Goal: Task Accomplishment & Management: Complete application form

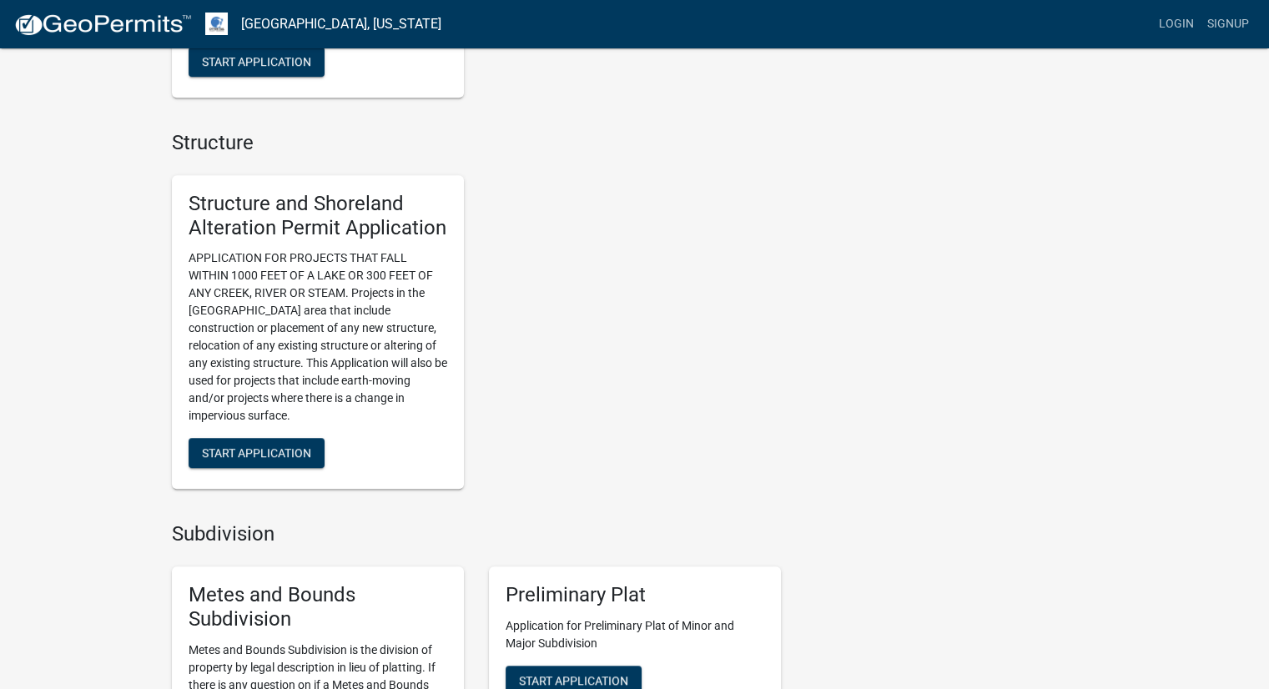
scroll to position [1085, 0]
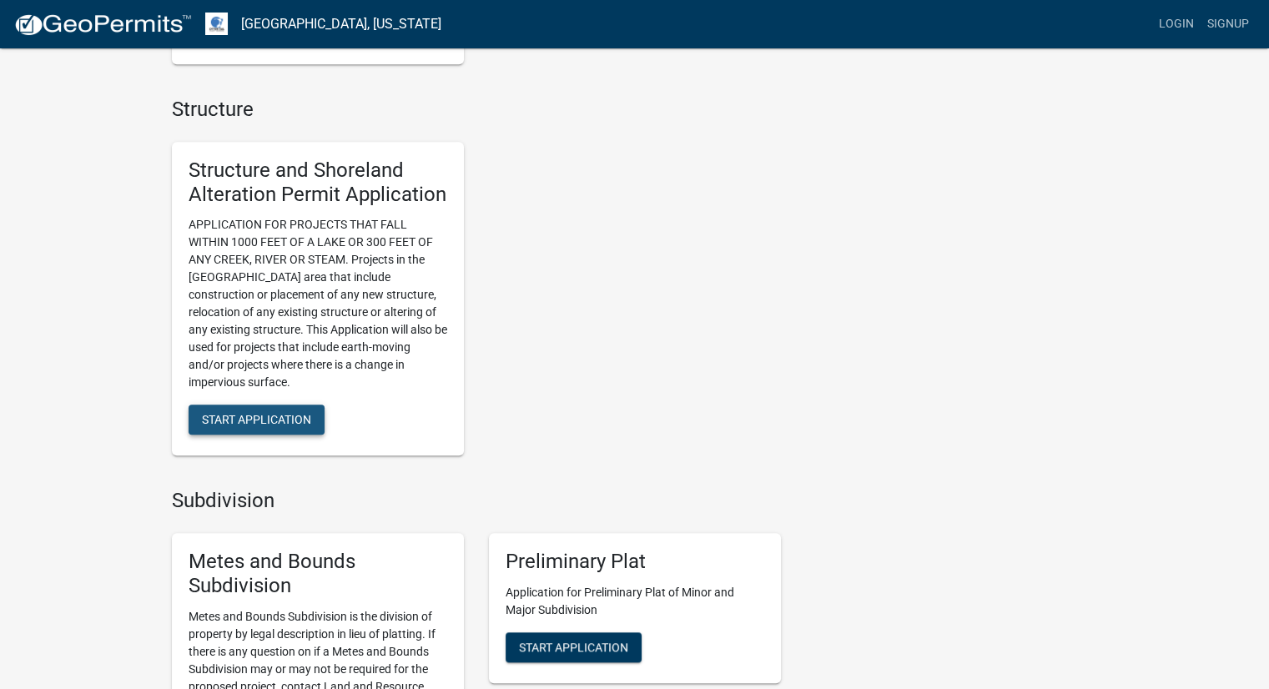
click at [256, 415] on span "Start Application" at bounding box center [256, 419] width 109 height 13
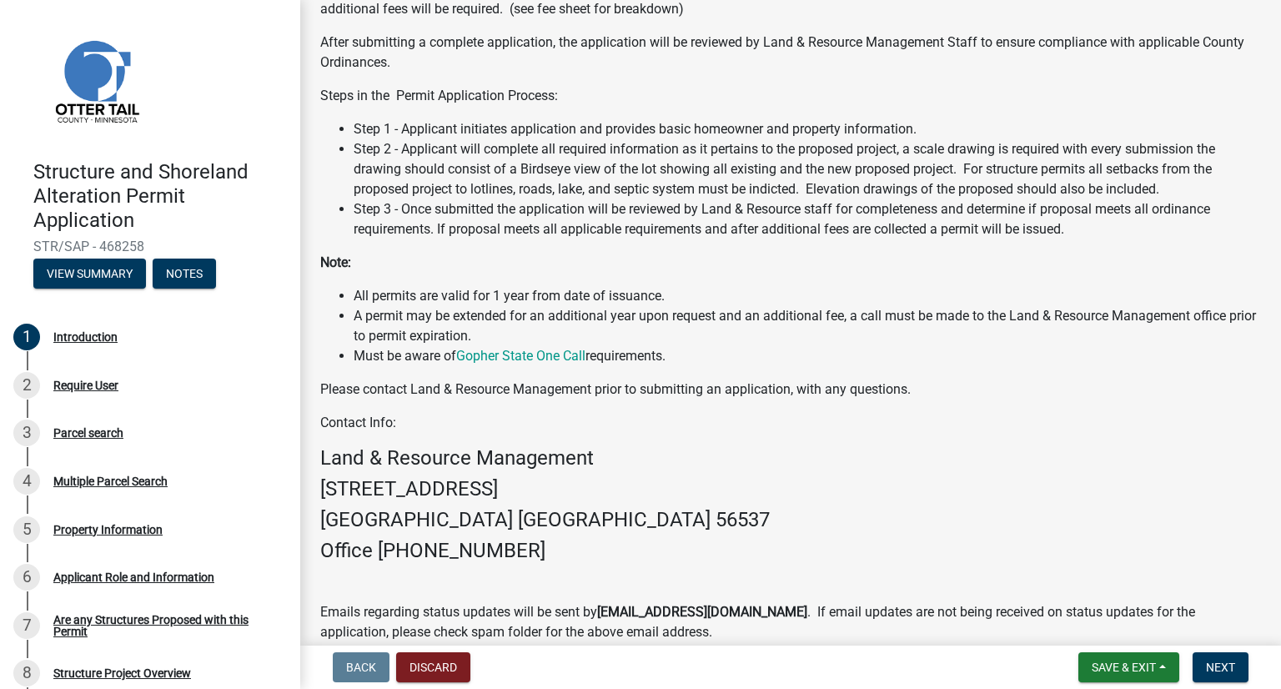
scroll to position [288, 0]
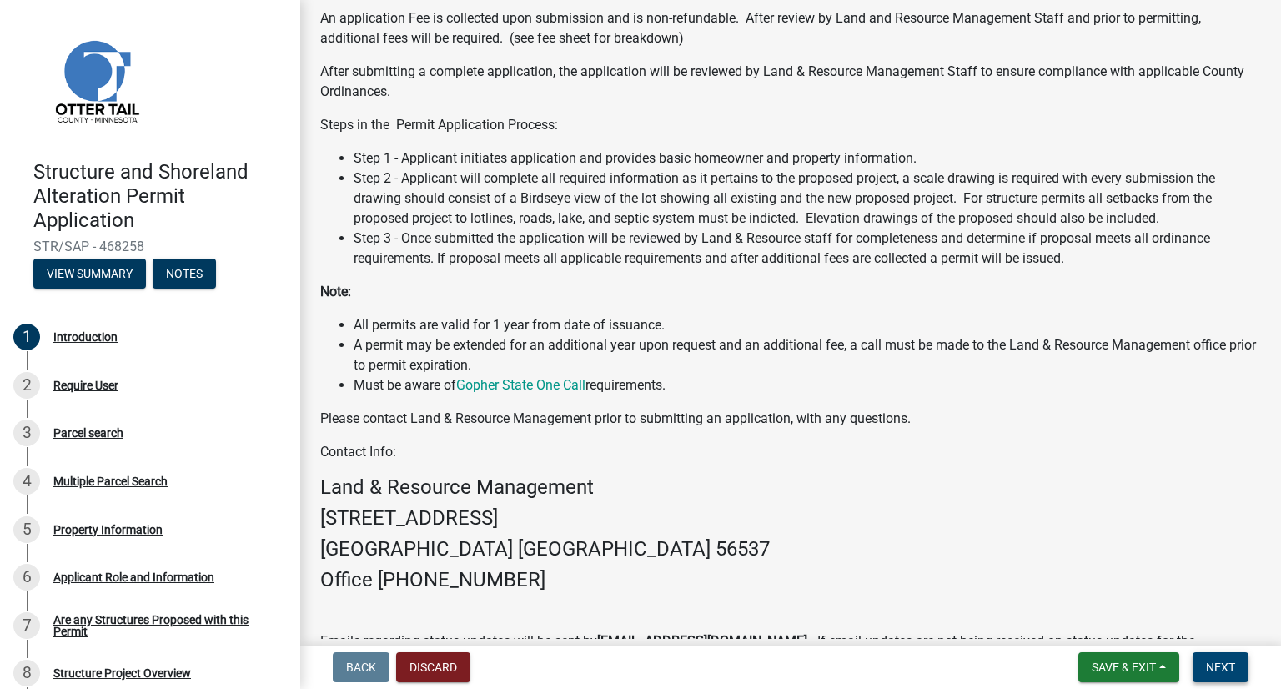
click at [1196, 663] on button "Next" at bounding box center [1221, 667] width 56 height 30
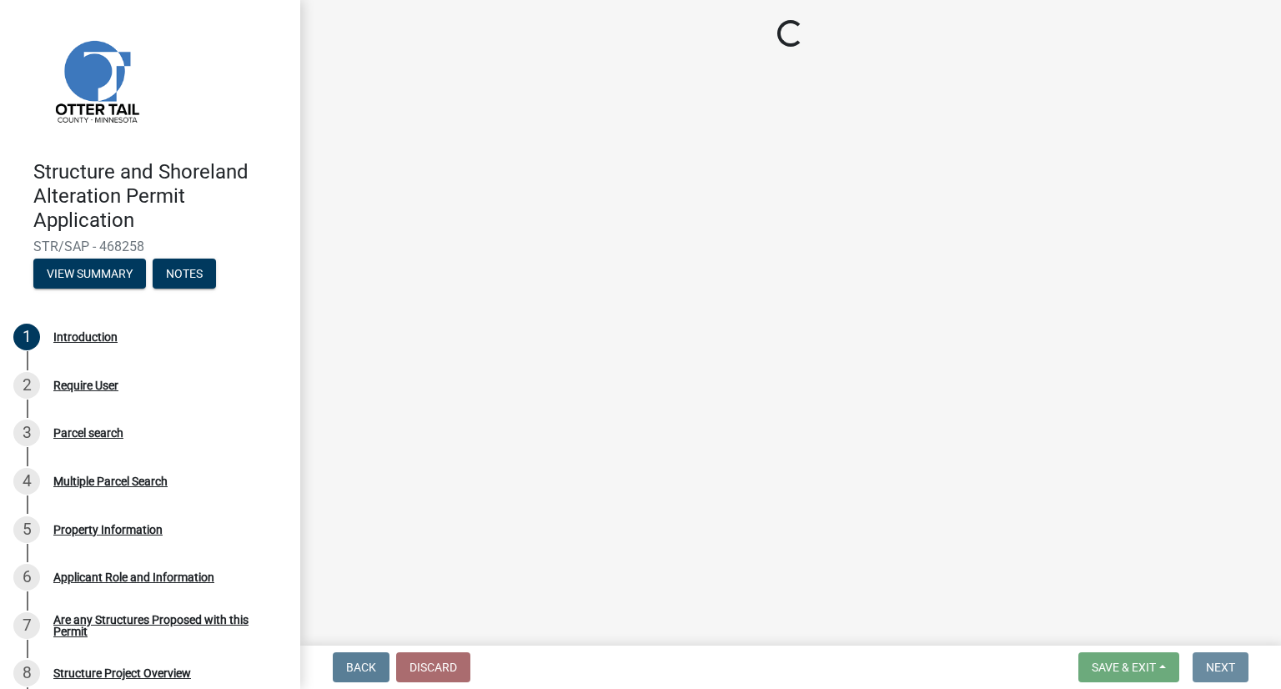
scroll to position [0, 0]
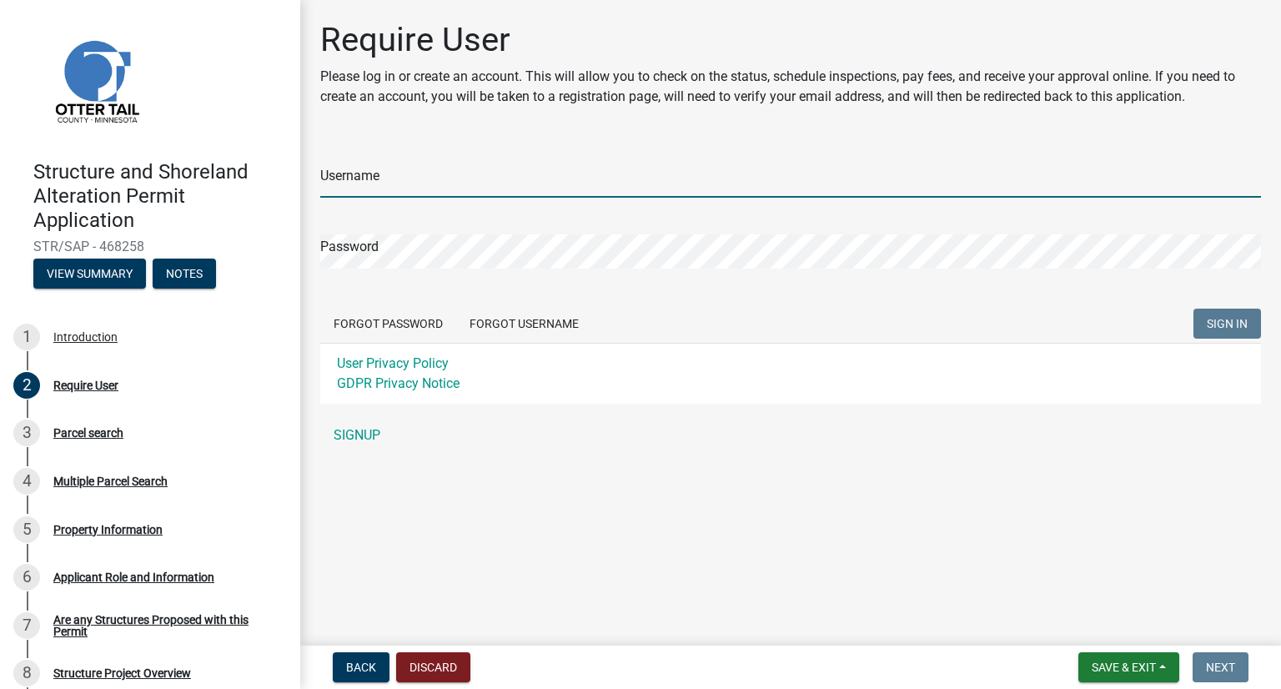
click at [425, 174] on input "Username" at bounding box center [790, 181] width 941 height 34
click at [521, 323] on form "Username Password Forgot Password Forgot Username SIGN IN User Privacy Policy G…" at bounding box center [790, 272] width 941 height 264
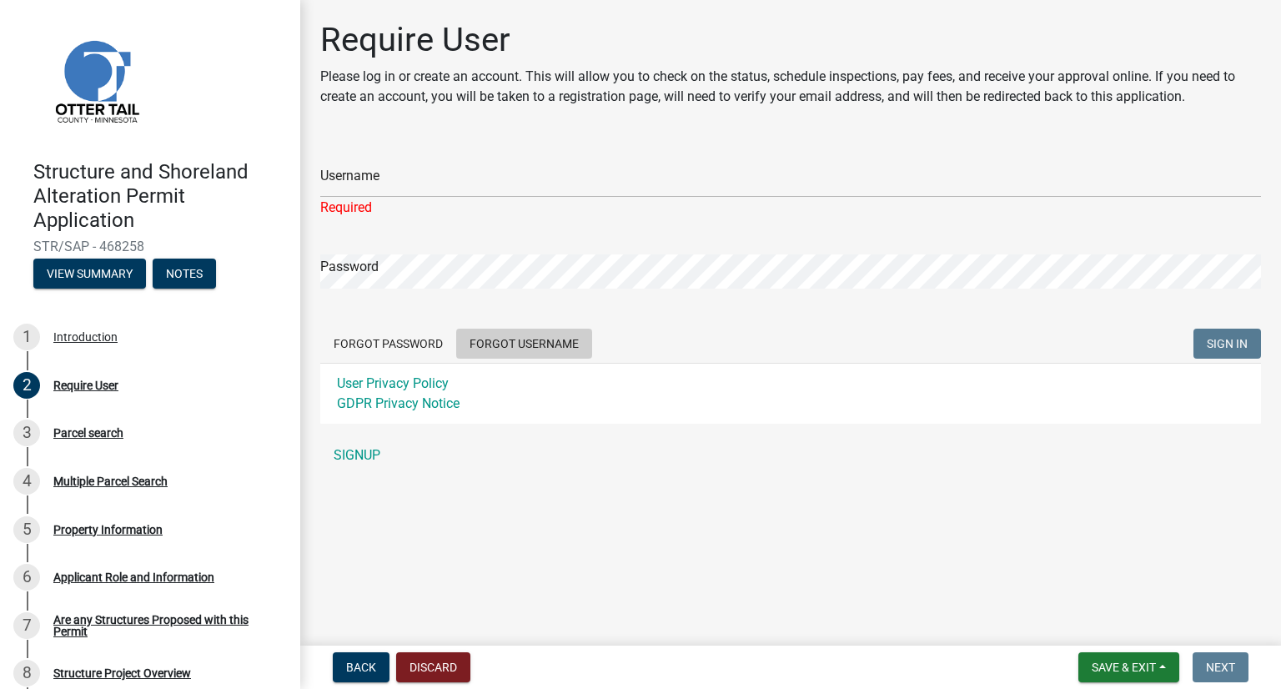
click at [517, 335] on button "Forgot Username" at bounding box center [524, 344] width 136 height 30
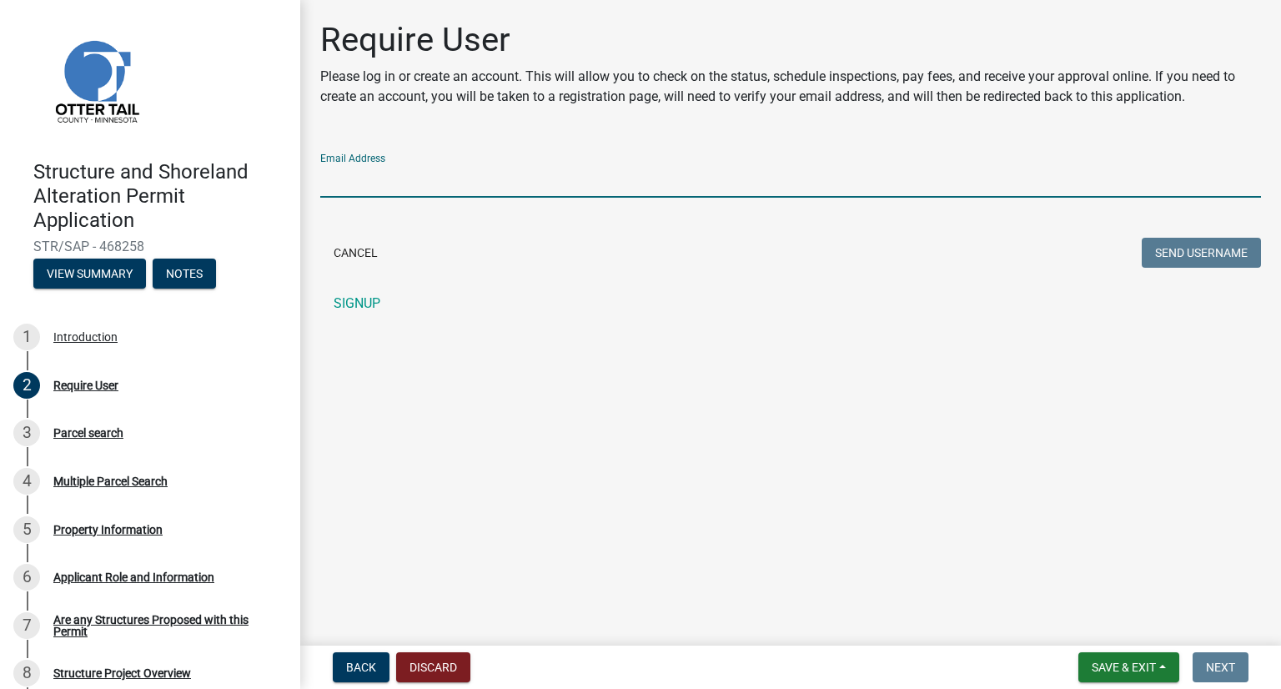
click at [445, 181] on input "Email Address" at bounding box center [790, 181] width 941 height 34
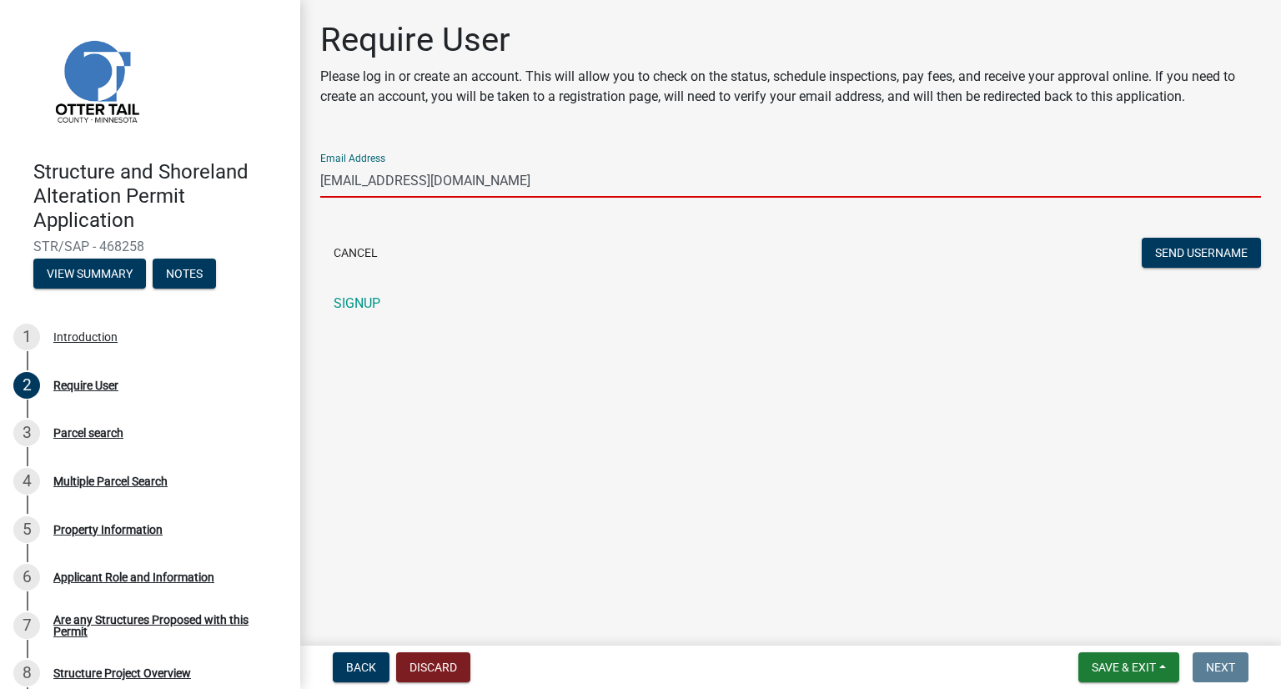
type input "[EMAIL_ADDRESS][DOMAIN_NAME]"
click at [1142, 238] on button "Send Username" at bounding box center [1201, 253] width 119 height 30
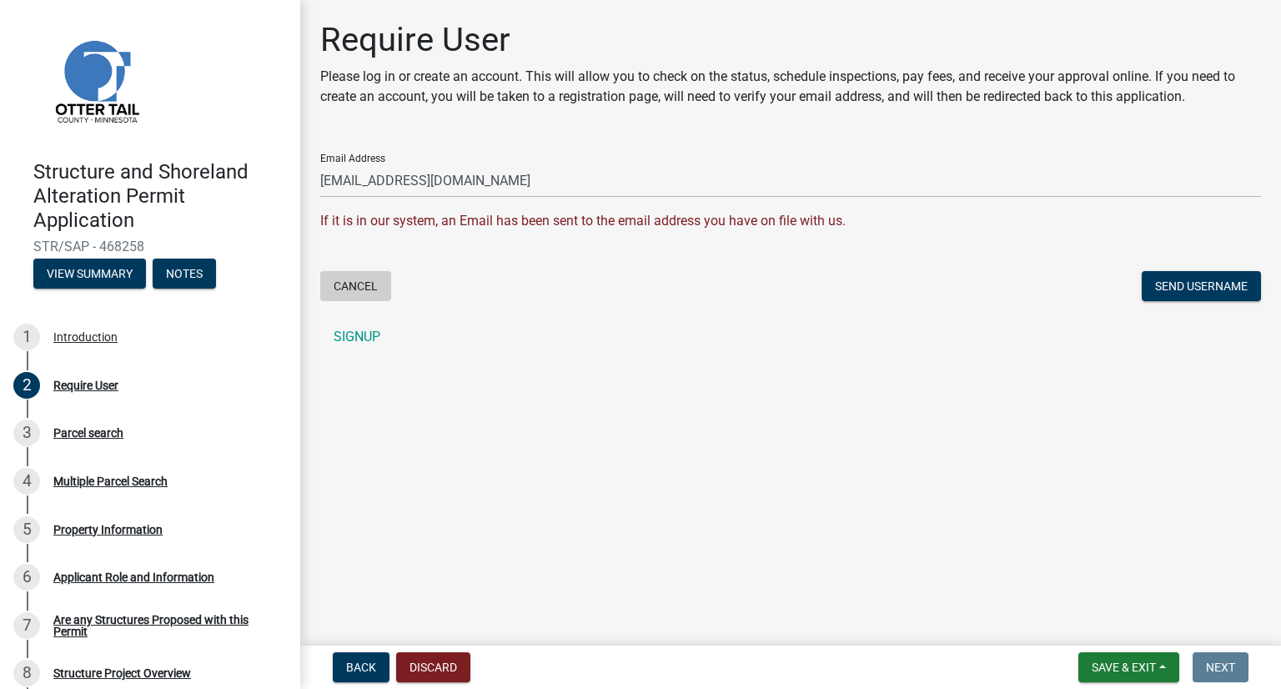
click at [370, 278] on button "Cancel" at bounding box center [355, 286] width 71 height 30
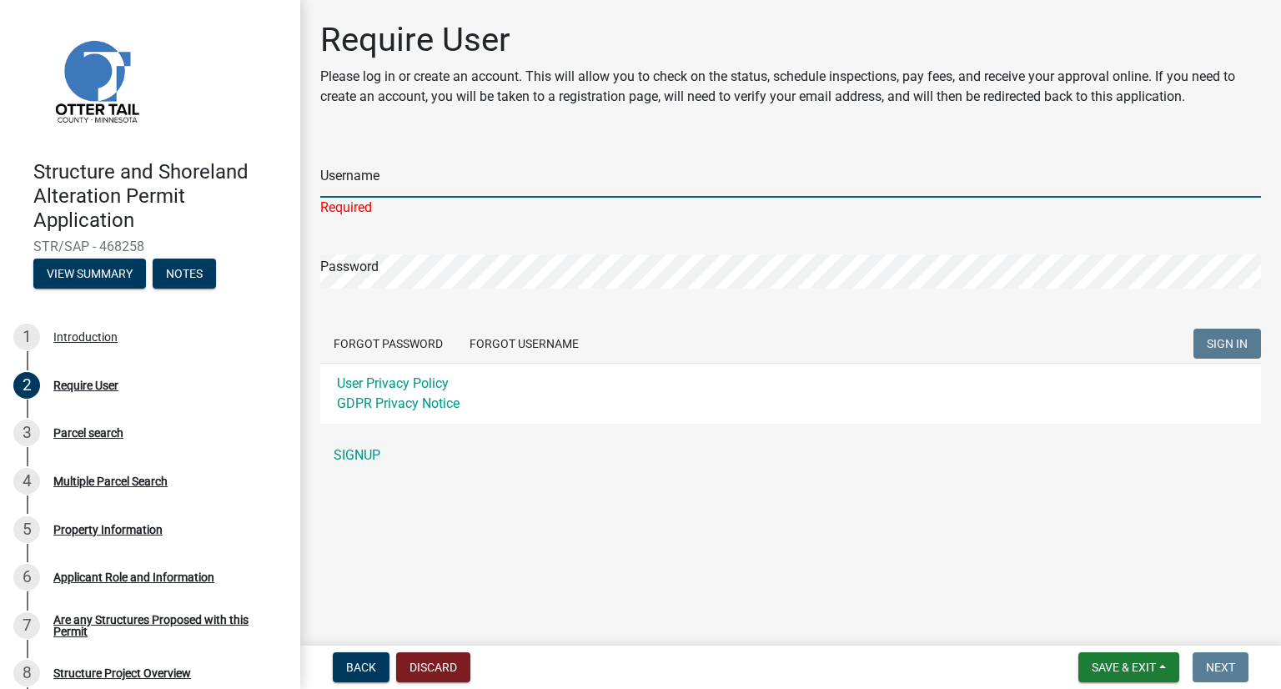
click at [376, 176] on input "Username" at bounding box center [790, 181] width 941 height 34
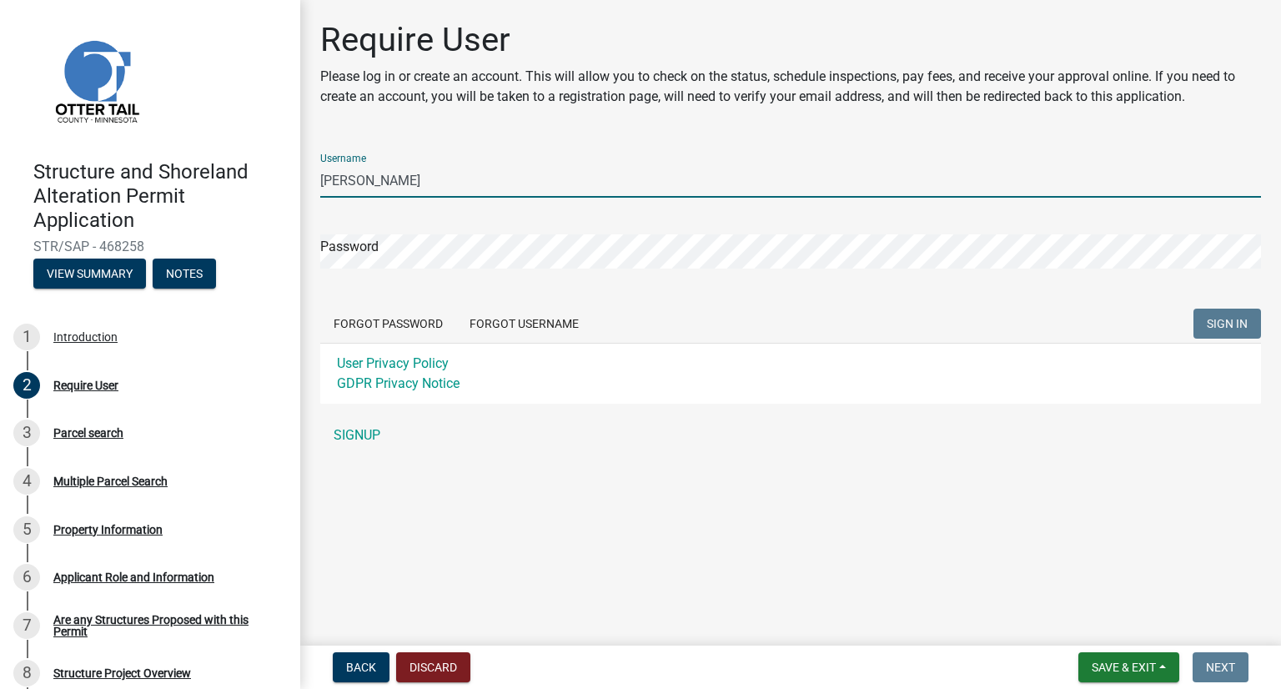
type input "[PERSON_NAME]"
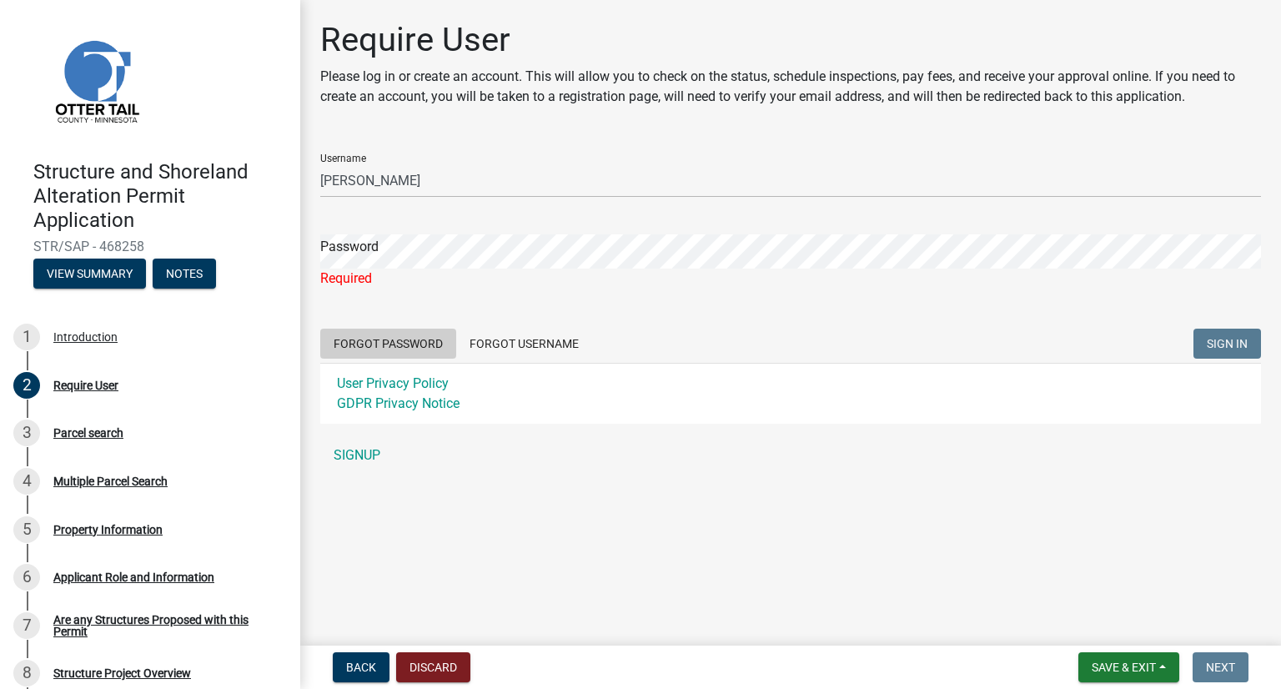
click at [389, 314] on form "Username LaVonne Matthews Password Required Forgot Password Forgot Username SIG…" at bounding box center [790, 282] width 941 height 284
click at [392, 334] on button "Forgot Password" at bounding box center [388, 344] width 136 height 30
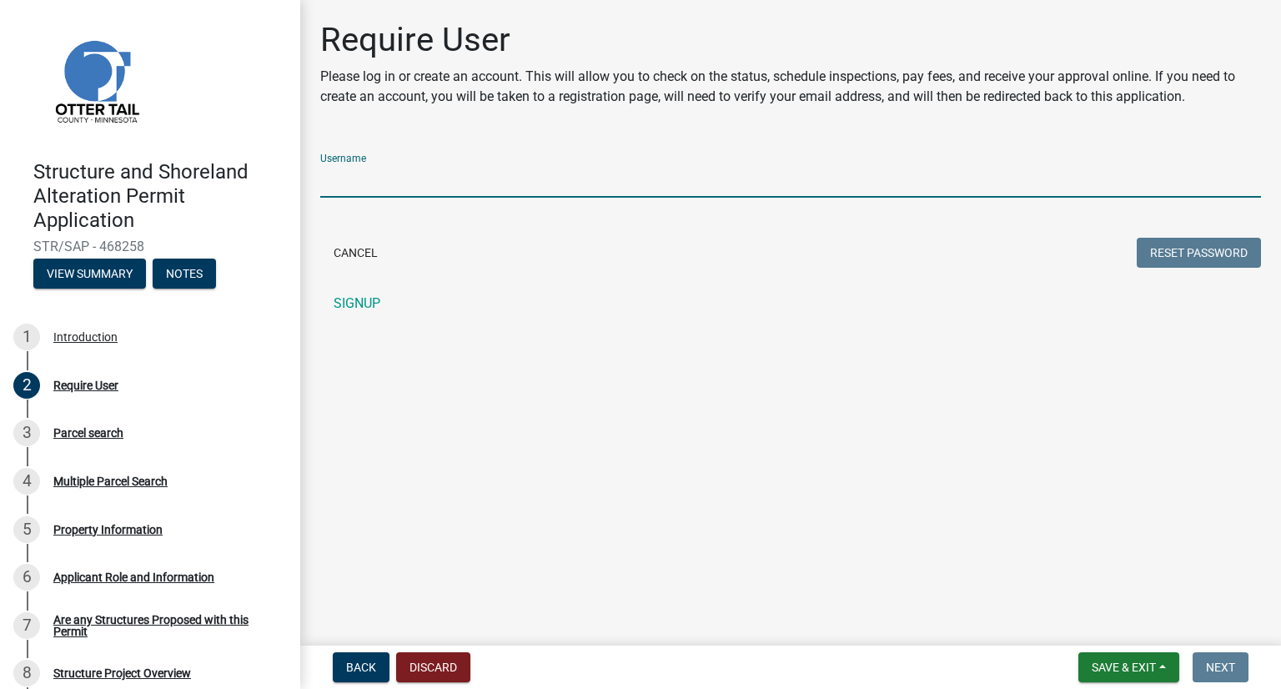
click at [868, 181] on input "Username" at bounding box center [790, 181] width 941 height 34
type input "[PERSON_NAME]"
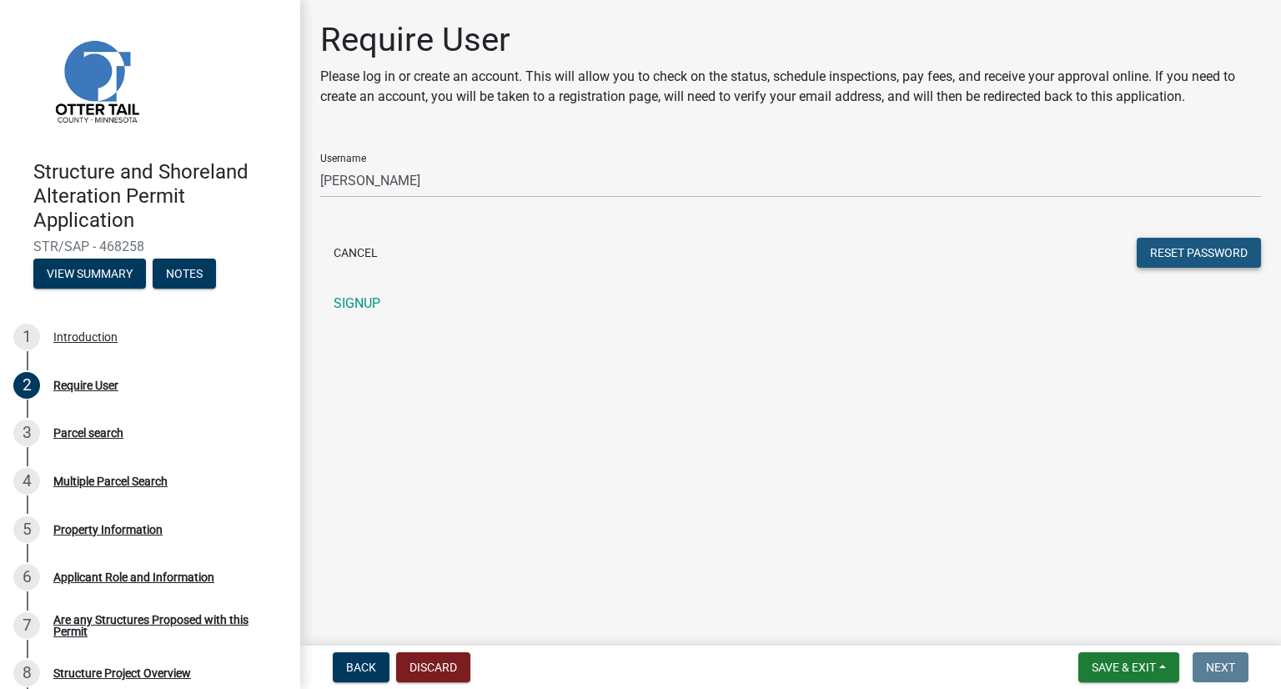
click at [1237, 242] on button "Reset Password" at bounding box center [1199, 253] width 124 height 30
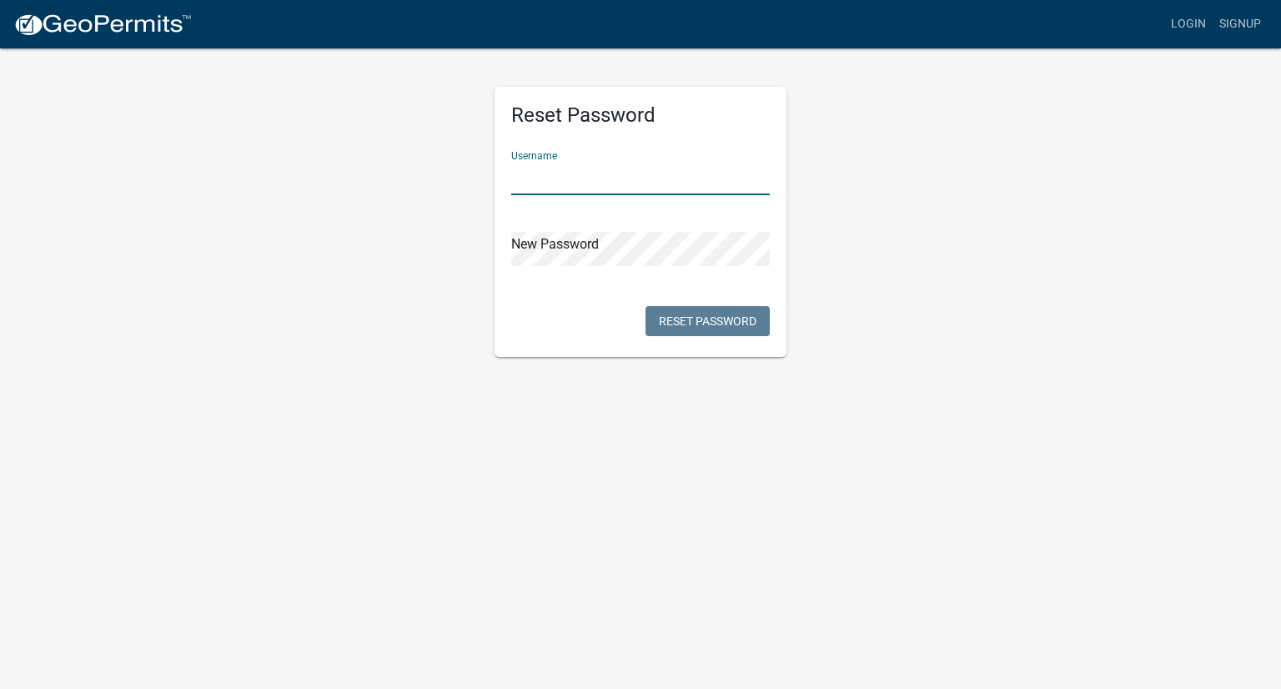
click at [564, 177] on input "text" at bounding box center [640, 178] width 259 height 34
type input "[PERSON_NAME]"
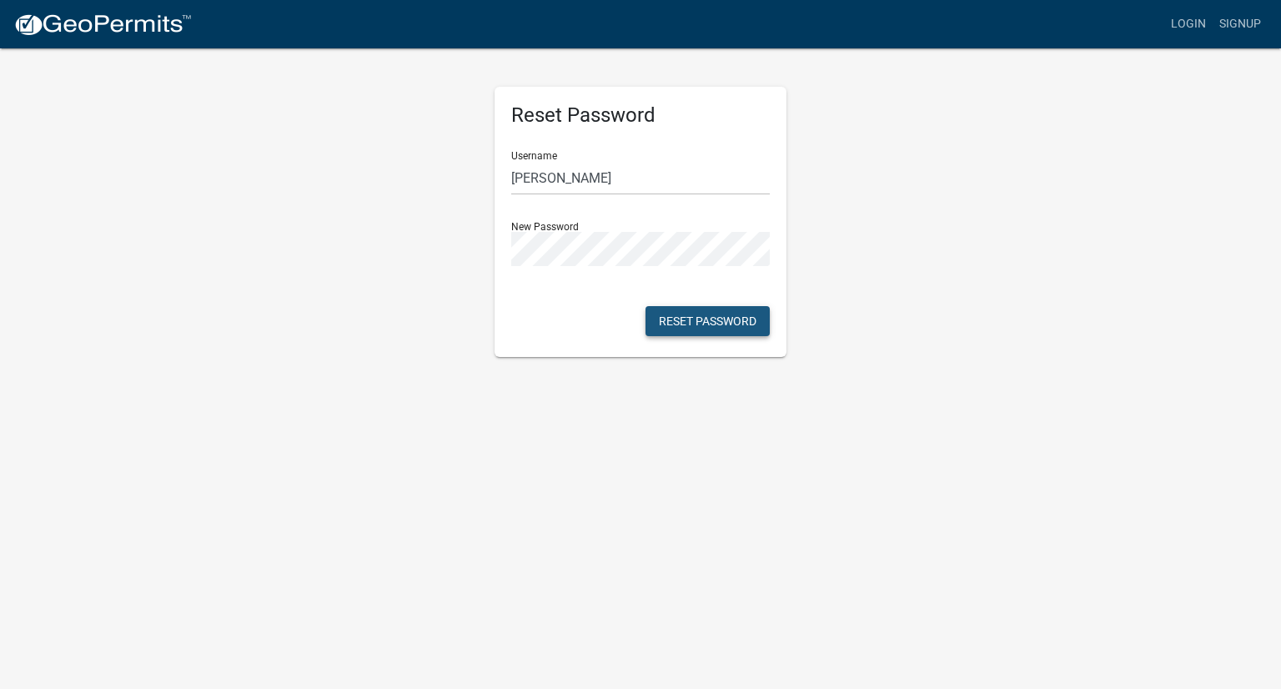
click at [702, 324] on button "Reset Password" at bounding box center [708, 321] width 124 height 30
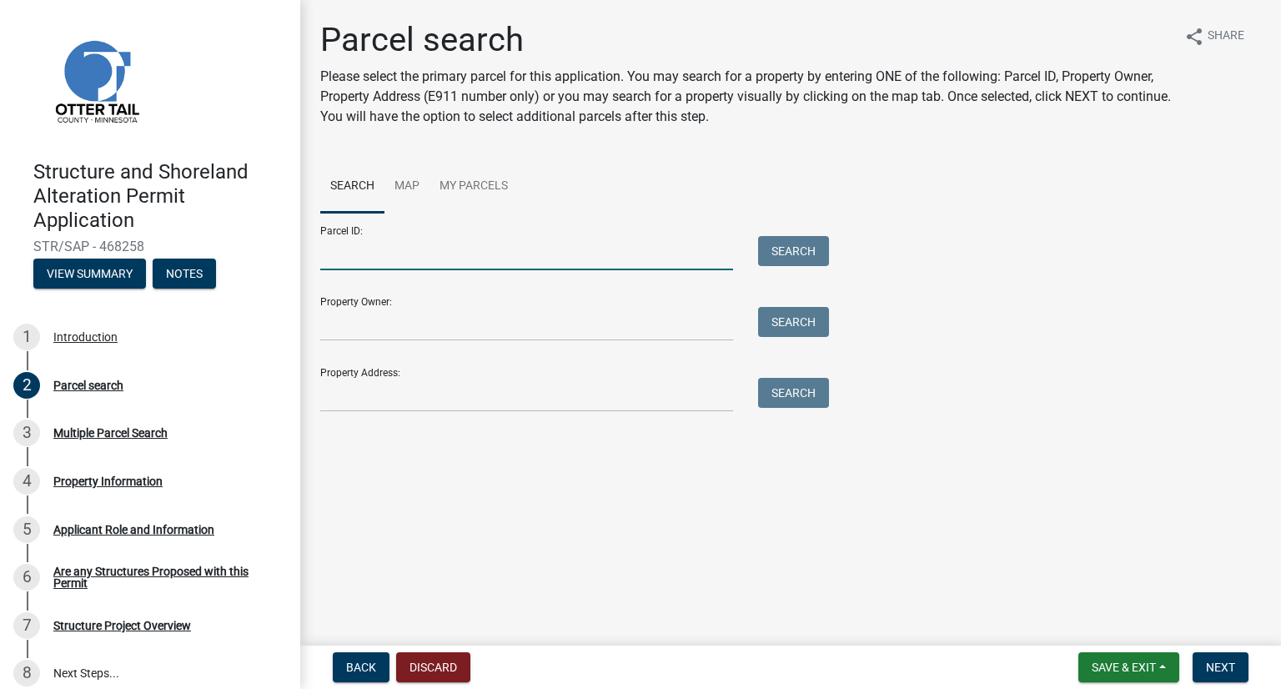
click at [539, 258] on input "Parcel ID:" at bounding box center [526, 253] width 413 height 34
type input "16000100064000"
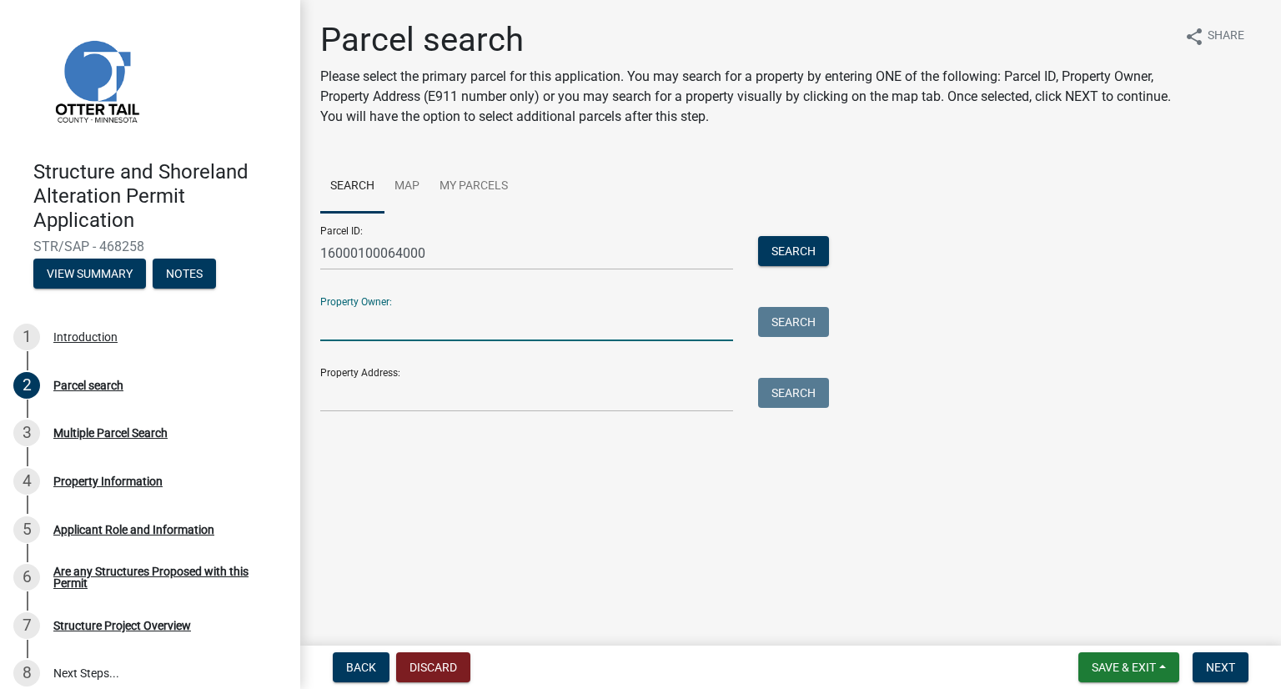
click at [609, 325] on input "Property Owner:" at bounding box center [526, 324] width 413 height 34
type input "[PERSON_NAME] and [PERSON_NAME]"
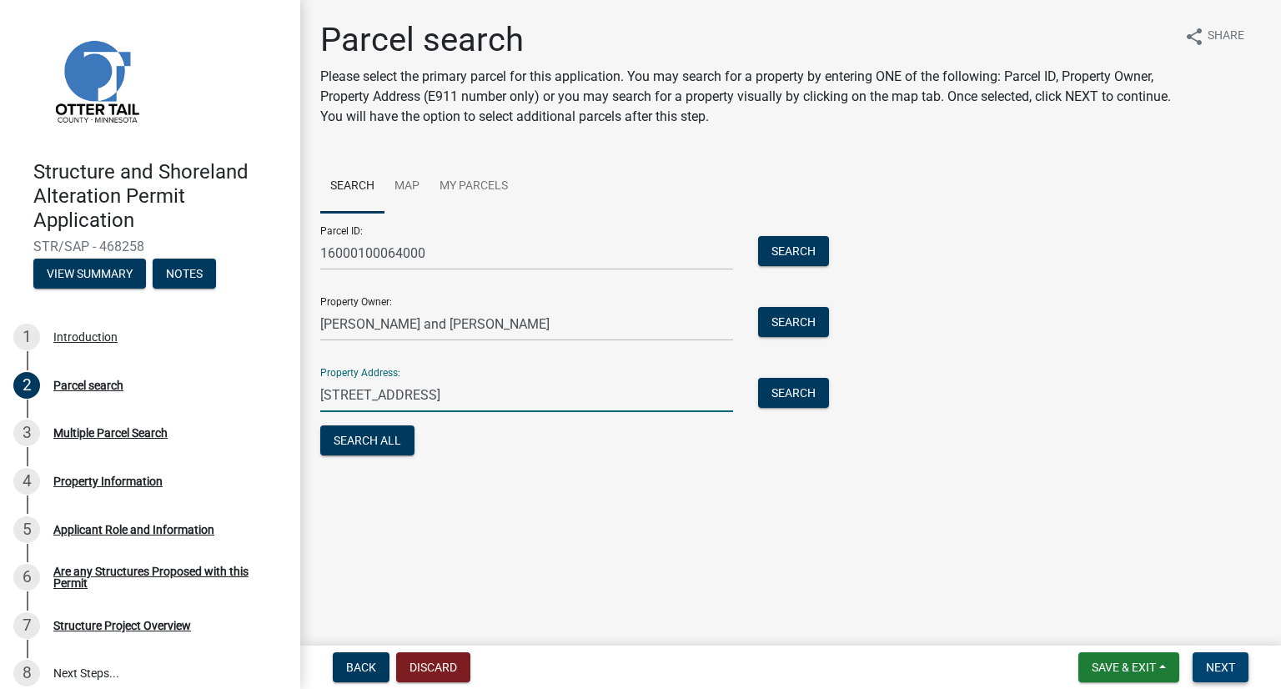
type input "[STREET_ADDRESS]"
click at [1218, 664] on span "Next" at bounding box center [1220, 667] width 29 height 13
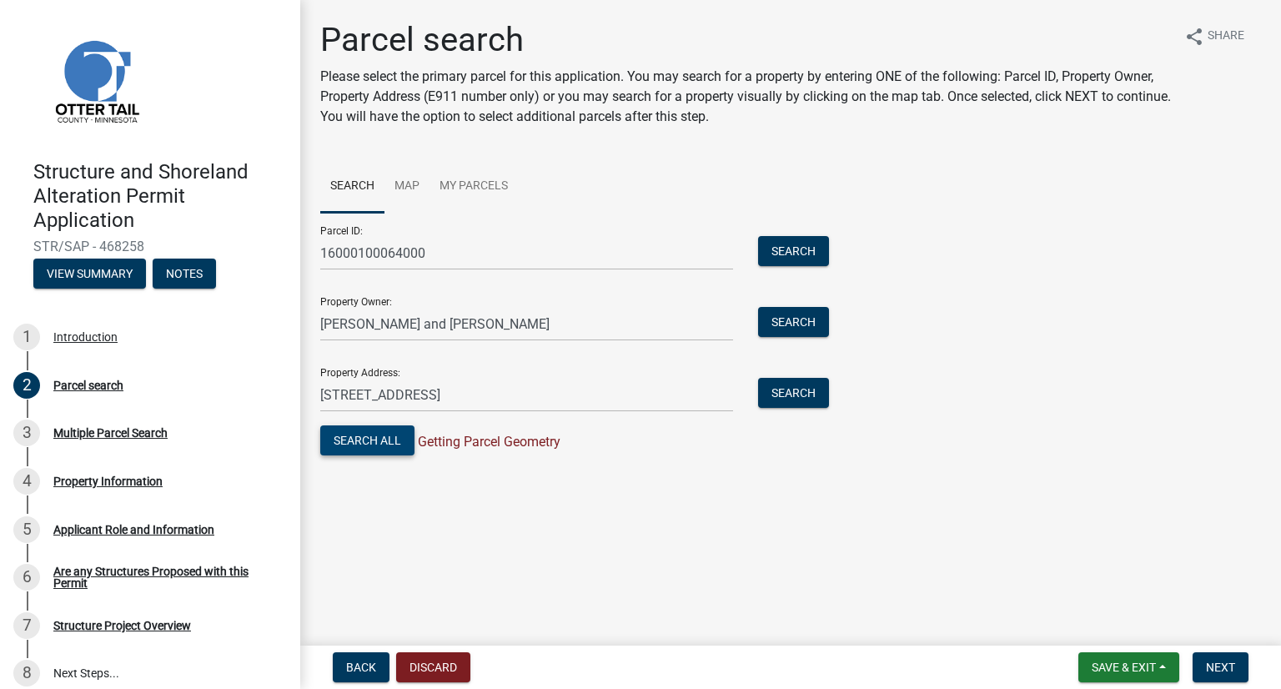
click at [390, 438] on button "Search All" at bounding box center [367, 440] width 94 height 30
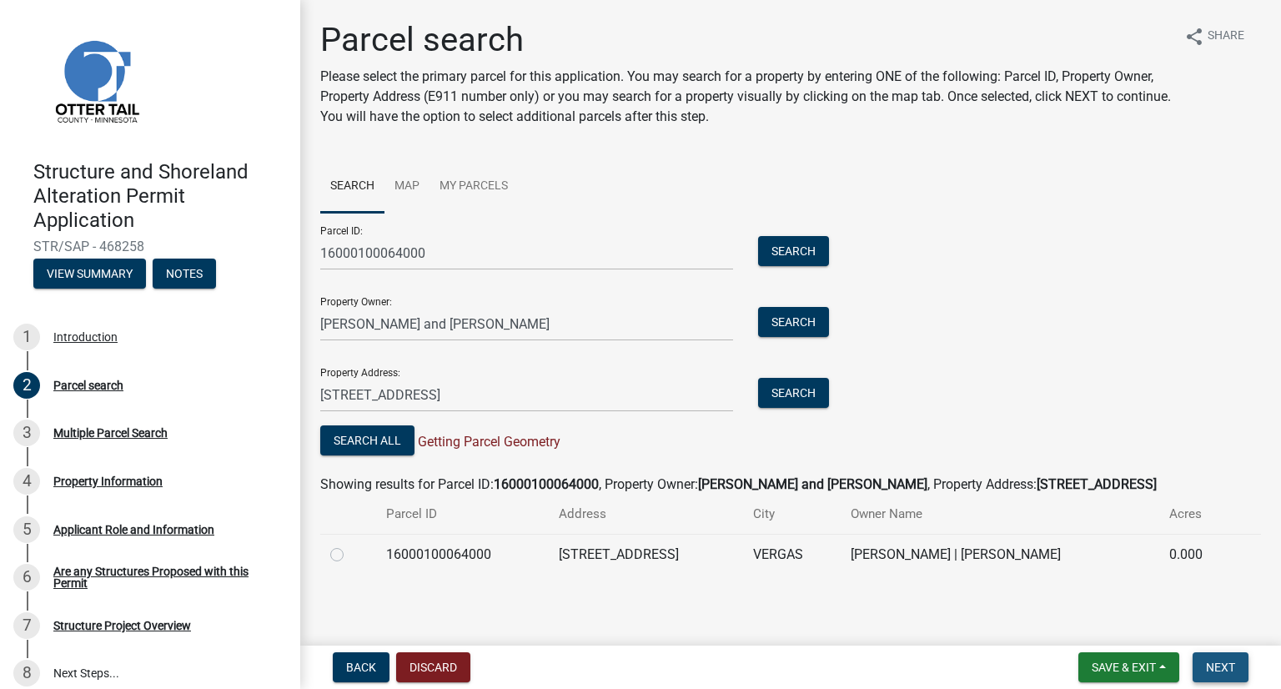
click at [1212, 668] on span "Next" at bounding box center [1220, 667] width 29 height 13
click at [350, 545] on label at bounding box center [350, 545] width 0 height 0
click at [350, 552] on input "radio" at bounding box center [355, 550] width 11 height 11
radio input "true"
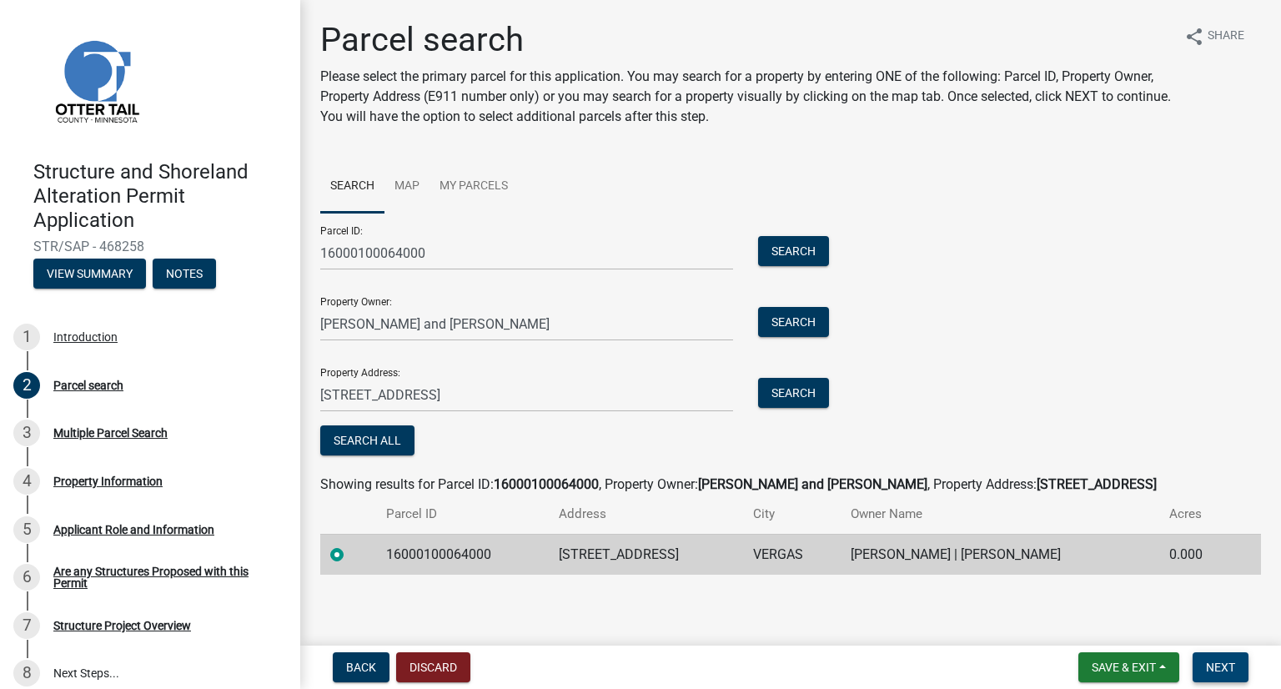
click at [1222, 665] on span "Next" at bounding box center [1220, 667] width 29 height 13
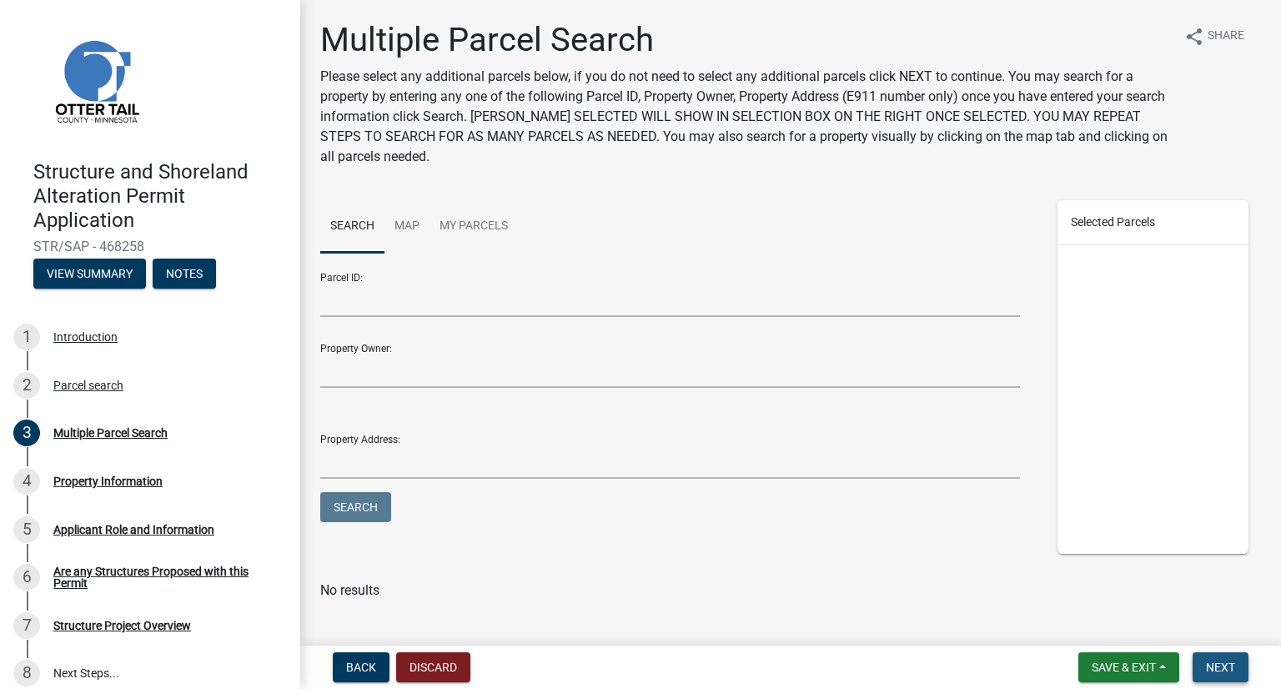
click at [1227, 662] on span "Next" at bounding box center [1220, 667] width 29 height 13
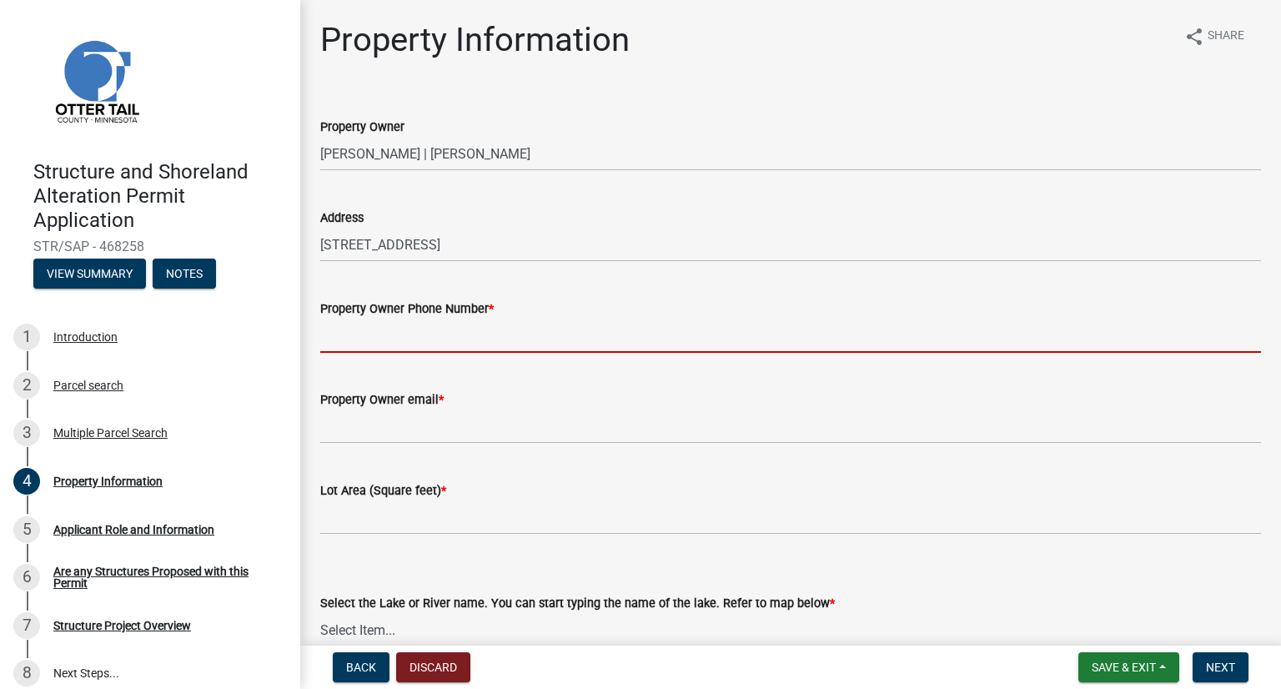
click at [721, 328] on input "Property Owner Phone Number *" at bounding box center [790, 336] width 941 height 34
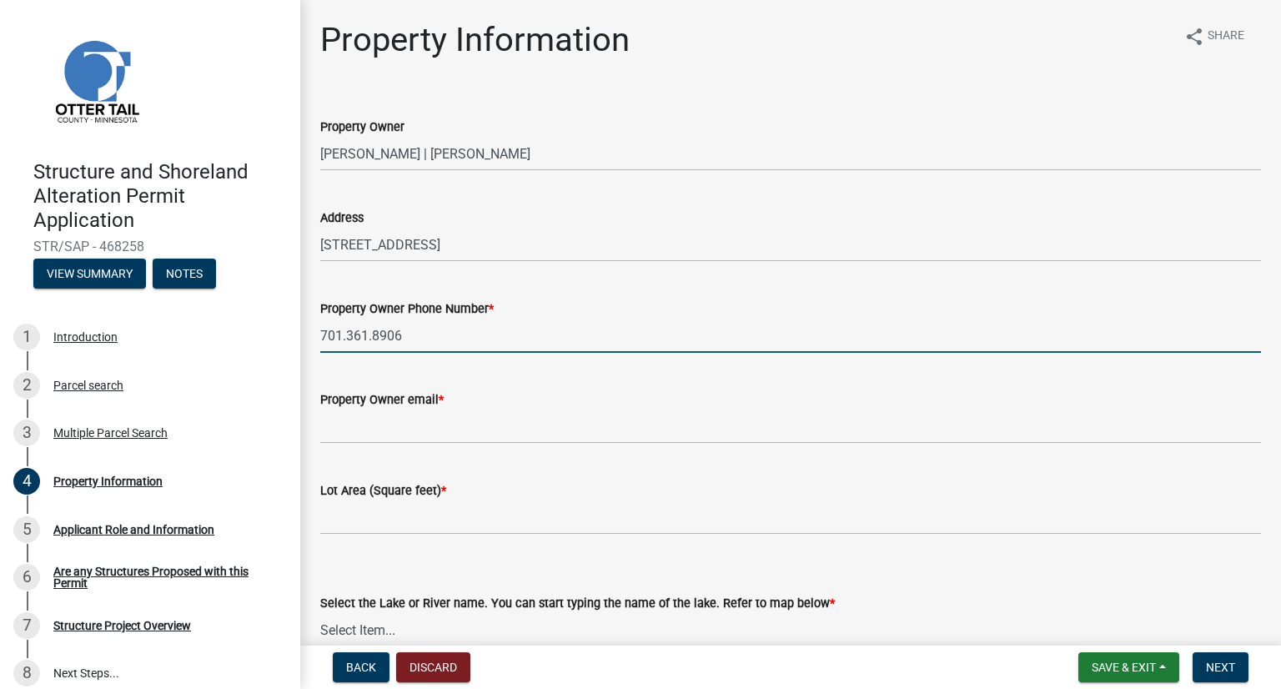
type input "701.361.8906"
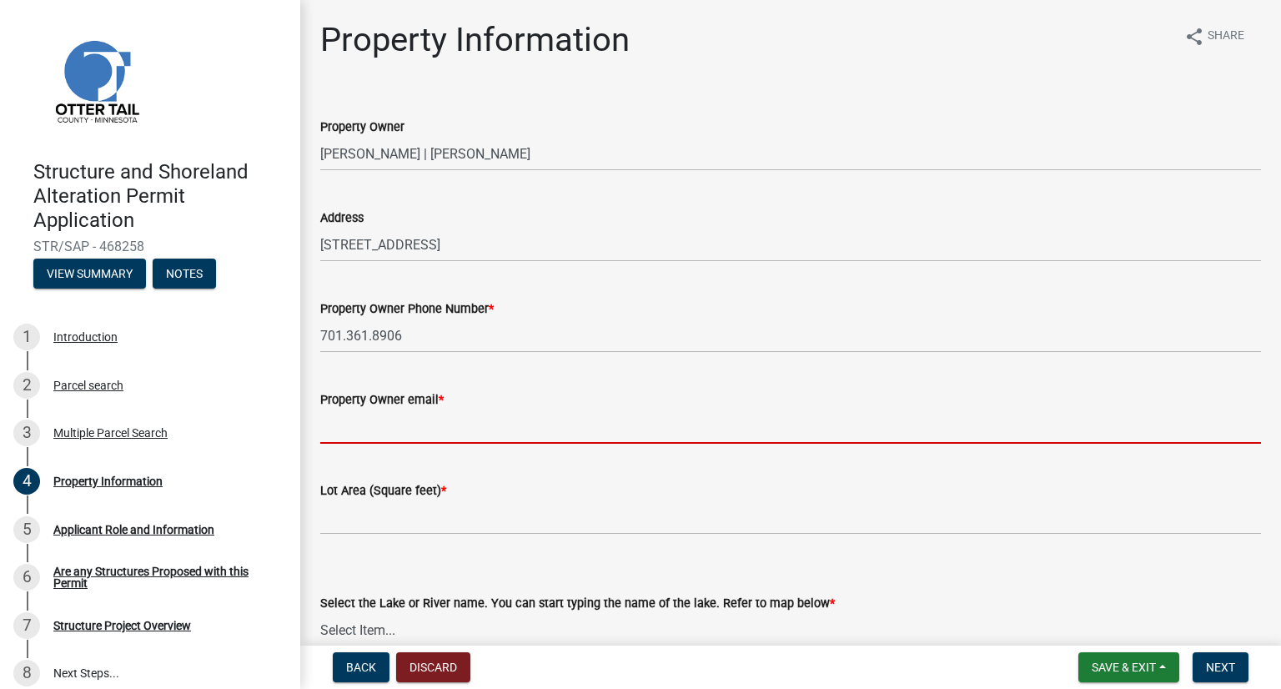
click at [662, 429] on input "Property Owner email *" at bounding box center [790, 427] width 941 height 34
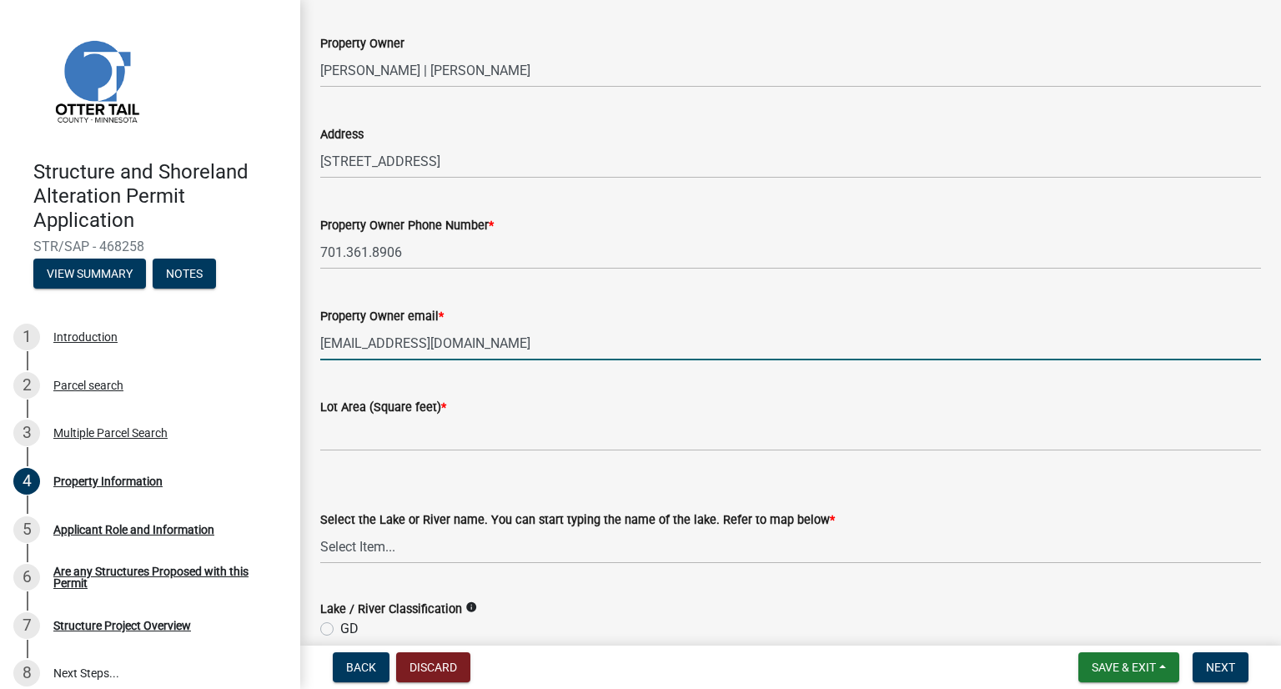
scroll to position [167, 0]
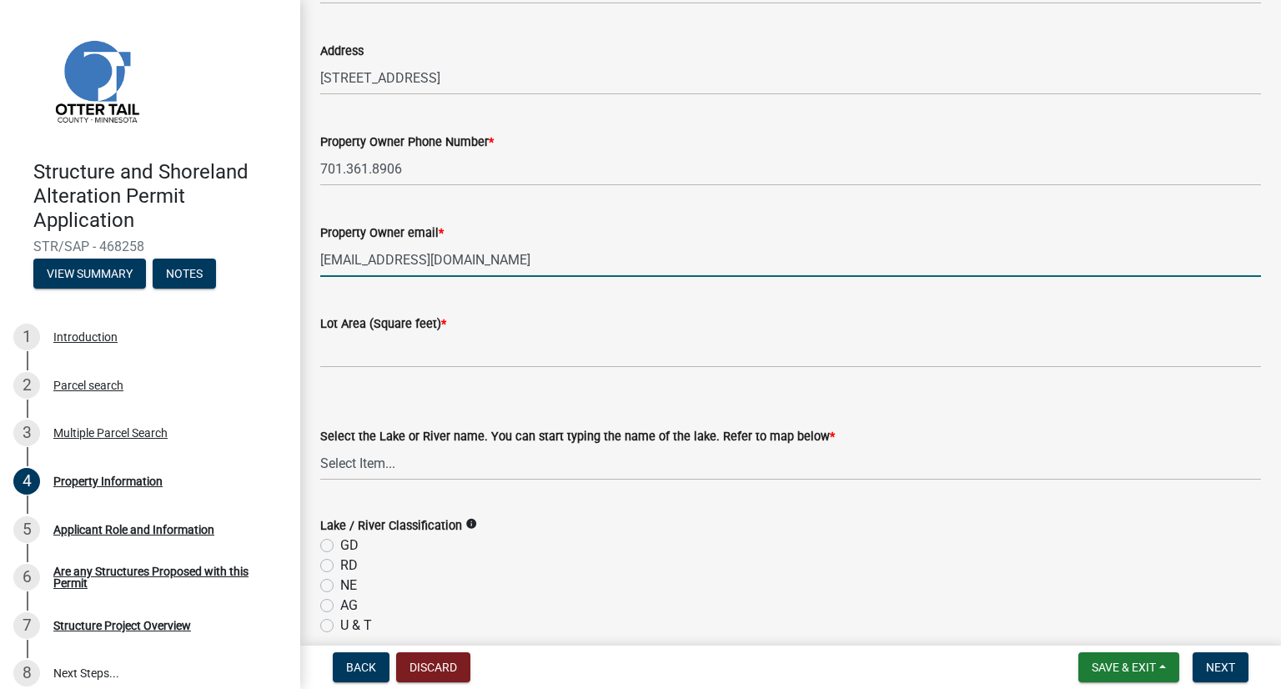
type input "[EMAIL_ADDRESS][DOMAIN_NAME]"
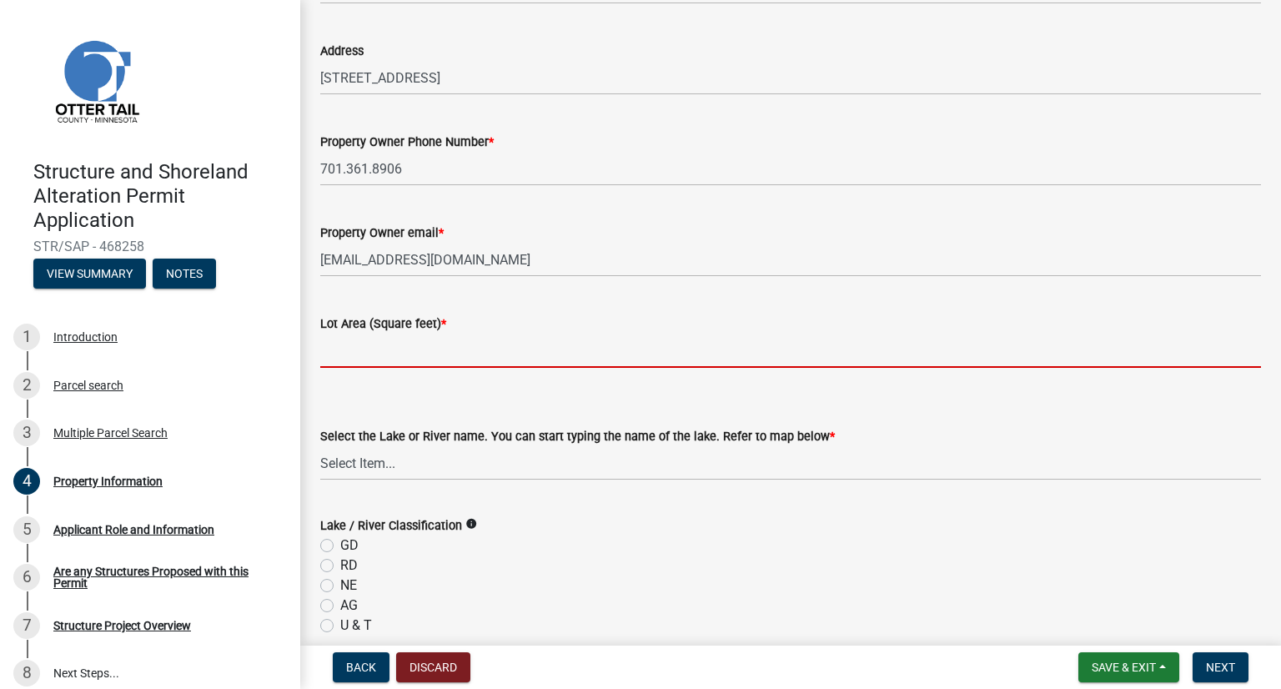
click at [684, 355] on input "text" at bounding box center [790, 351] width 941 height 34
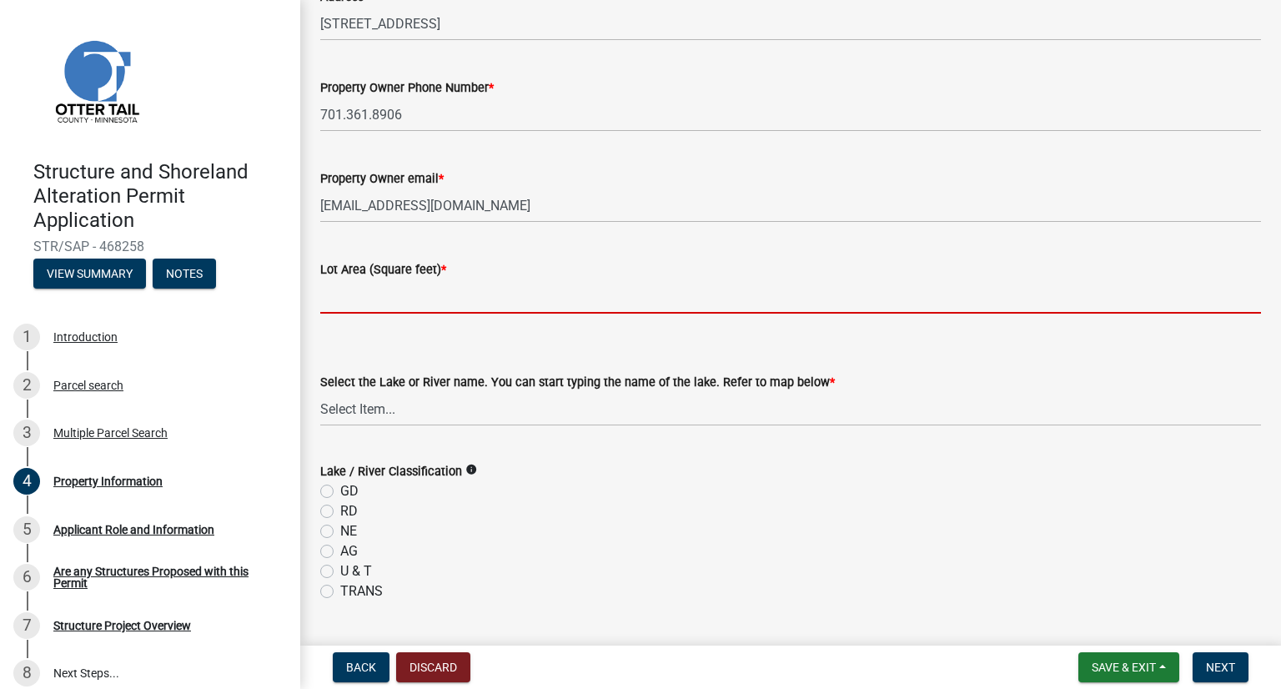
scroll to position [250, 0]
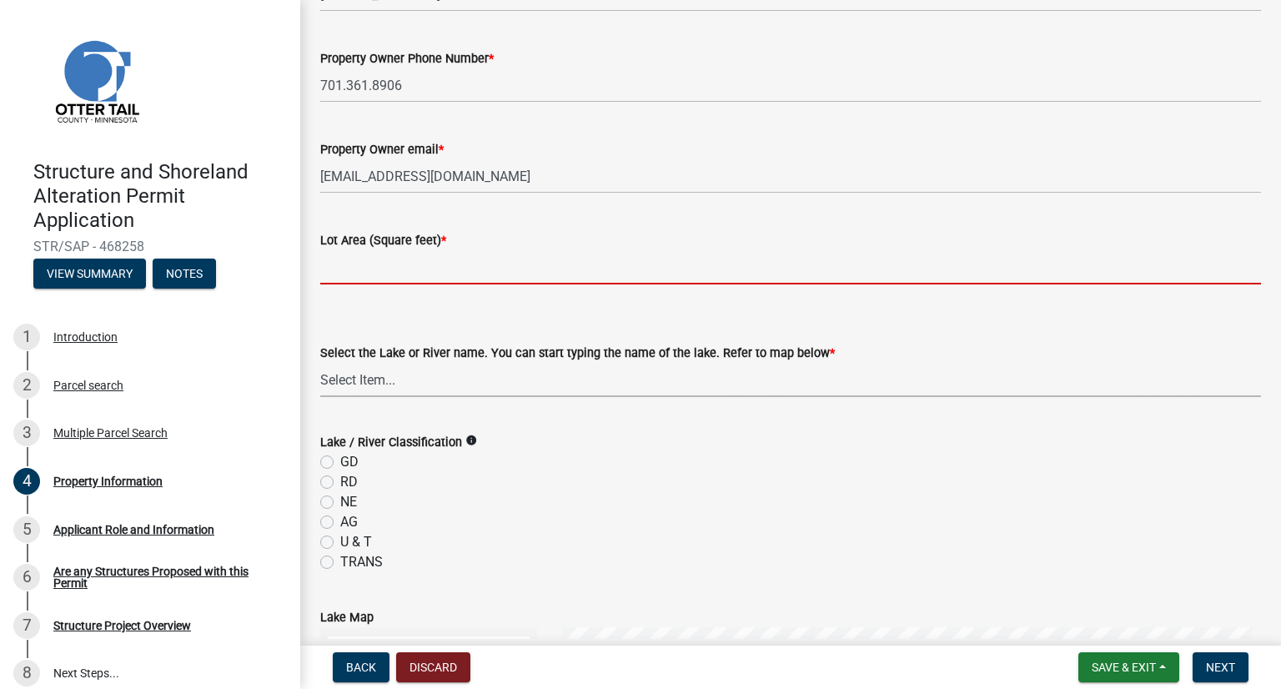
click at [627, 369] on form "Select the Lake or River name. You can start typing the name of the lake. Refer…" at bounding box center [790, 360] width 941 height 74
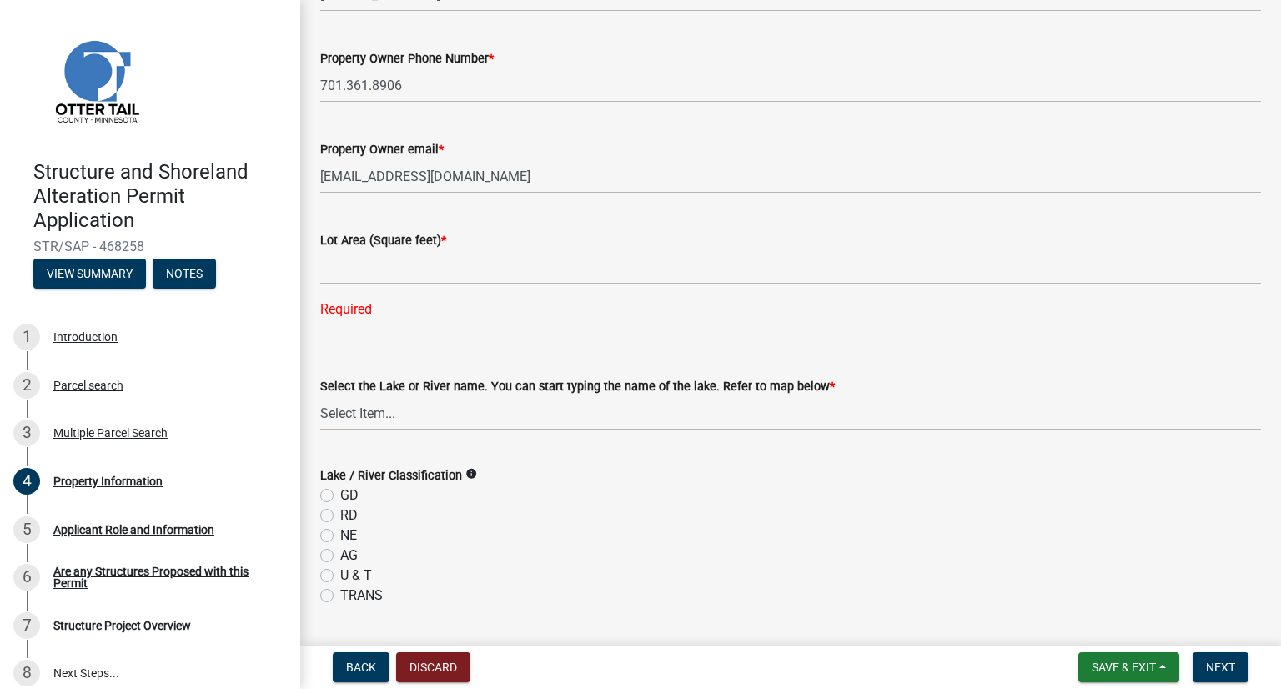
click at [440, 411] on select "Select Item... None [PERSON_NAME] 56-031 [PERSON_NAME] 56-118 [PERSON_NAME] 56-…" at bounding box center [790, 413] width 941 height 34
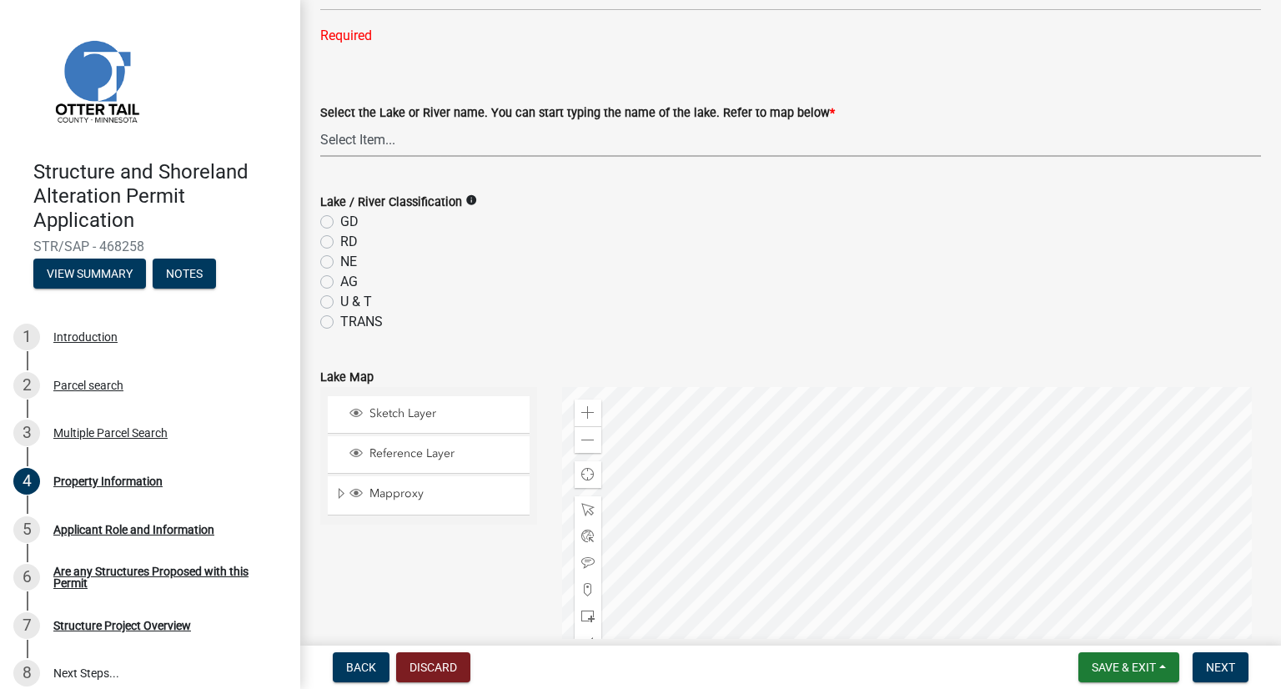
scroll to position [501, 0]
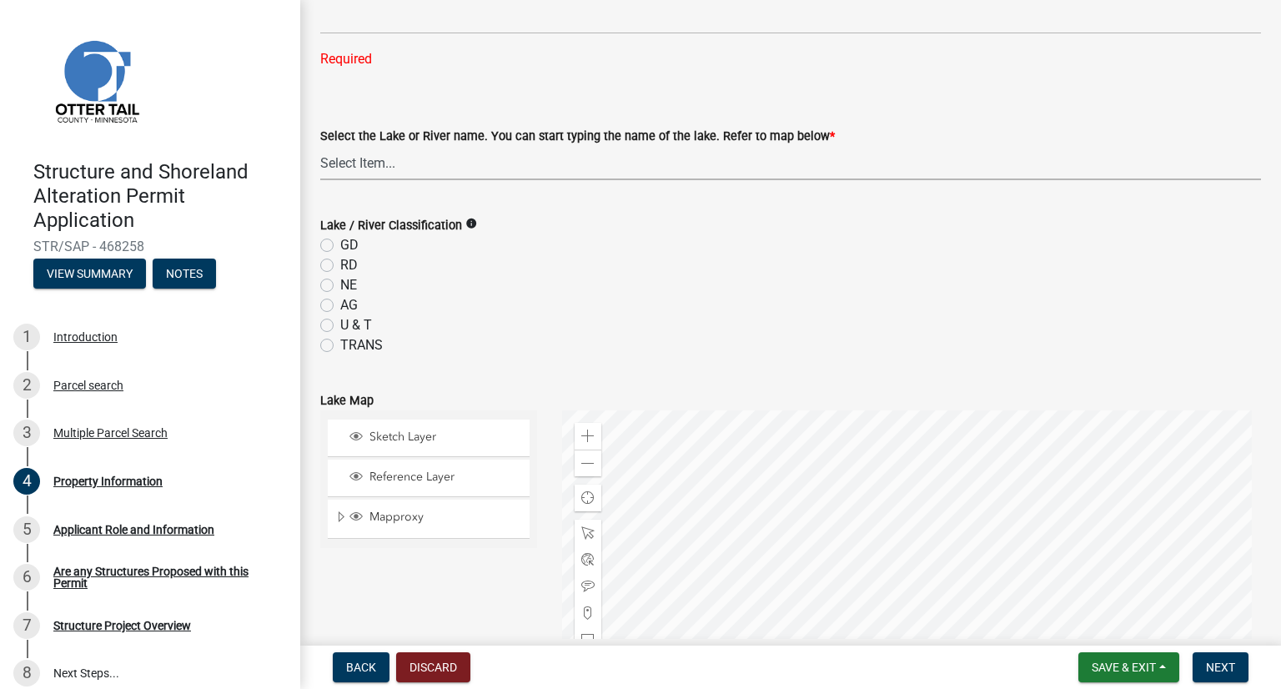
click at [356, 170] on select "Select Item... None [PERSON_NAME] 56-031 [PERSON_NAME] 56-118 [PERSON_NAME] 56-…" at bounding box center [790, 163] width 941 height 34
click at [320, 146] on select "Select Item... None [PERSON_NAME] 56-031 [PERSON_NAME] 56-118 [PERSON_NAME] 56-…" at bounding box center [790, 163] width 941 height 34
select select "e447ef52-8e04-4e20-b9c7-4bbddd9b062b"
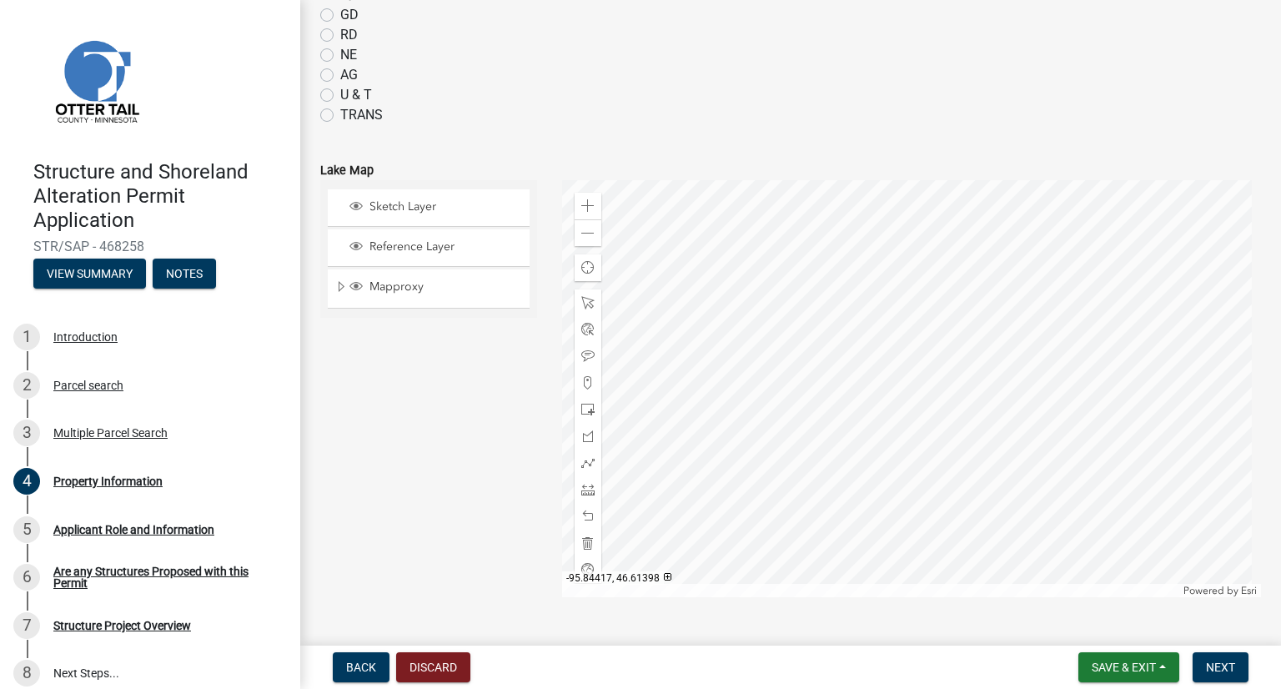
scroll to position [751, 0]
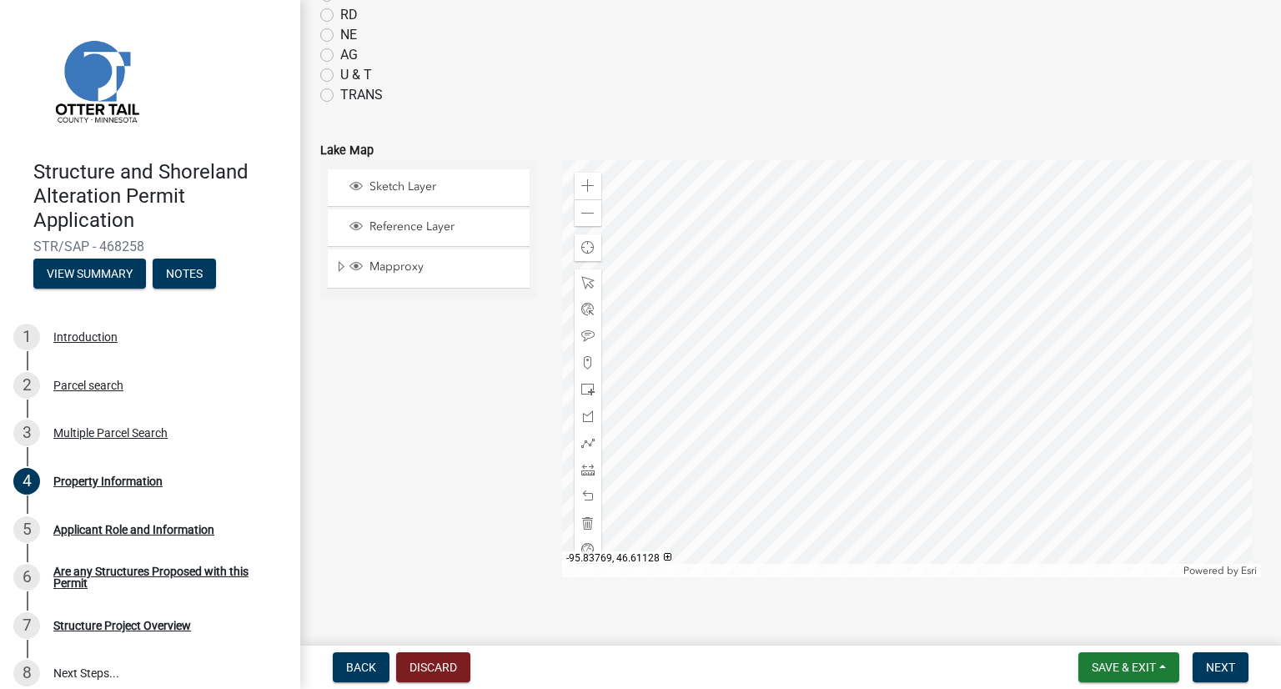
click at [904, 435] on div at bounding box center [912, 368] width 700 height 417
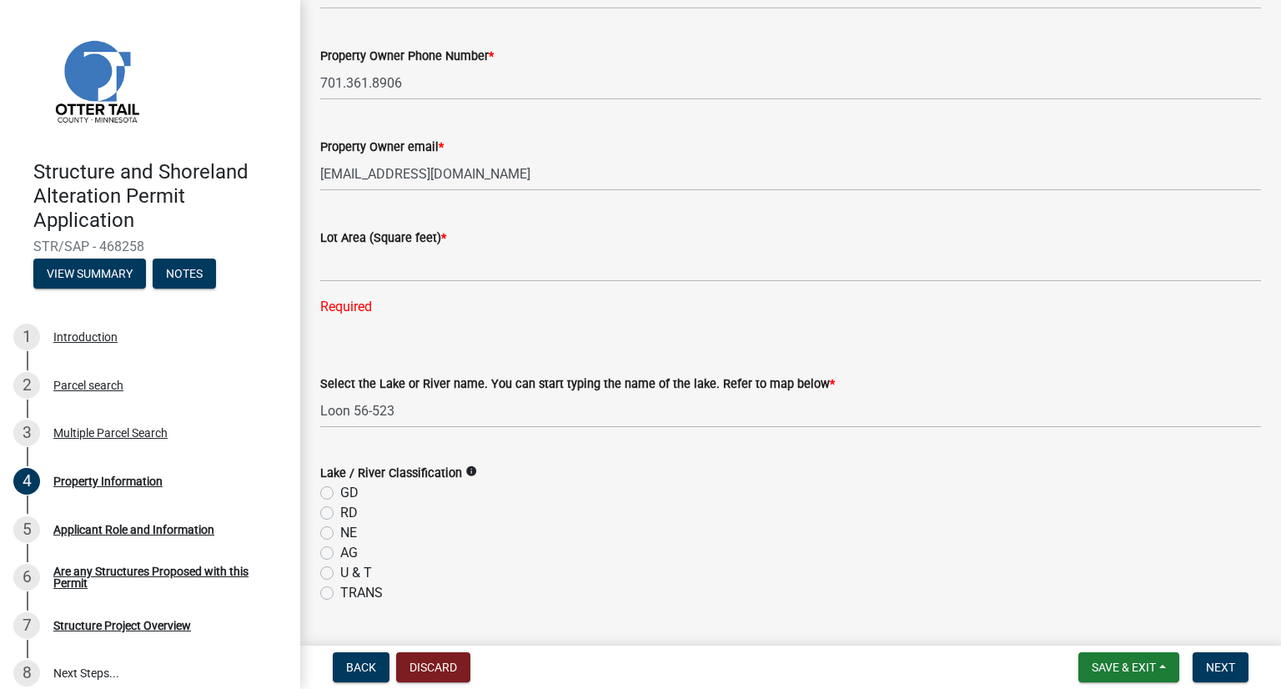
scroll to position [250, 0]
click at [622, 244] on div "Lot Area (Square feet) *" at bounding box center [790, 240] width 941 height 20
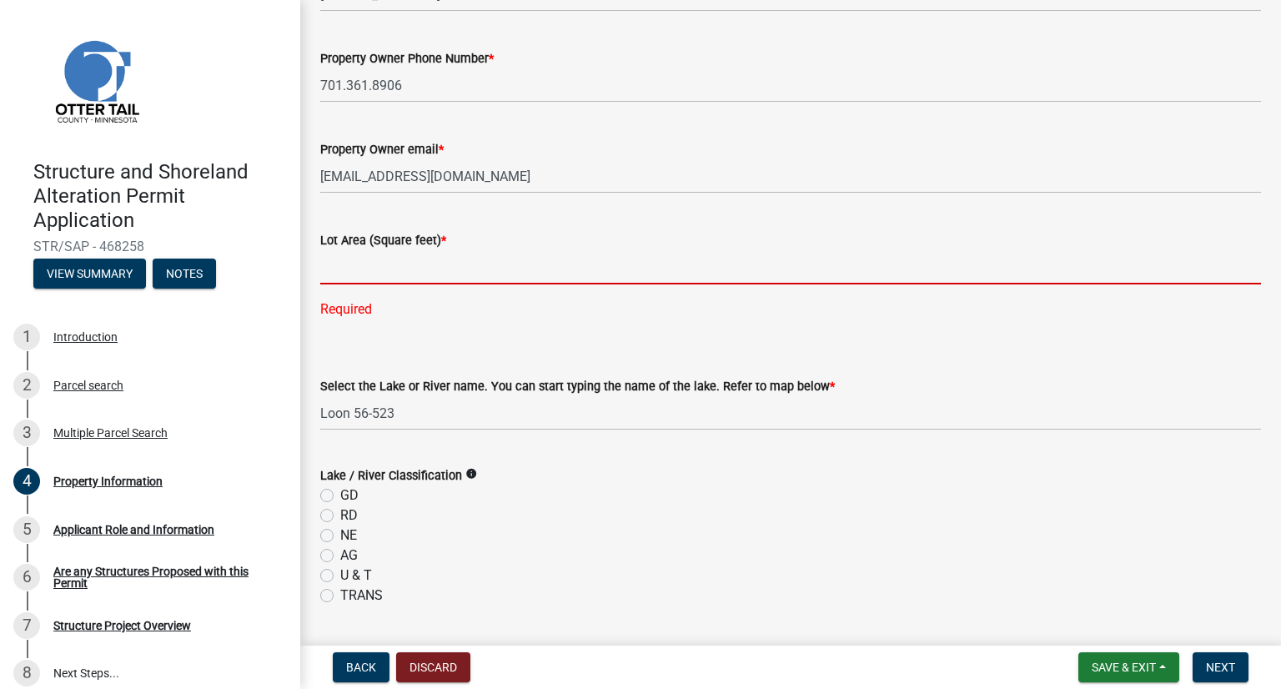
click at [412, 265] on input "text" at bounding box center [790, 267] width 941 height 34
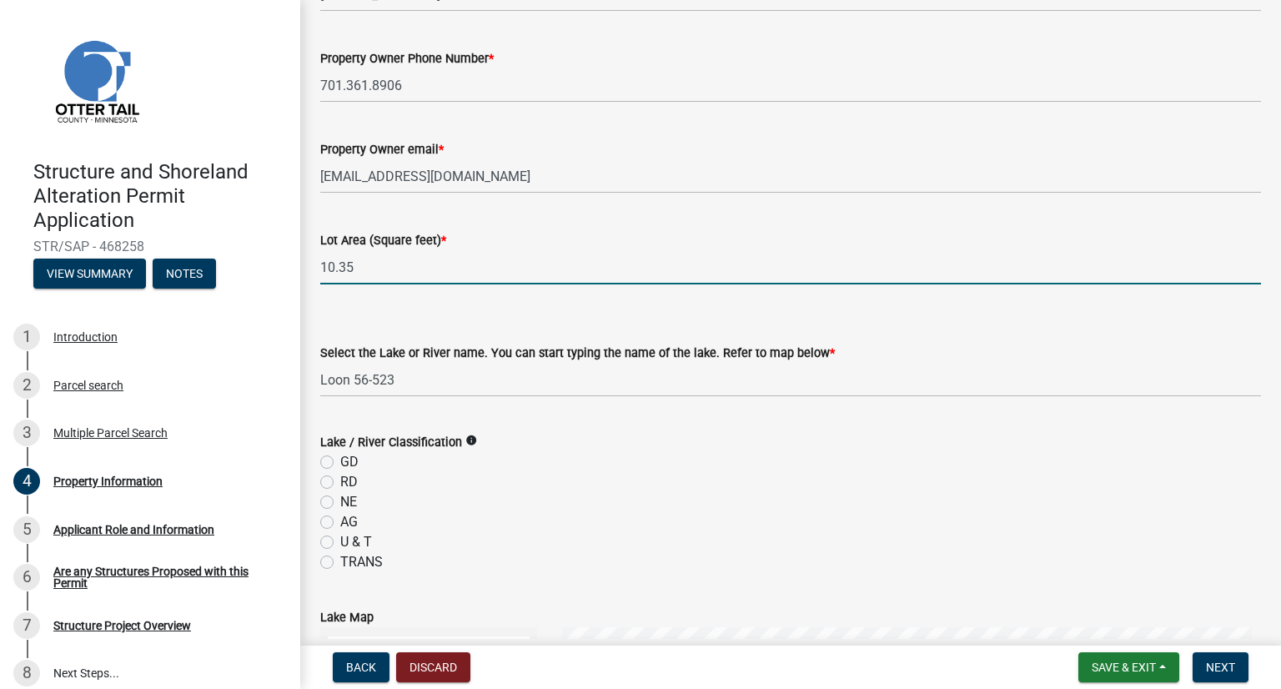
click at [484, 255] on input "10.35" at bounding box center [790, 267] width 941 height 34
type input "1"
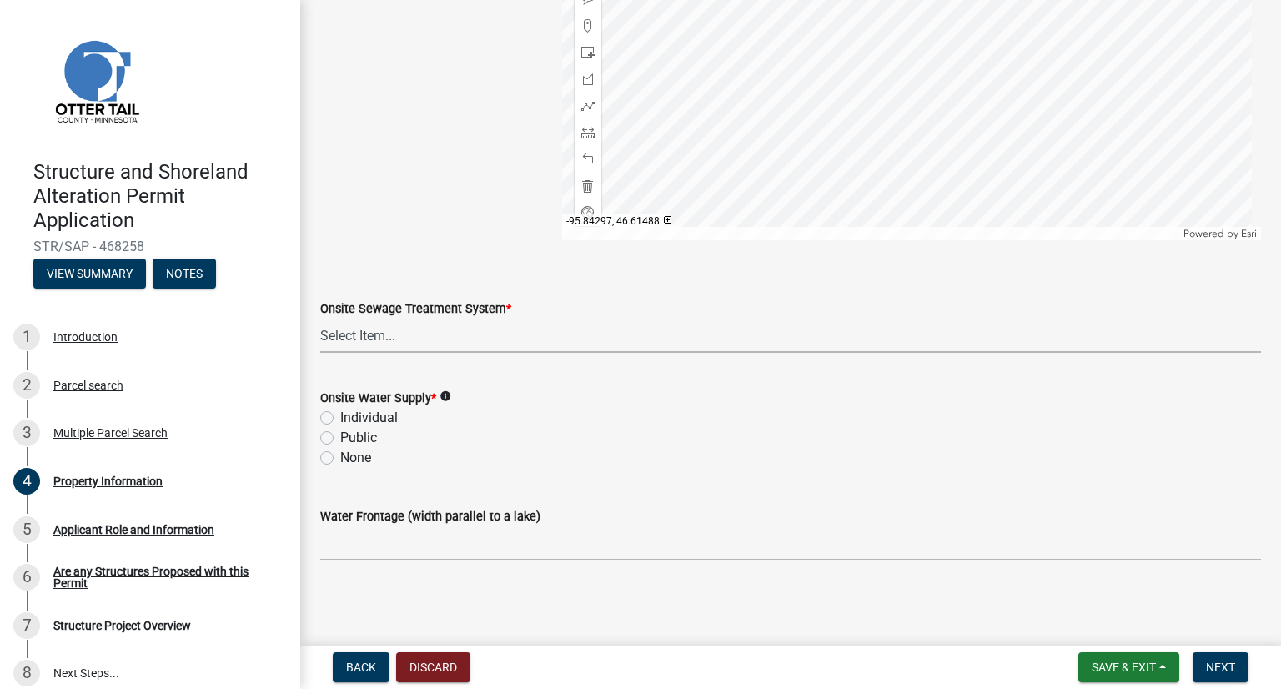
scroll to position [1088, 0]
click at [400, 339] on select "Select Item... L&R Certificate of Compliance within 5yrs Compliance Inspection …" at bounding box center [790, 336] width 941 height 34
click at [320, 319] on select "Select Item... L&R Certificate of Compliance within 5yrs Compliance Inspection …" at bounding box center [790, 336] width 941 height 34
select select "9233bc03-43b7-4bc3-a622-0f4482adc204"
click at [340, 415] on label "Individual" at bounding box center [369, 418] width 58 height 20
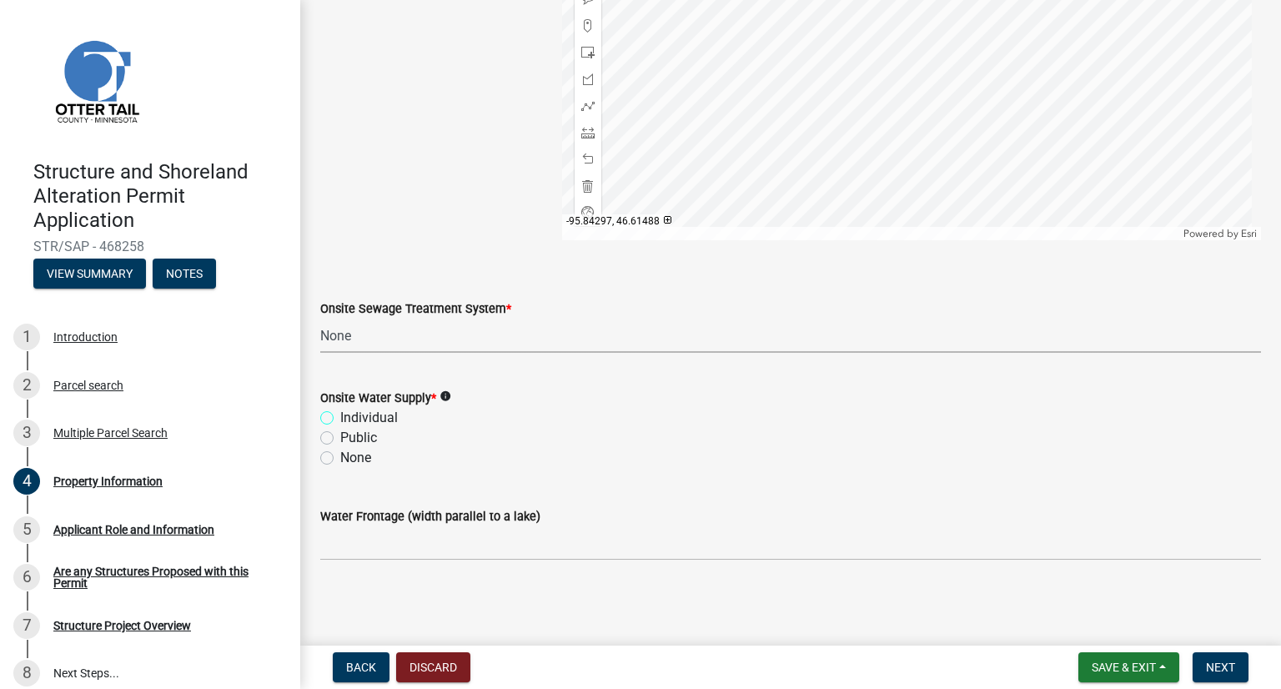
click at [340, 415] on input "Individual" at bounding box center [345, 413] width 11 height 11
radio input "true"
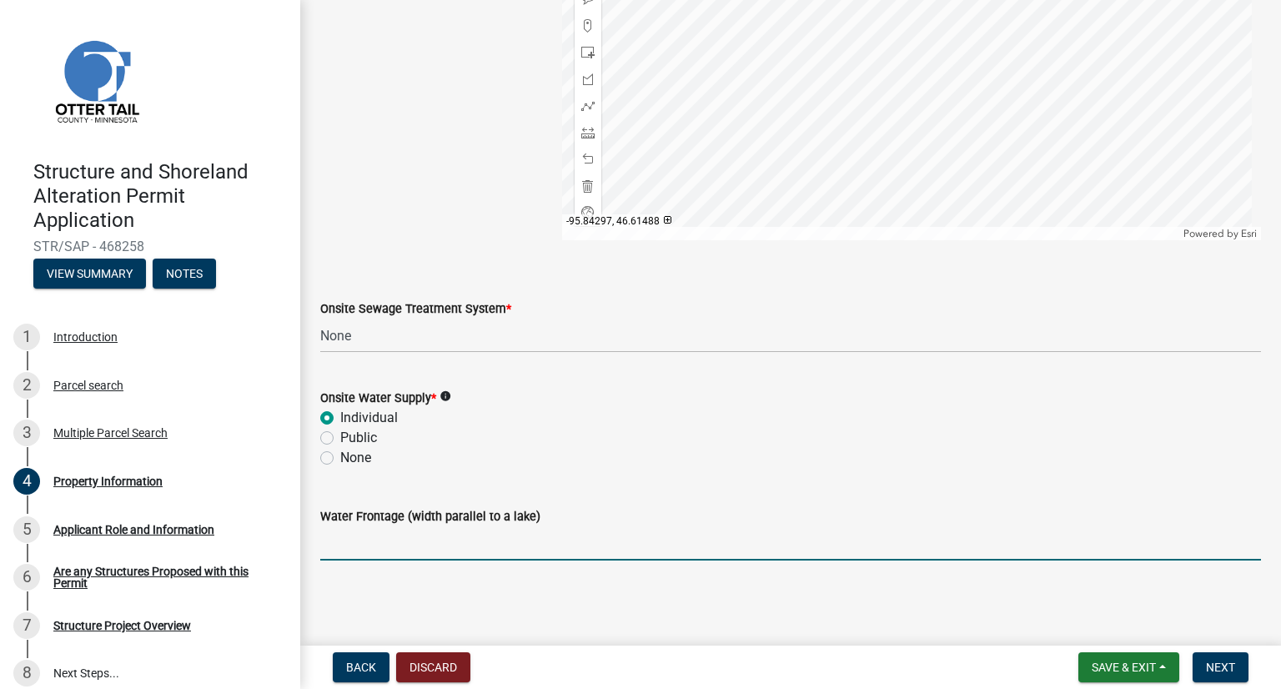
click at [447, 547] on input "Water Frontage (width parallel to a lake)" at bounding box center [790, 543] width 941 height 34
type input "0"
click at [547, 461] on div "None" at bounding box center [790, 458] width 941 height 20
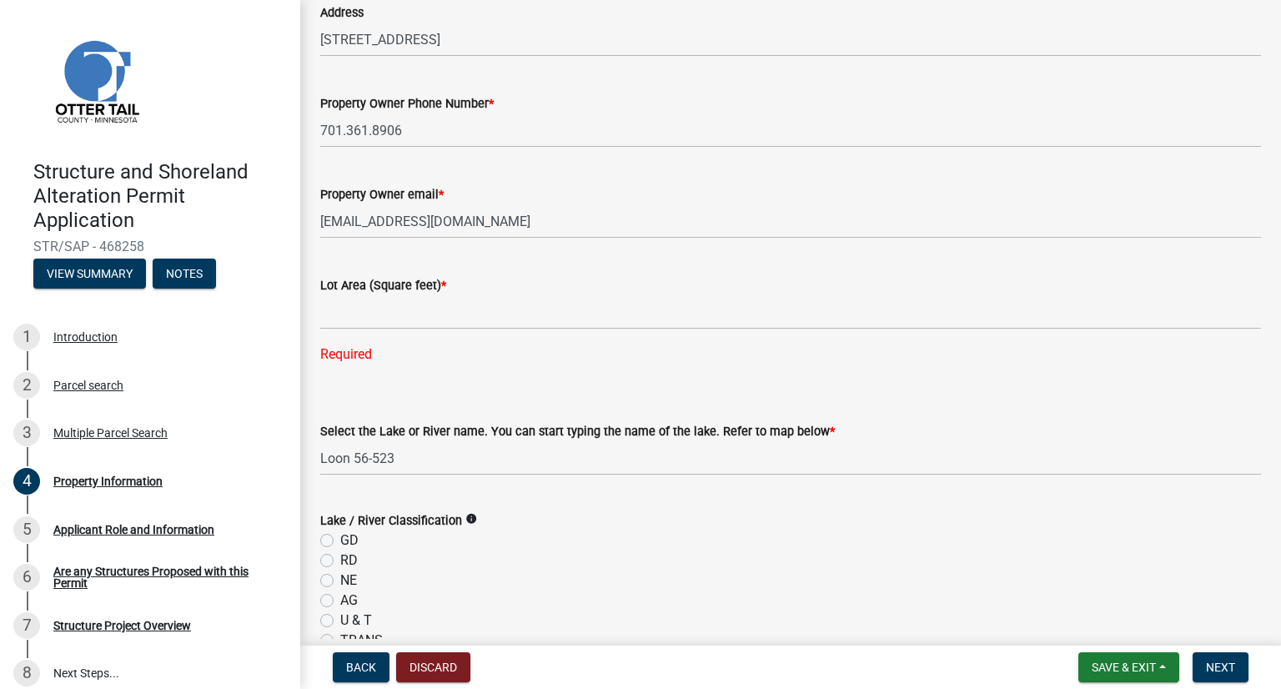
scroll to position [170, 0]
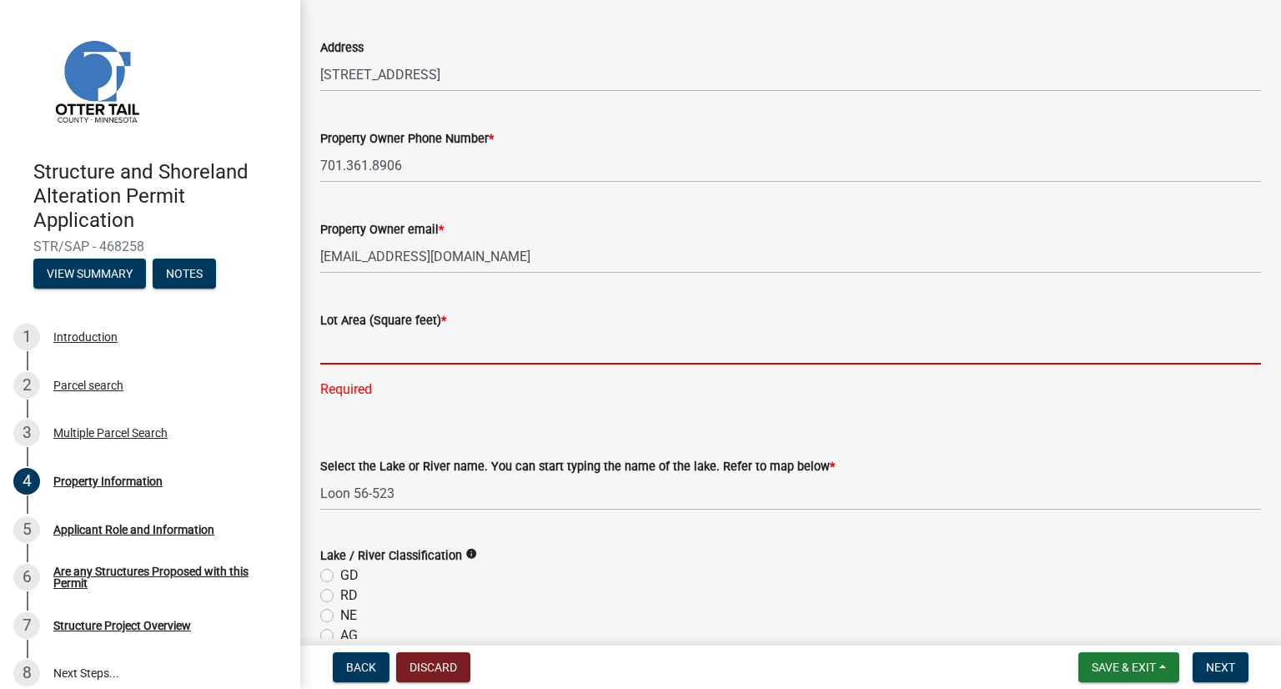
click at [576, 345] on input "text" at bounding box center [790, 347] width 941 height 34
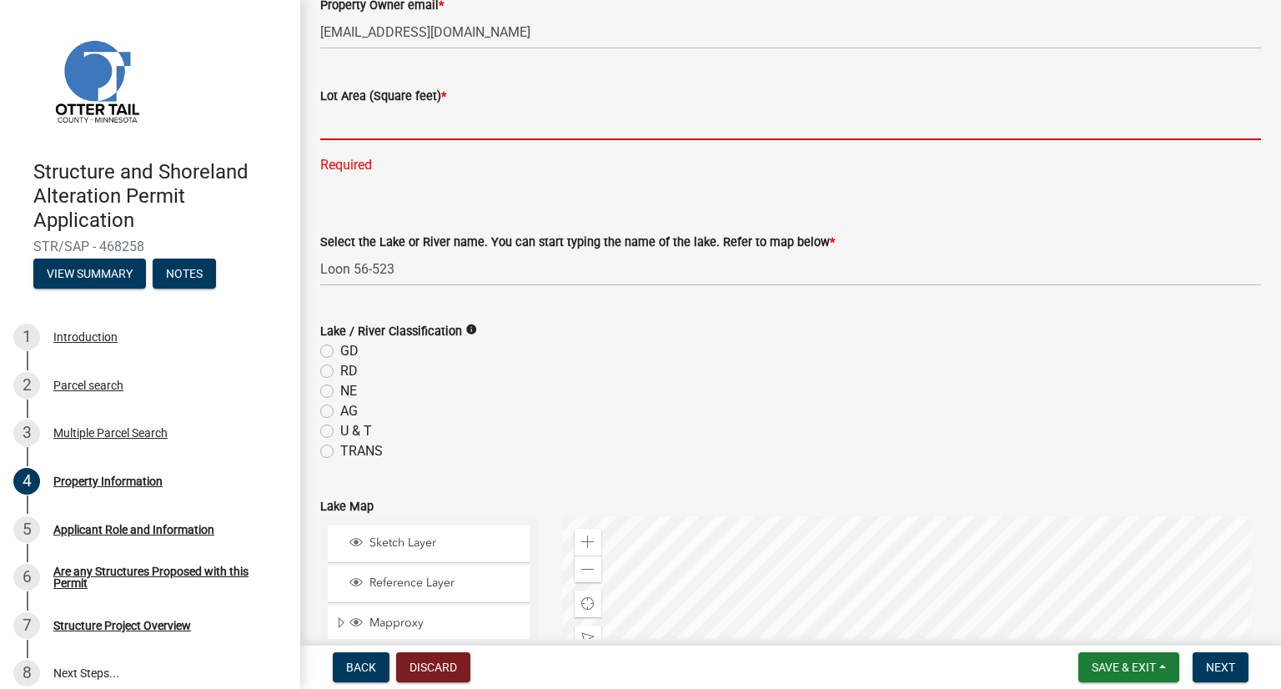
scroll to position [420, 0]
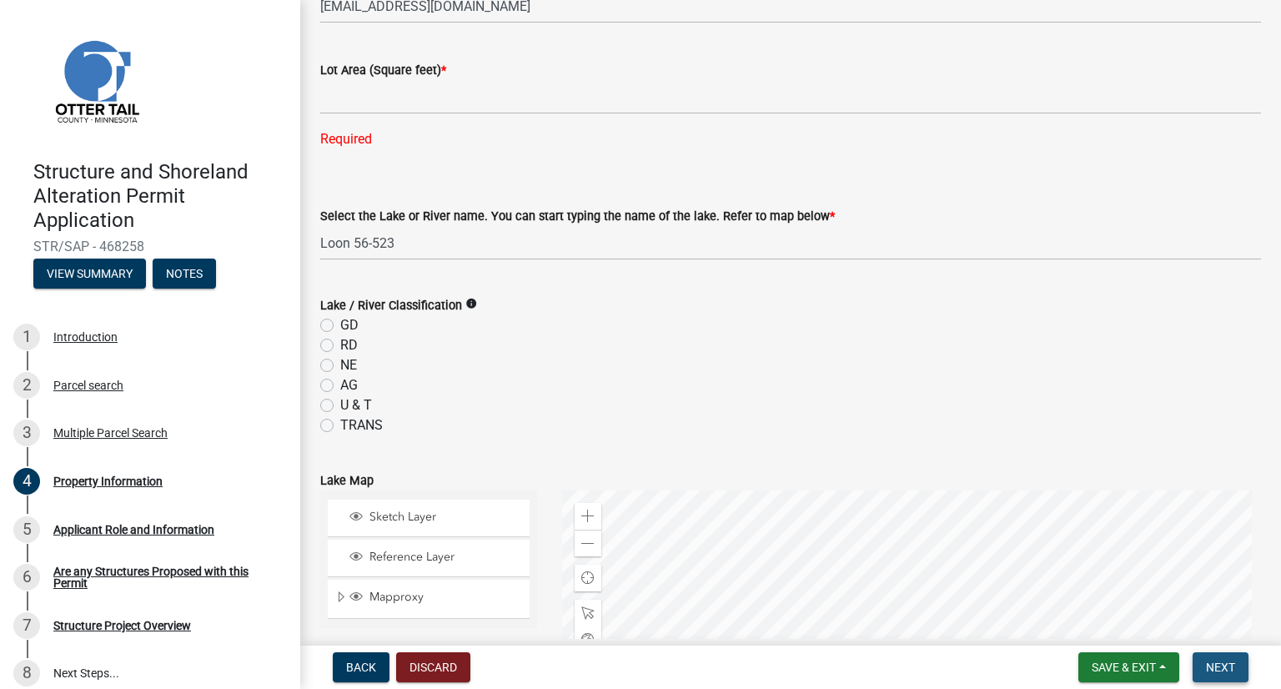
click at [1213, 665] on span "Next" at bounding box center [1220, 667] width 29 height 13
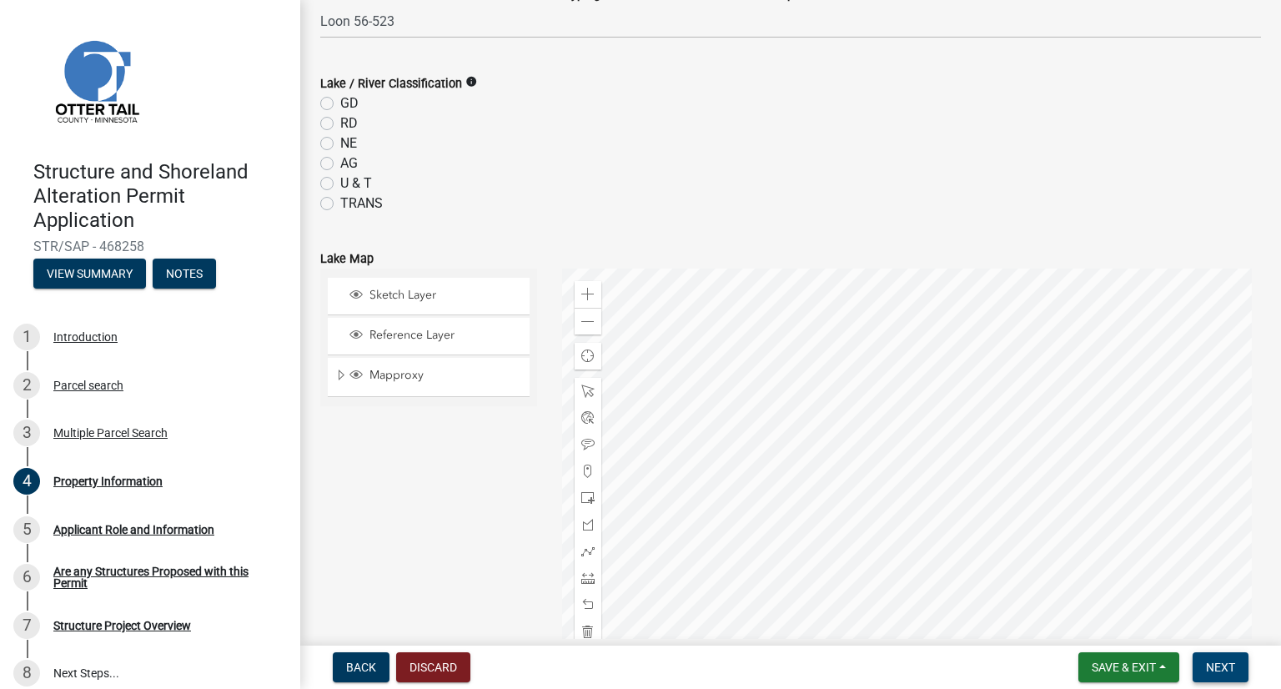
scroll to position [671, 0]
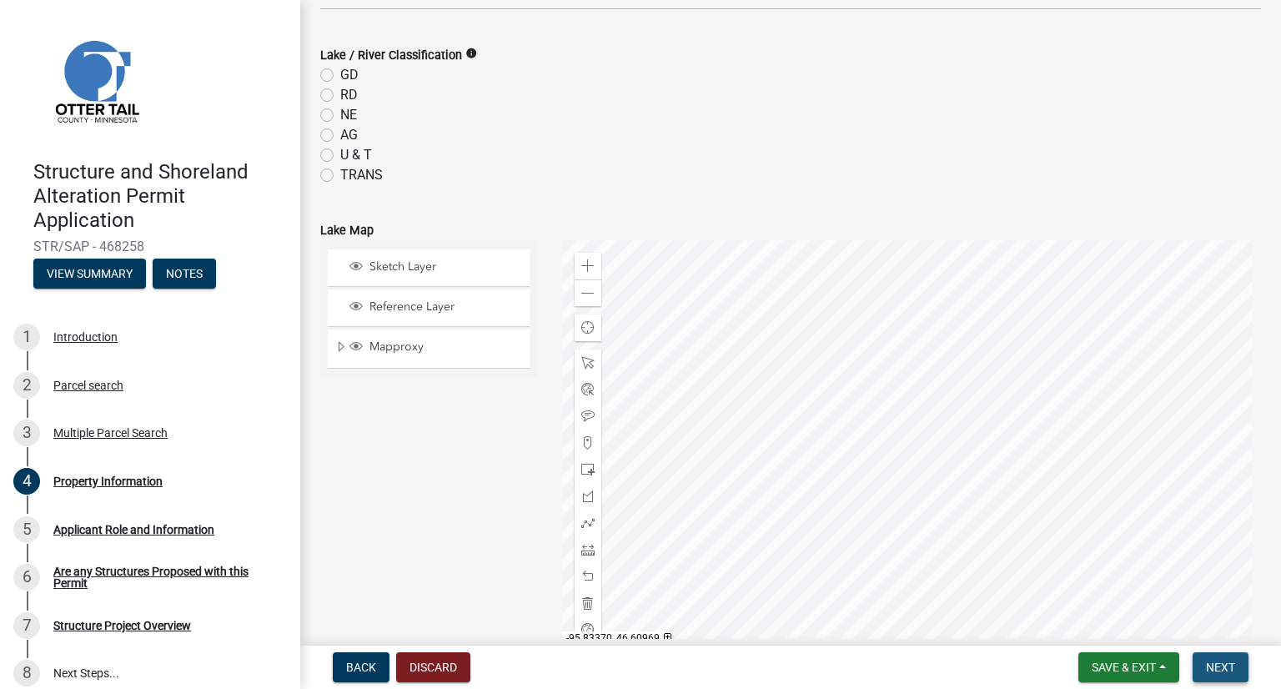
click at [1221, 661] on span "Next" at bounding box center [1220, 667] width 29 height 13
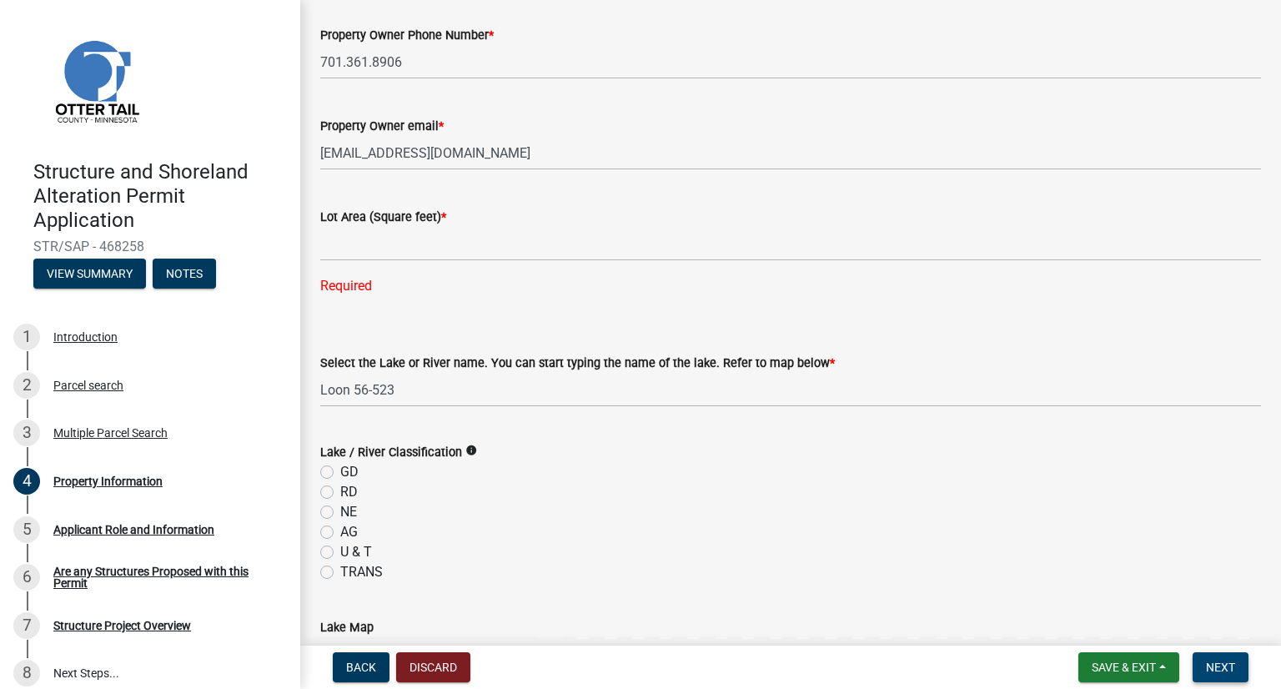
scroll to position [334, 0]
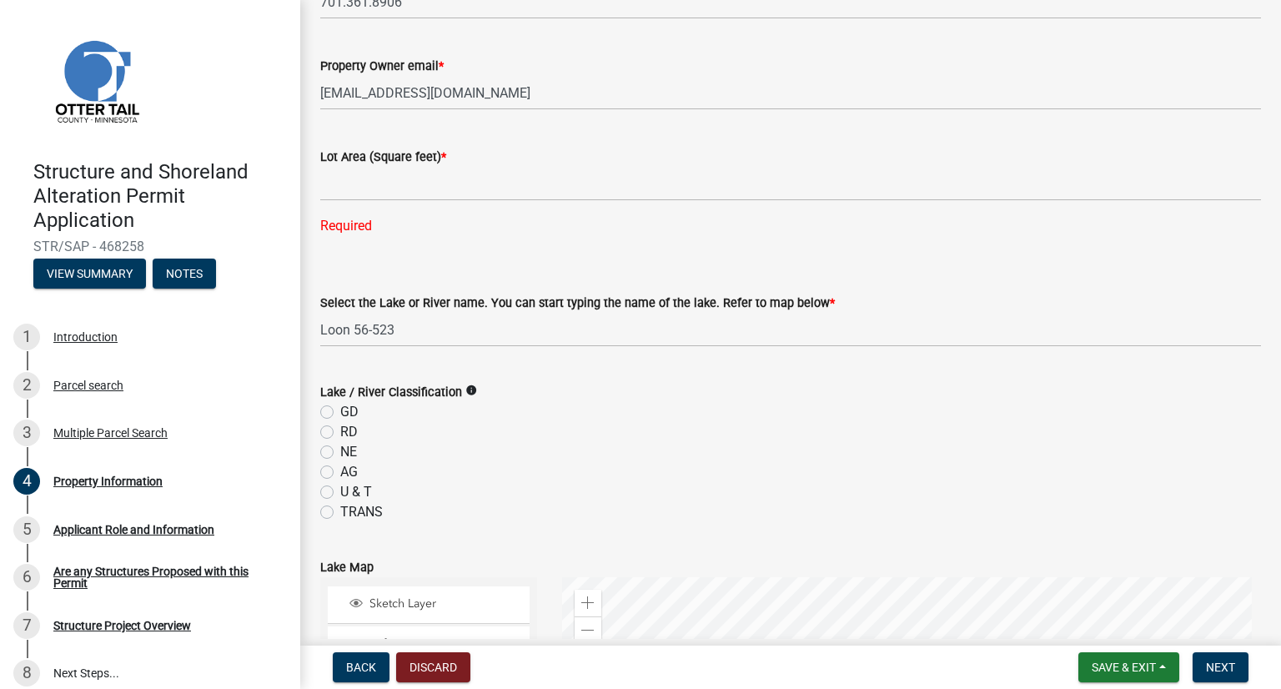
click at [611, 244] on wm-data-entity-input "Lot Area (Square feet) * Required" at bounding box center [790, 186] width 941 height 126
click at [618, 216] on div "Required" at bounding box center [790, 226] width 941 height 20
click at [622, 194] on input "text" at bounding box center [790, 184] width 941 height 34
type input "0"
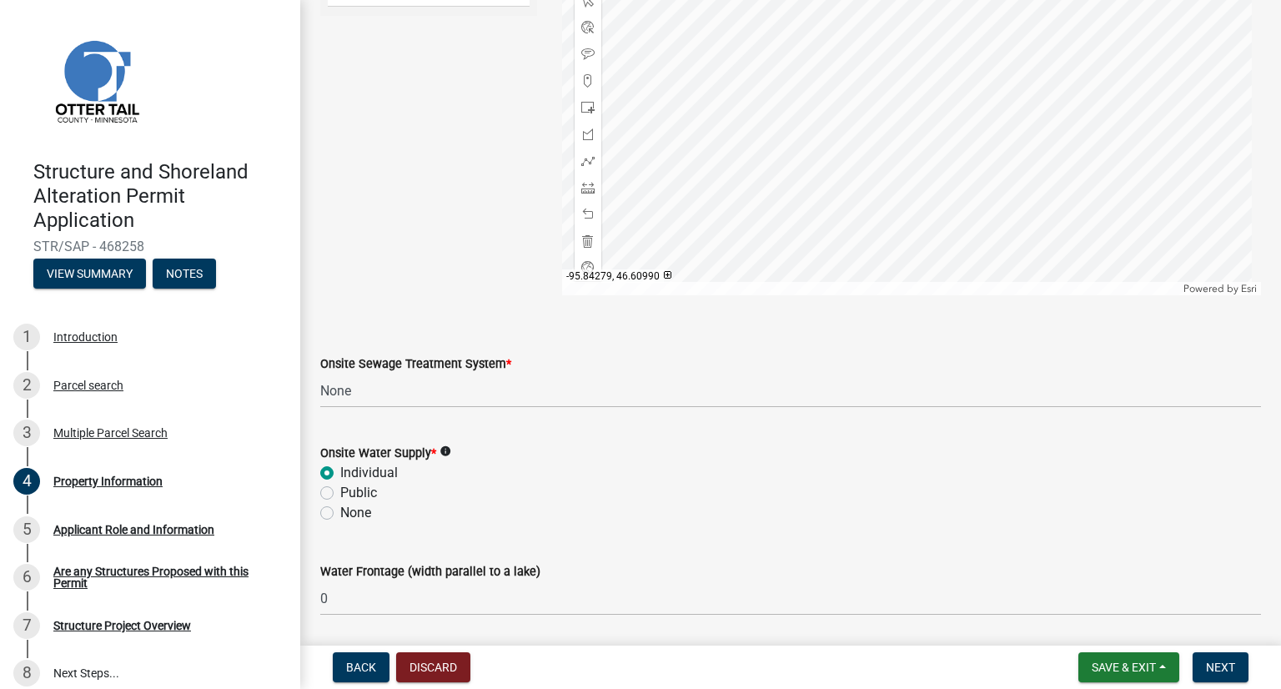
scroll to position [1054, 0]
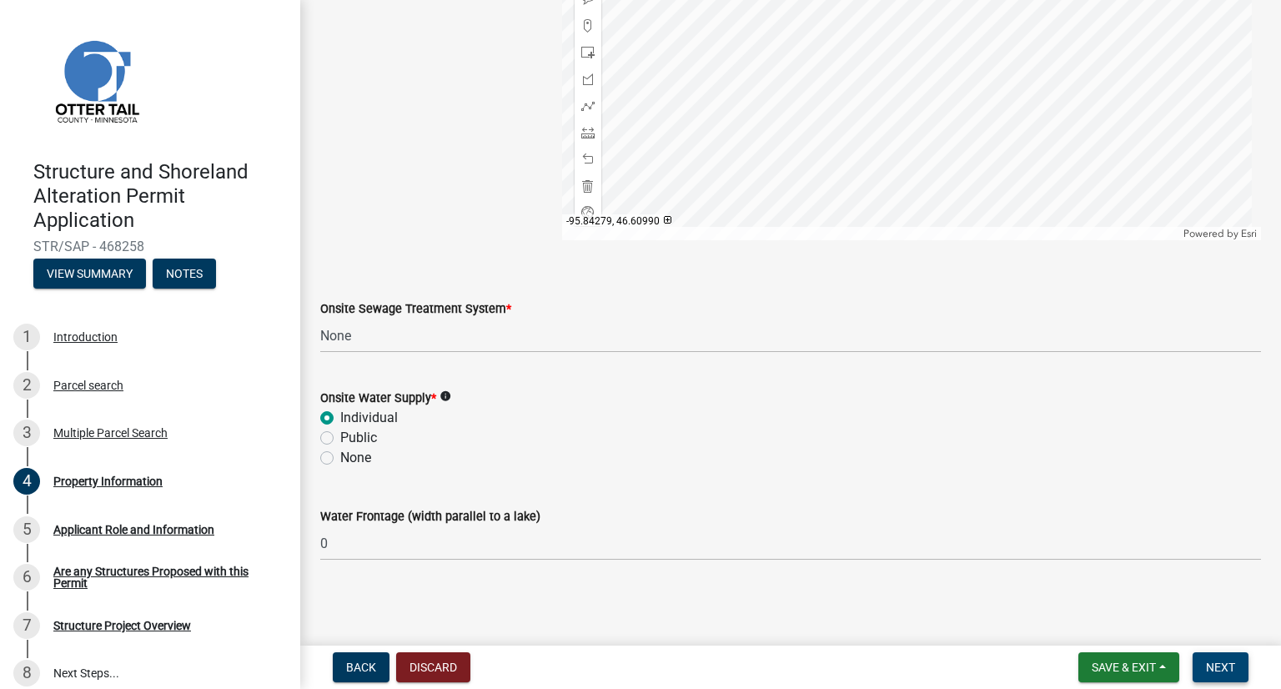
click at [1228, 665] on span "Next" at bounding box center [1220, 667] width 29 height 13
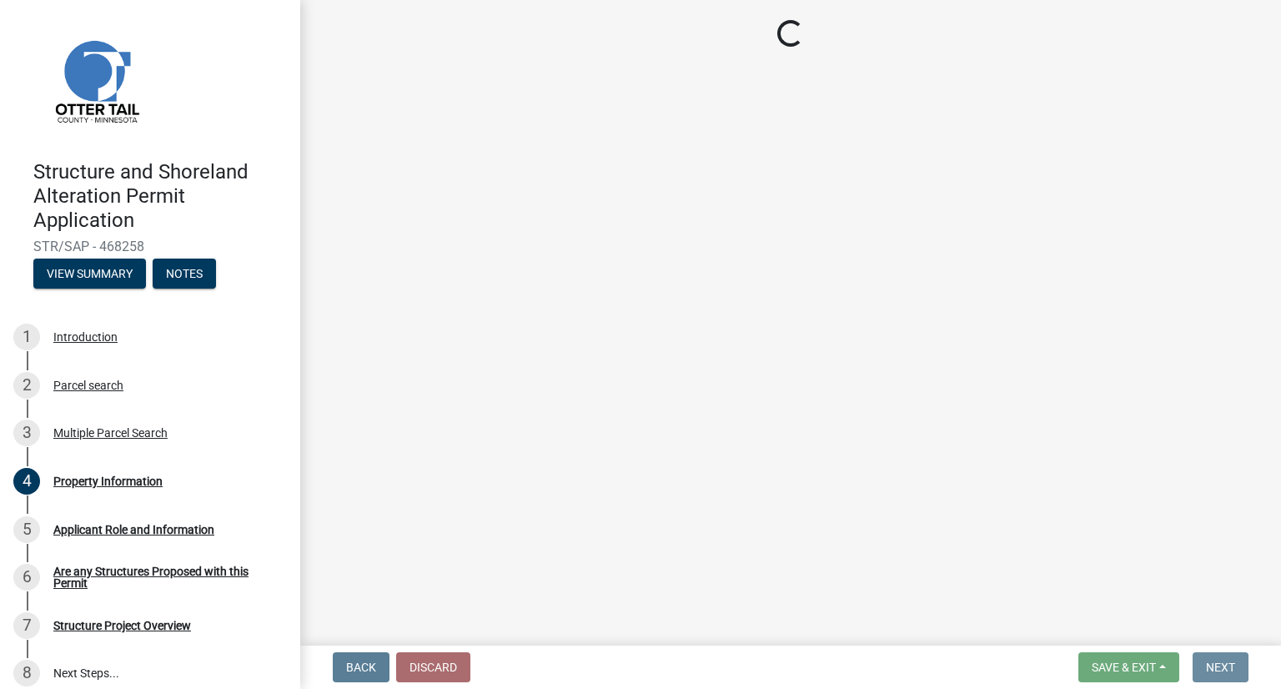
scroll to position [0, 0]
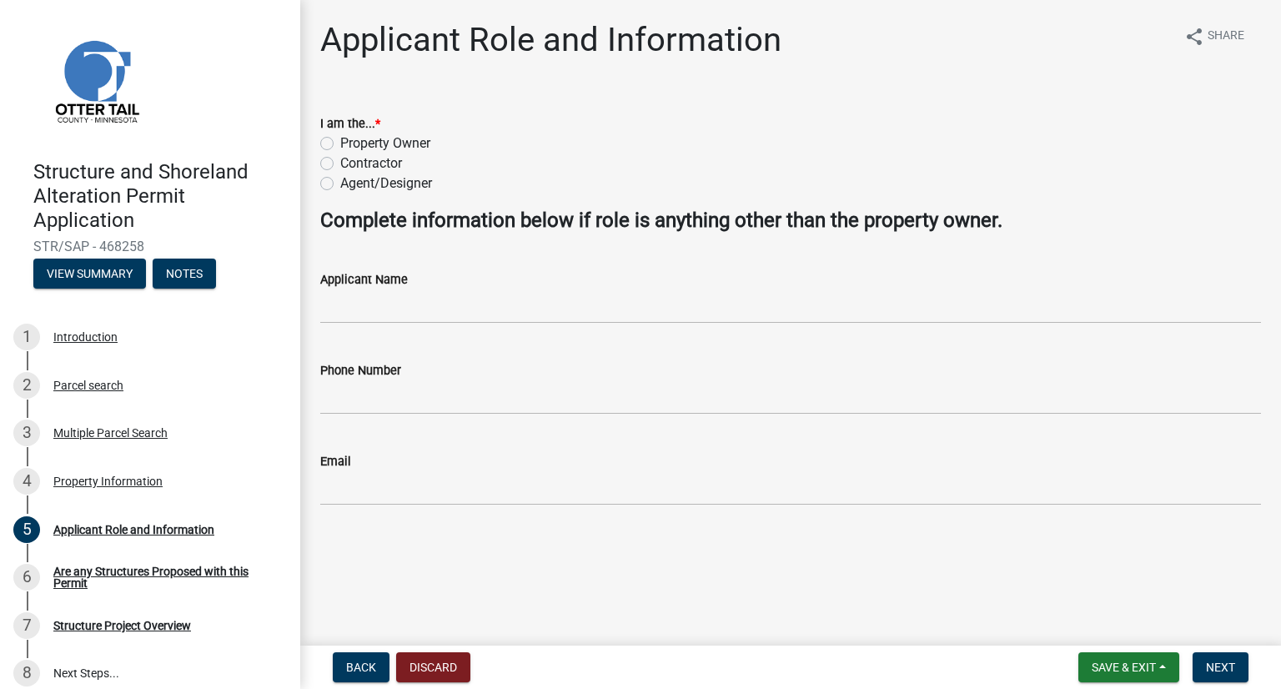
click at [340, 141] on label "Property Owner" at bounding box center [385, 143] width 90 height 20
click at [340, 141] on input "Property Owner" at bounding box center [345, 138] width 11 height 11
radio input "true"
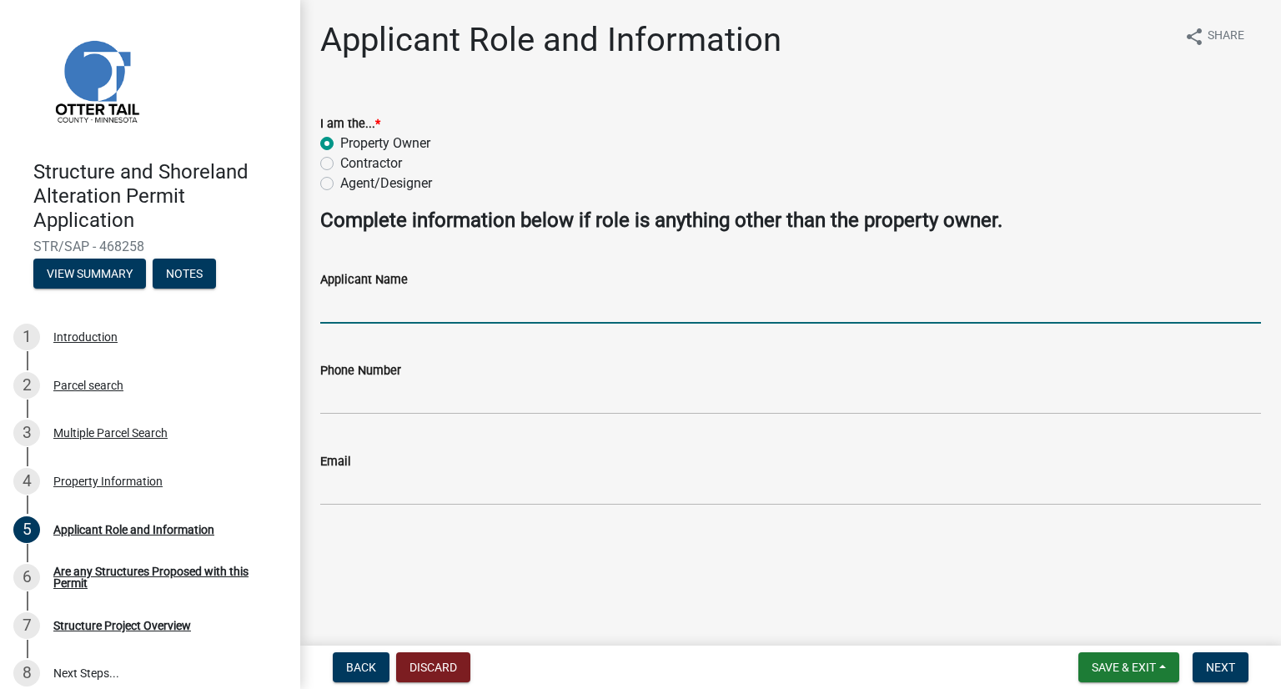
click at [457, 299] on input "Applicant Name" at bounding box center [790, 306] width 941 height 34
type input "[PERSON_NAME]"
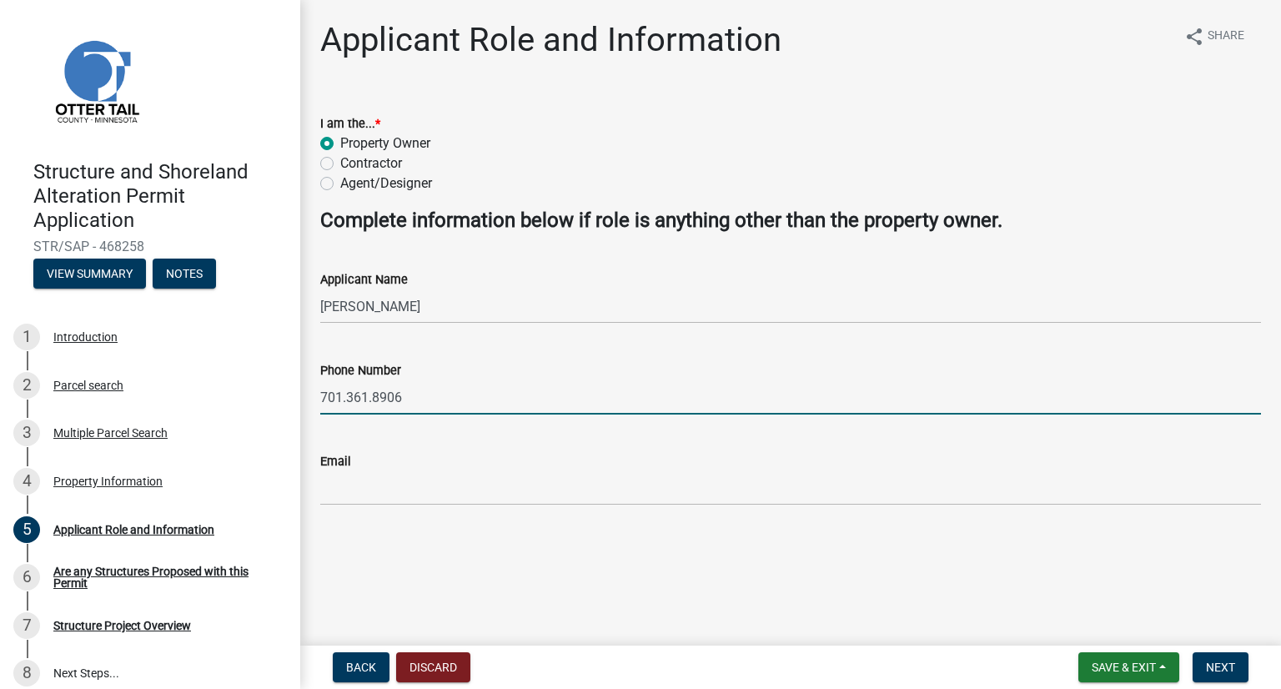
type input "701.361.8906"
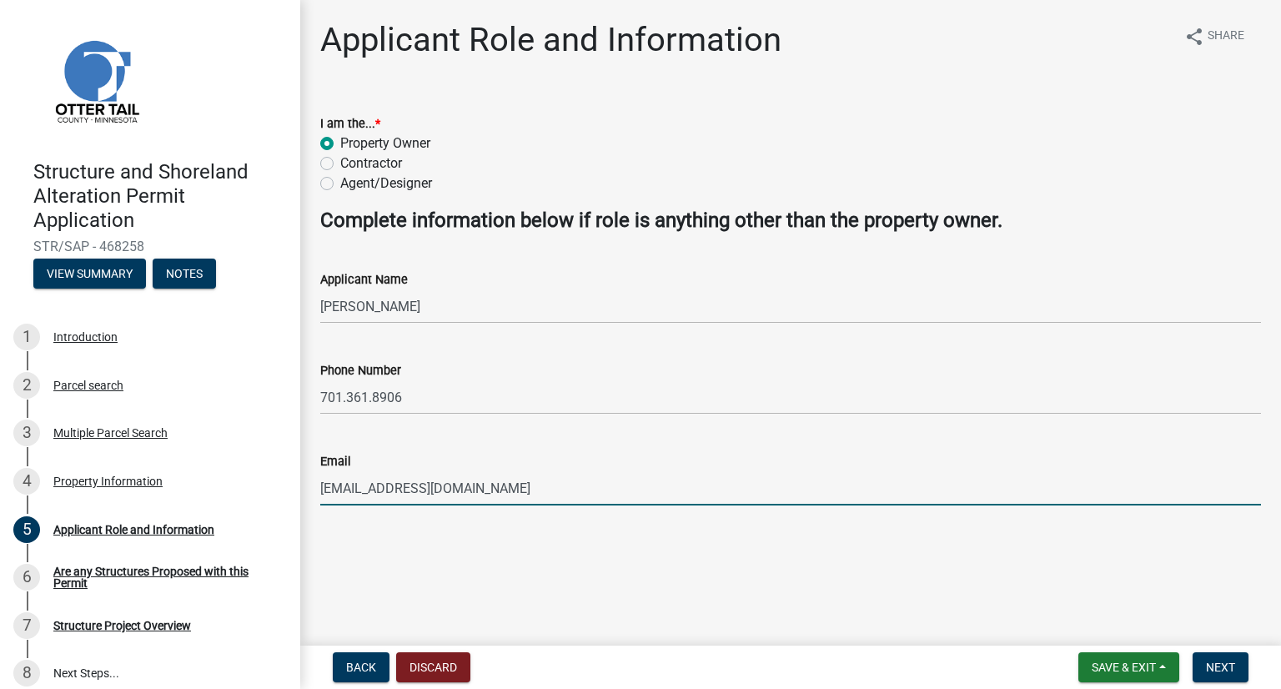
type input "[EMAIL_ADDRESS][DOMAIN_NAME]"
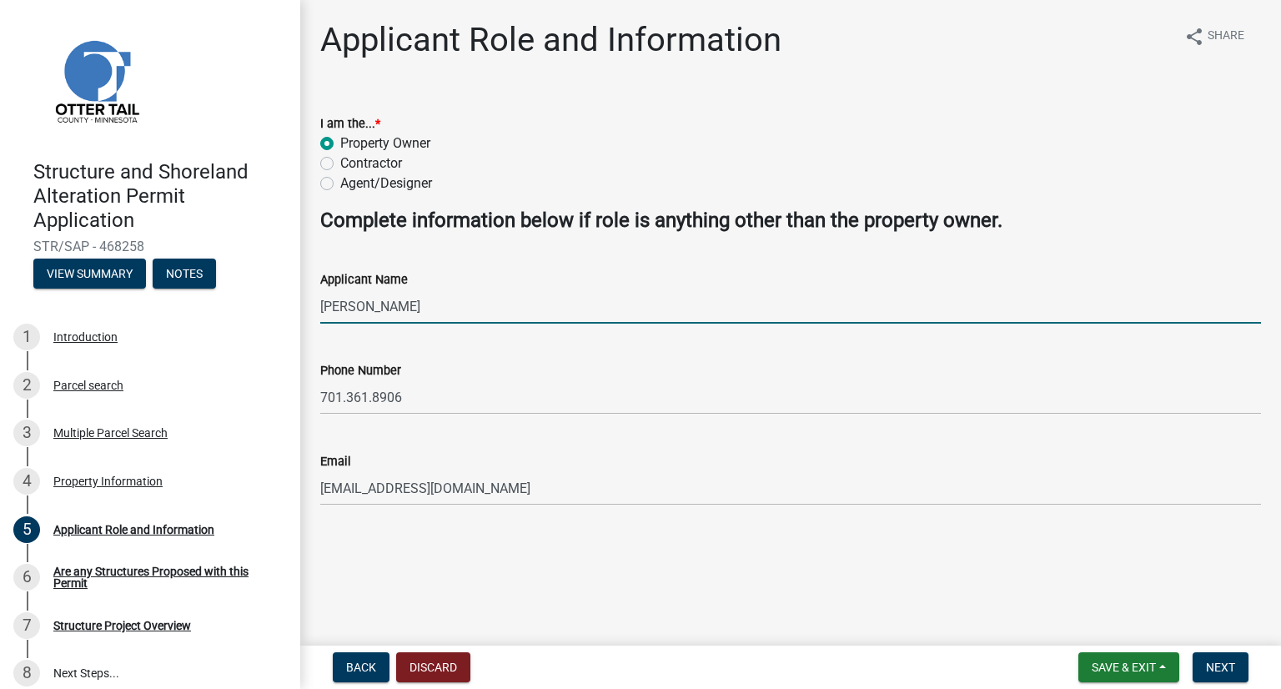
click at [348, 307] on input "[PERSON_NAME]" at bounding box center [790, 306] width 941 height 34
click at [348, 308] on input "[PERSON_NAME]" at bounding box center [790, 306] width 941 height 34
type input "[PERSON_NAME] and [PERSON_NAME]"
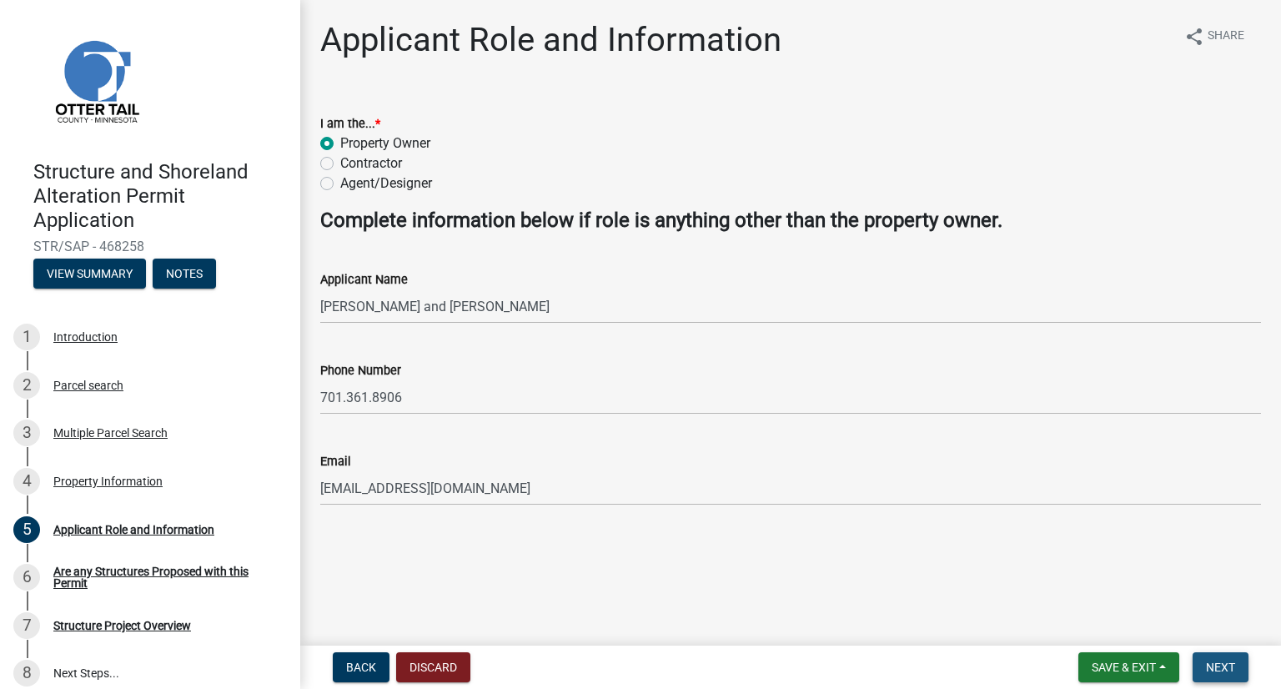
click at [1207, 664] on span "Next" at bounding box center [1220, 667] width 29 height 13
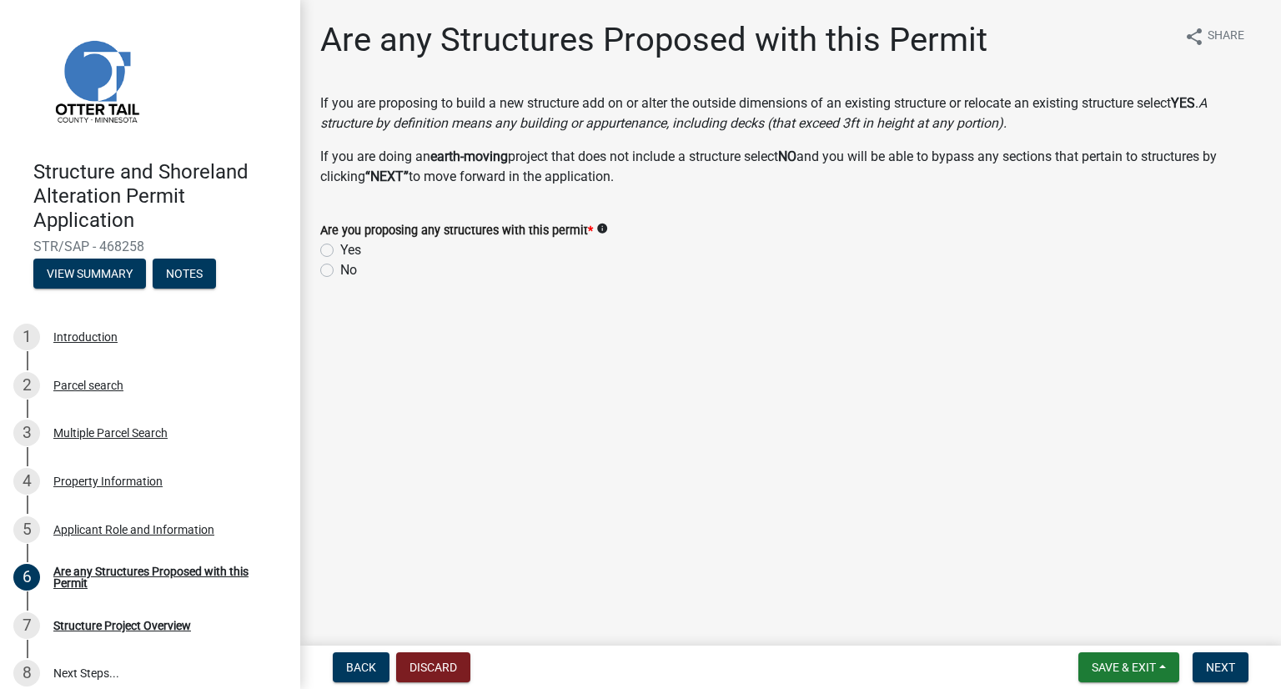
click at [357, 250] on label "Yes" at bounding box center [350, 250] width 21 height 20
click at [351, 250] on input "Yes" at bounding box center [345, 245] width 11 height 11
radio input "true"
click at [1220, 662] on span "Next" at bounding box center [1220, 667] width 29 height 13
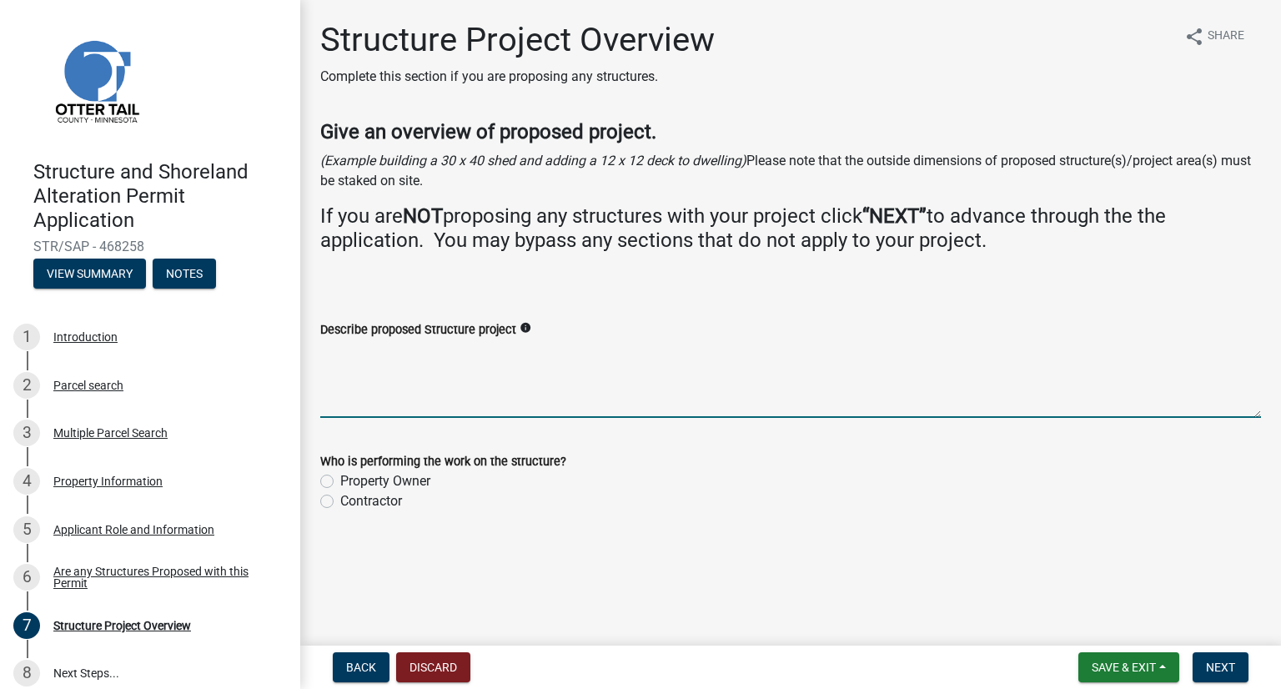
click at [684, 365] on textarea "Describe proposed Structure project" at bounding box center [790, 379] width 941 height 78
drag, startPoint x: 684, startPoint y: 366, endPoint x: 721, endPoint y: 476, distance: 115.3
click at [721, 476] on wm-data-entity-input-list "Give an overview of proposed project. (Example building a 30 x 40 shed and addi…" at bounding box center [790, 323] width 941 height 406
type textarea "Building a 32' x 40' garage"
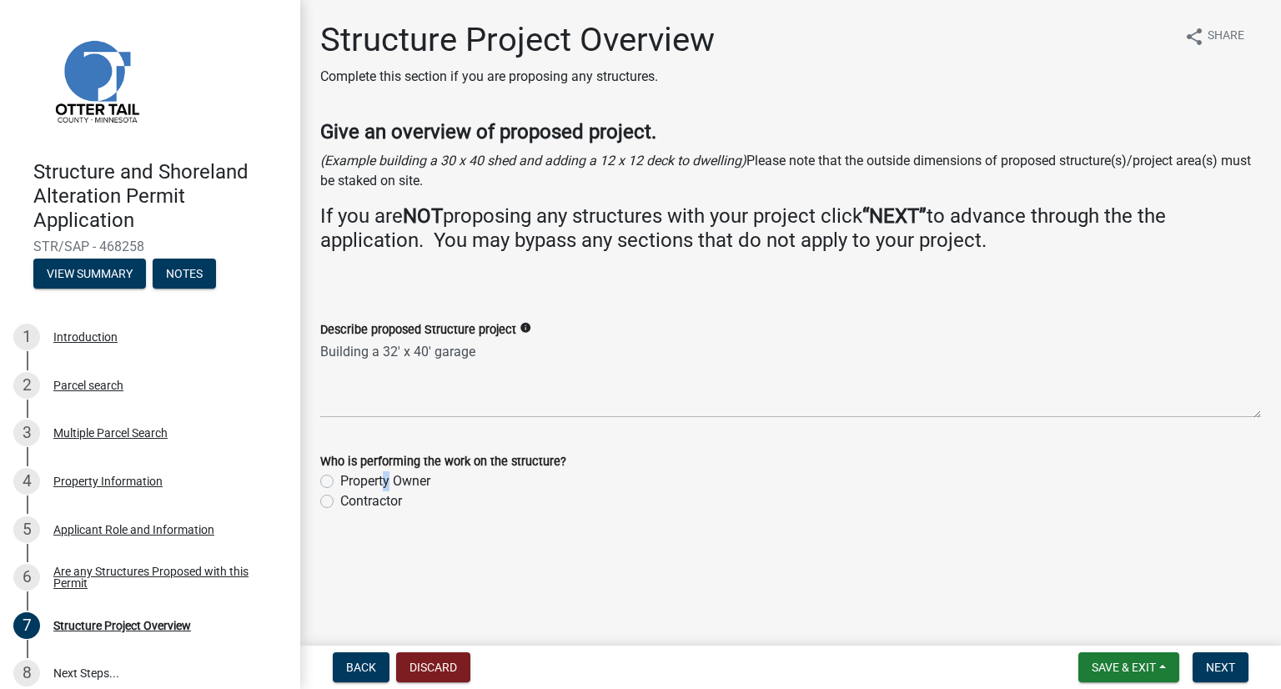
click at [382, 481] on label "Property Owner" at bounding box center [385, 481] width 90 height 20
click at [340, 484] on label "Property Owner" at bounding box center [385, 481] width 90 height 20
click at [340, 482] on input "Property Owner" at bounding box center [345, 476] width 11 height 11
radio input "true"
click at [373, 505] on label "Contractor" at bounding box center [371, 501] width 62 height 20
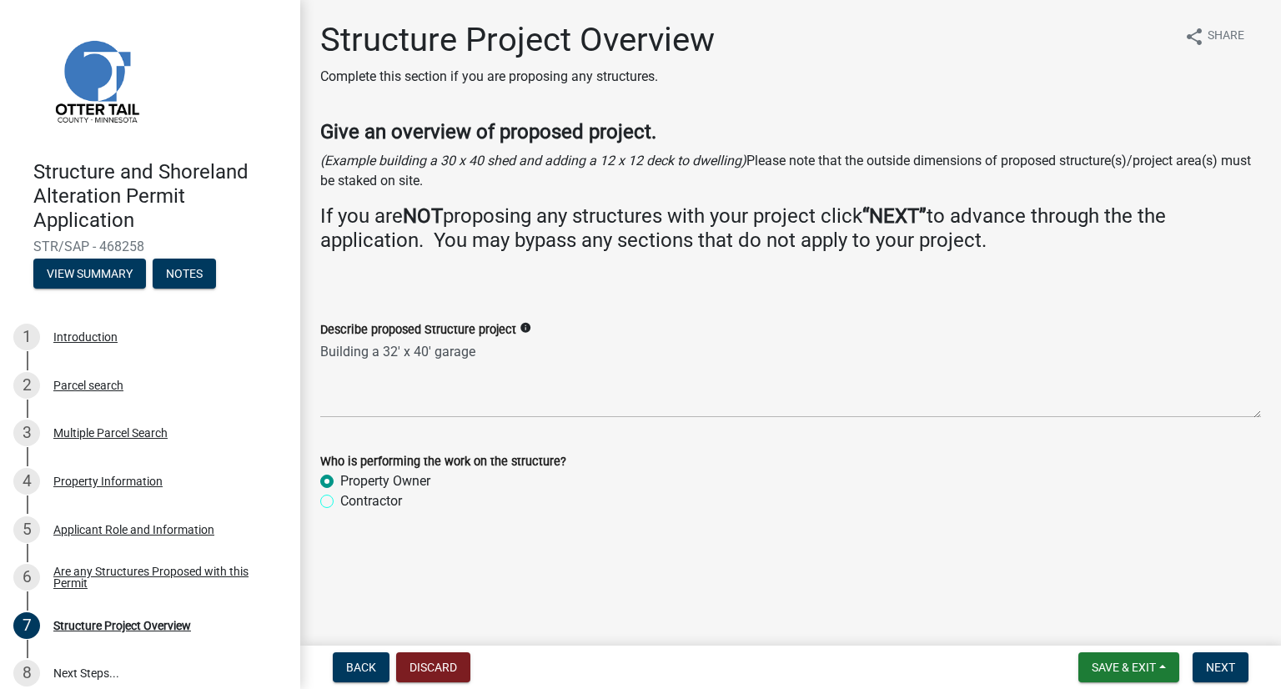
click at [351, 502] on input "Contractor" at bounding box center [345, 496] width 11 height 11
radio input "true"
click at [1231, 662] on span "Next" at bounding box center [1220, 667] width 29 height 13
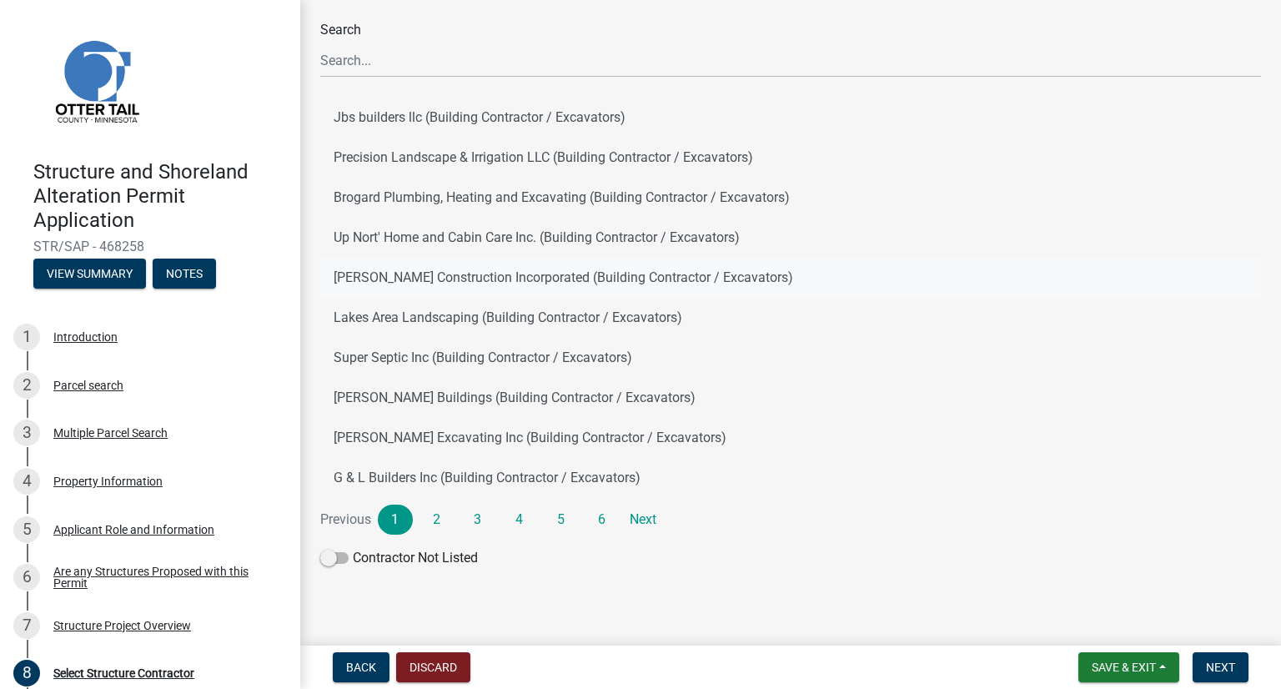
scroll to position [111, 0]
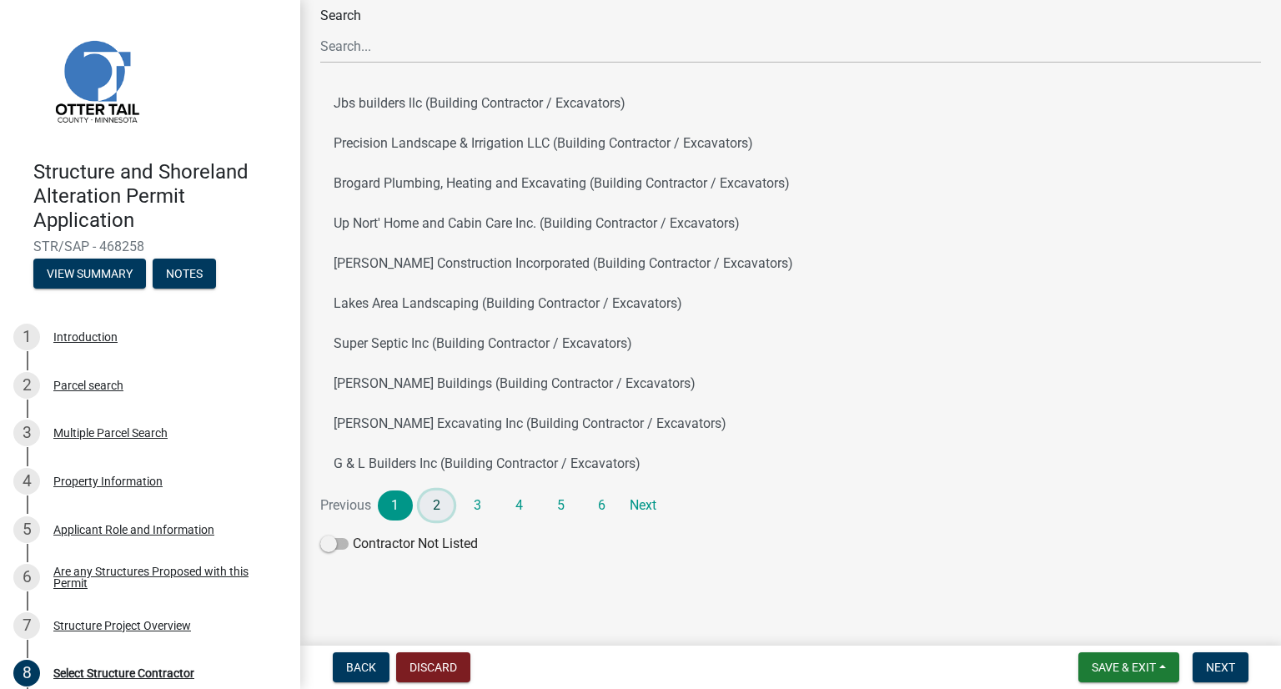
click at [437, 500] on link "2" at bounding box center [437, 506] width 35 height 30
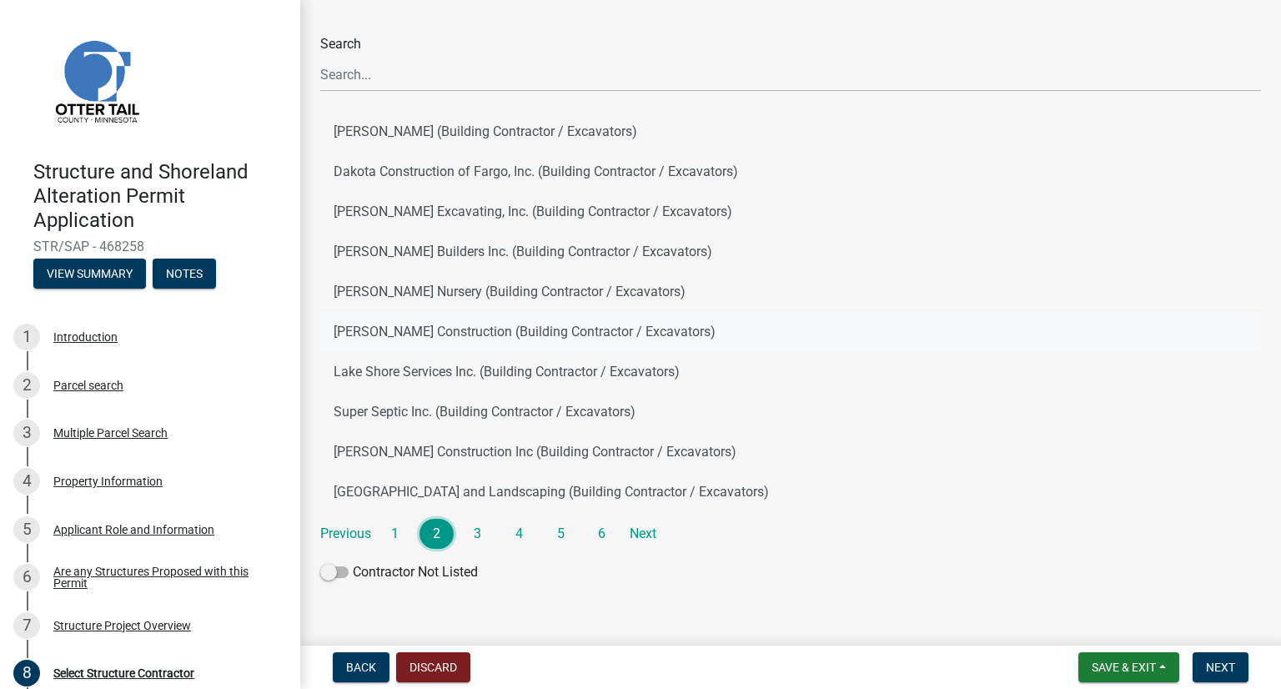
scroll to position [83, 0]
click at [478, 530] on link "3" at bounding box center [478, 533] width 35 height 30
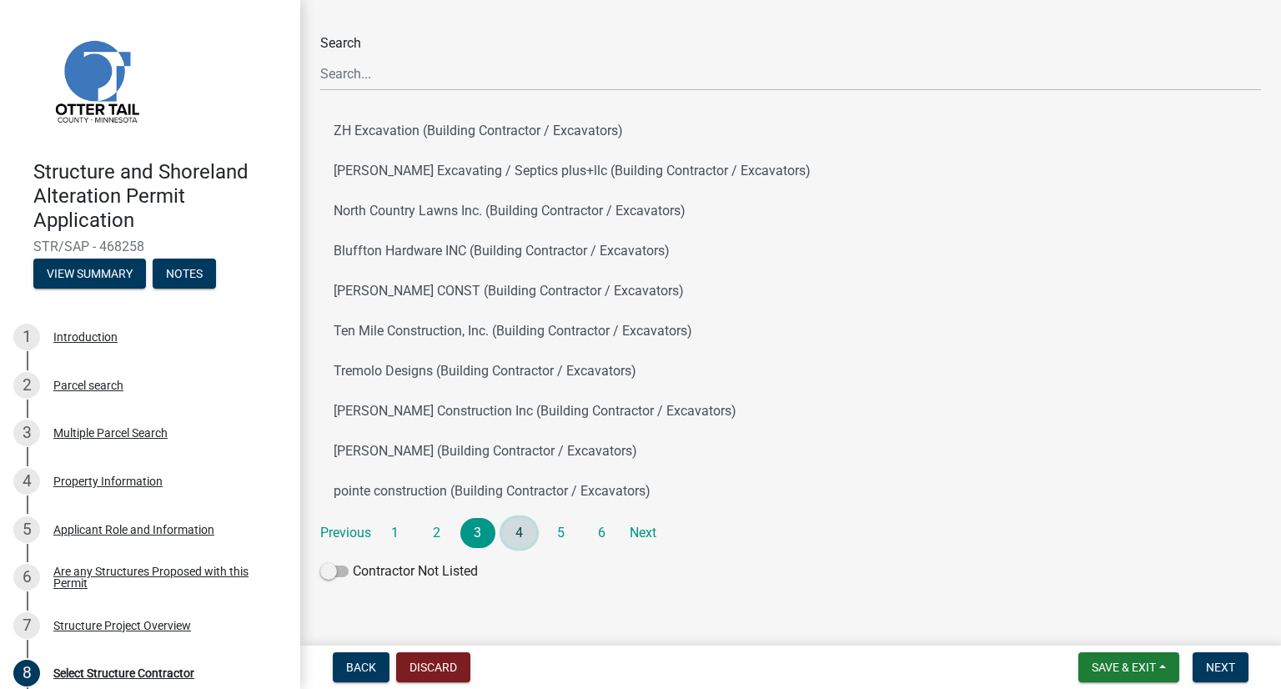
click at [514, 533] on link "4" at bounding box center [519, 533] width 35 height 30
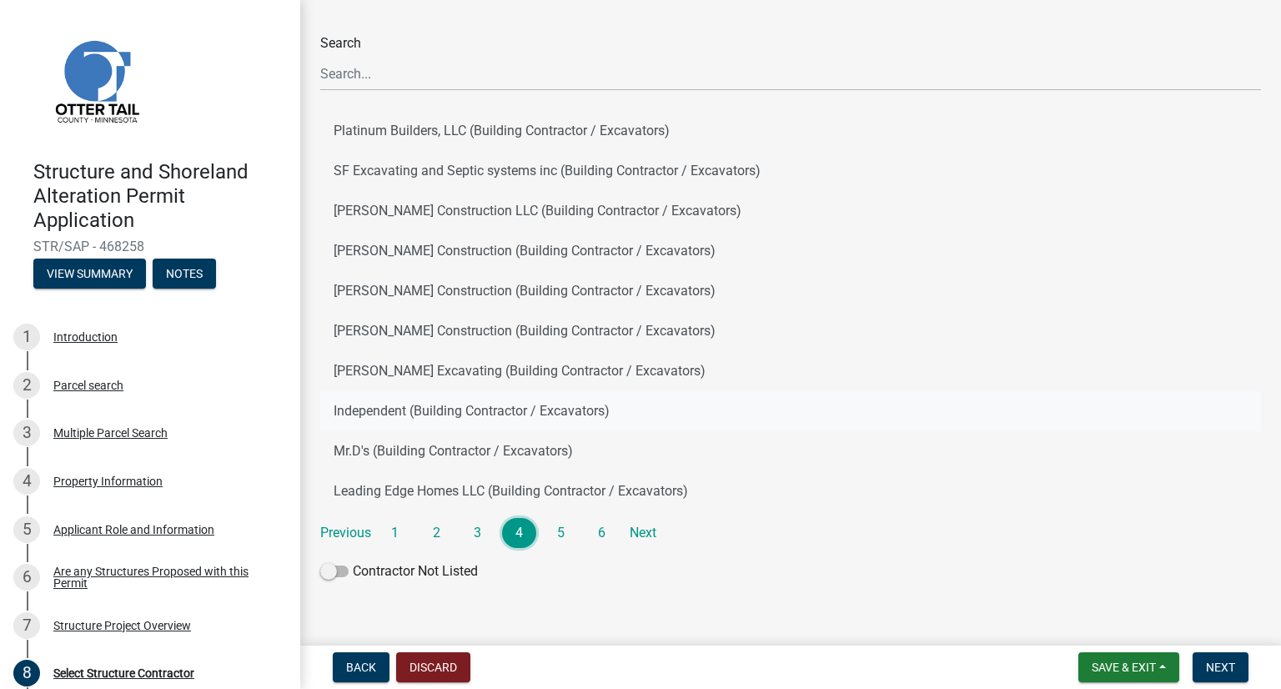
scroll to position [111, 0]
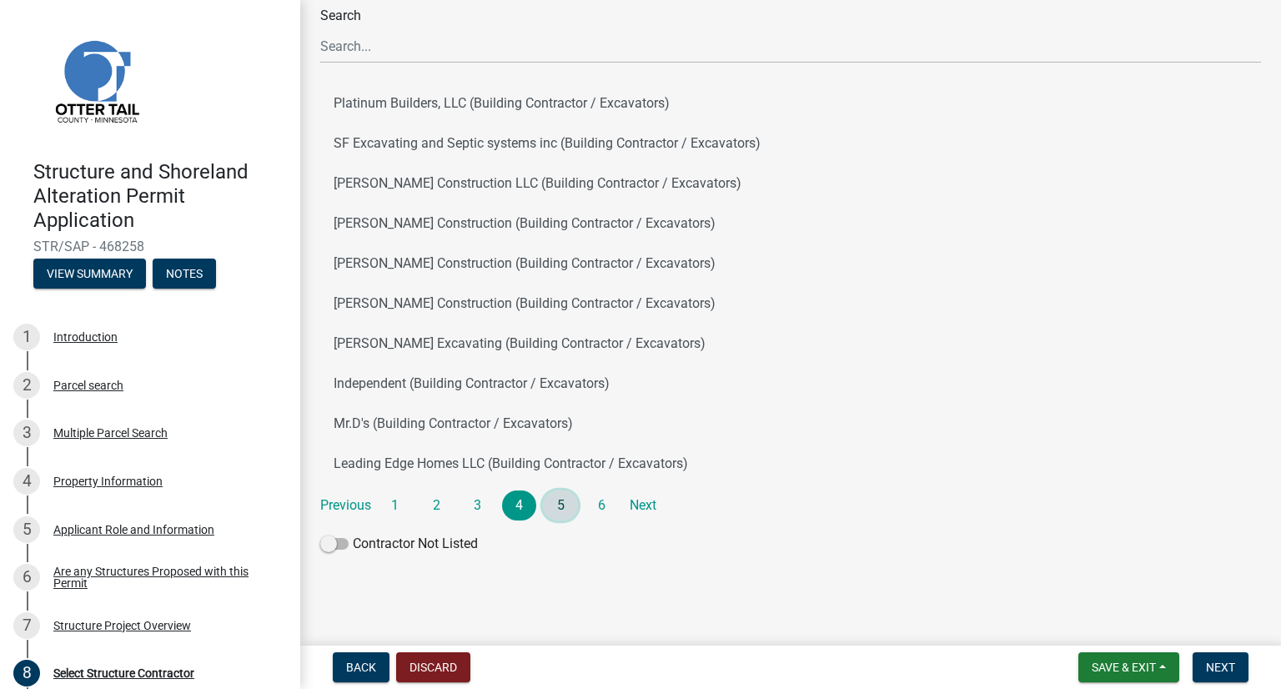
click at [564, 502] on link "5" at bounding box center [560, 506] width 35 height 30
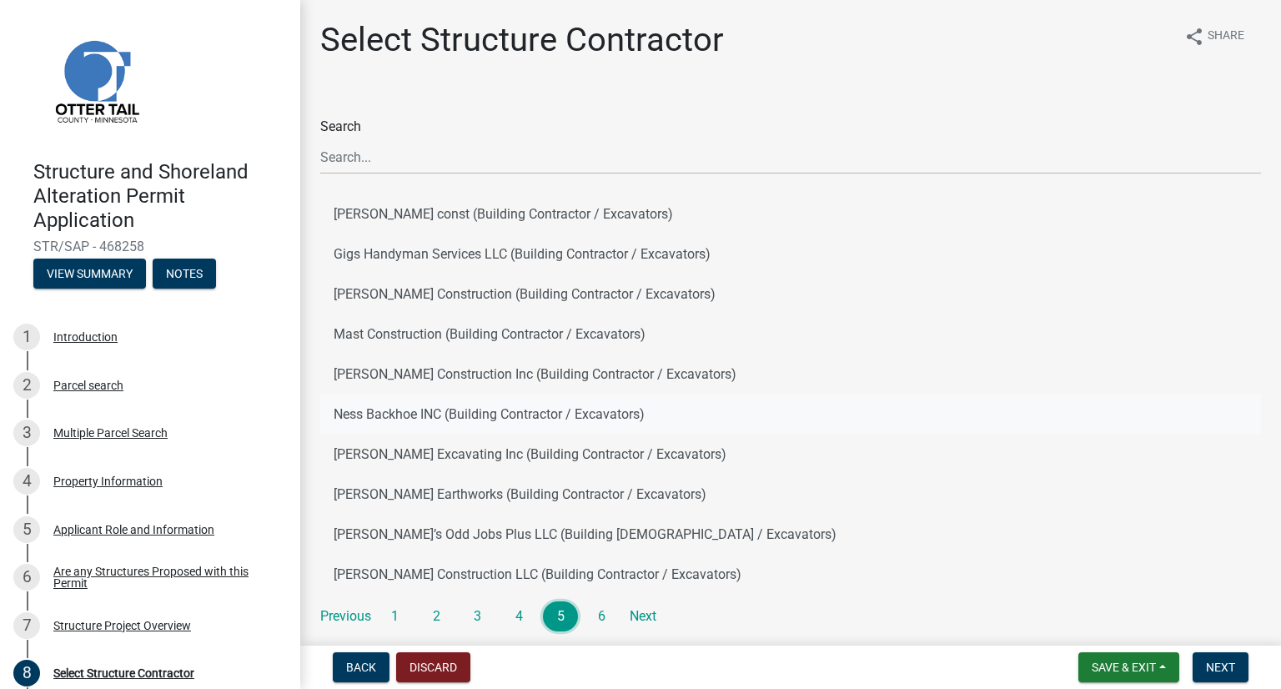
scroll to position [83, 0]
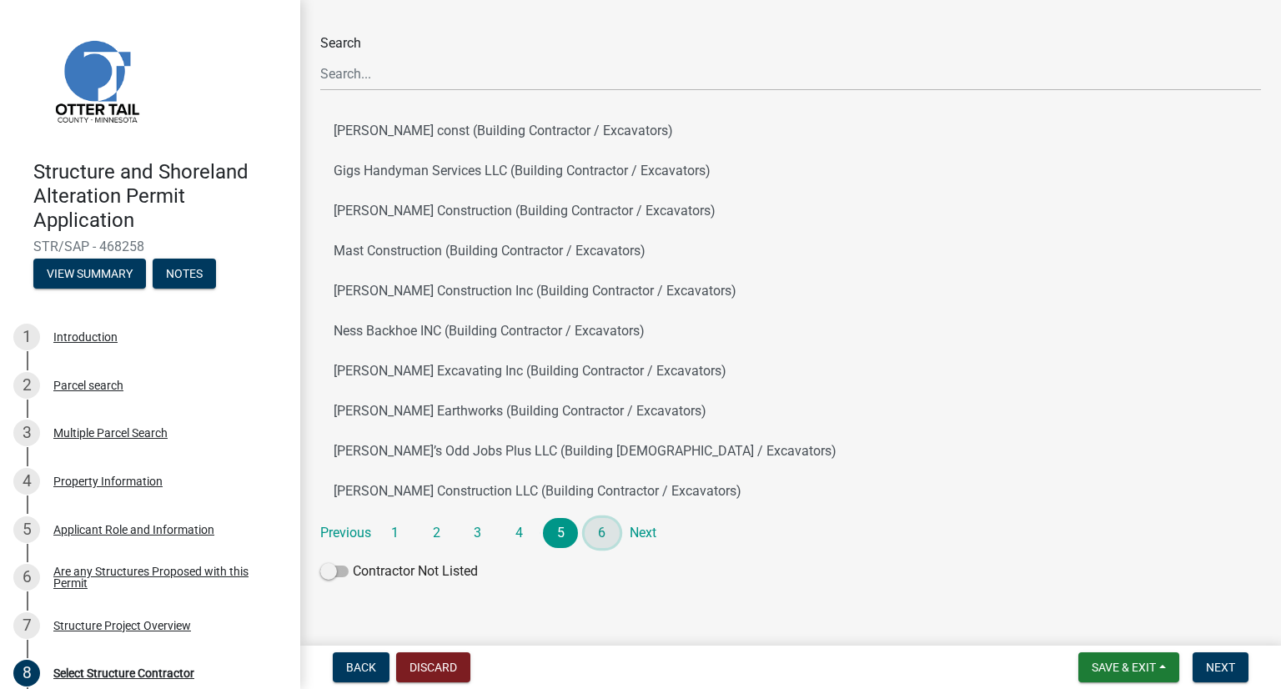
click at [602, 528] on link "6" at bounding box center [602, 533] width 35 height 30
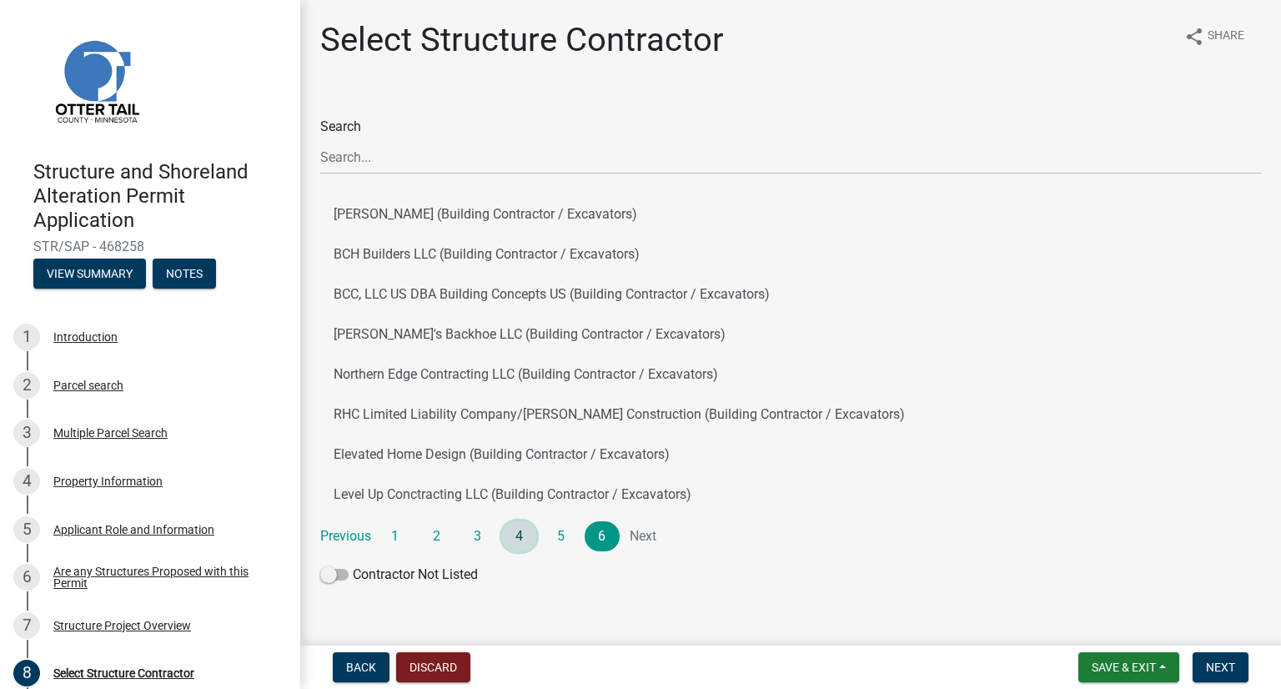
click at [517, 531] on link "4" at bounding box center [519, 536] width 35 height 30
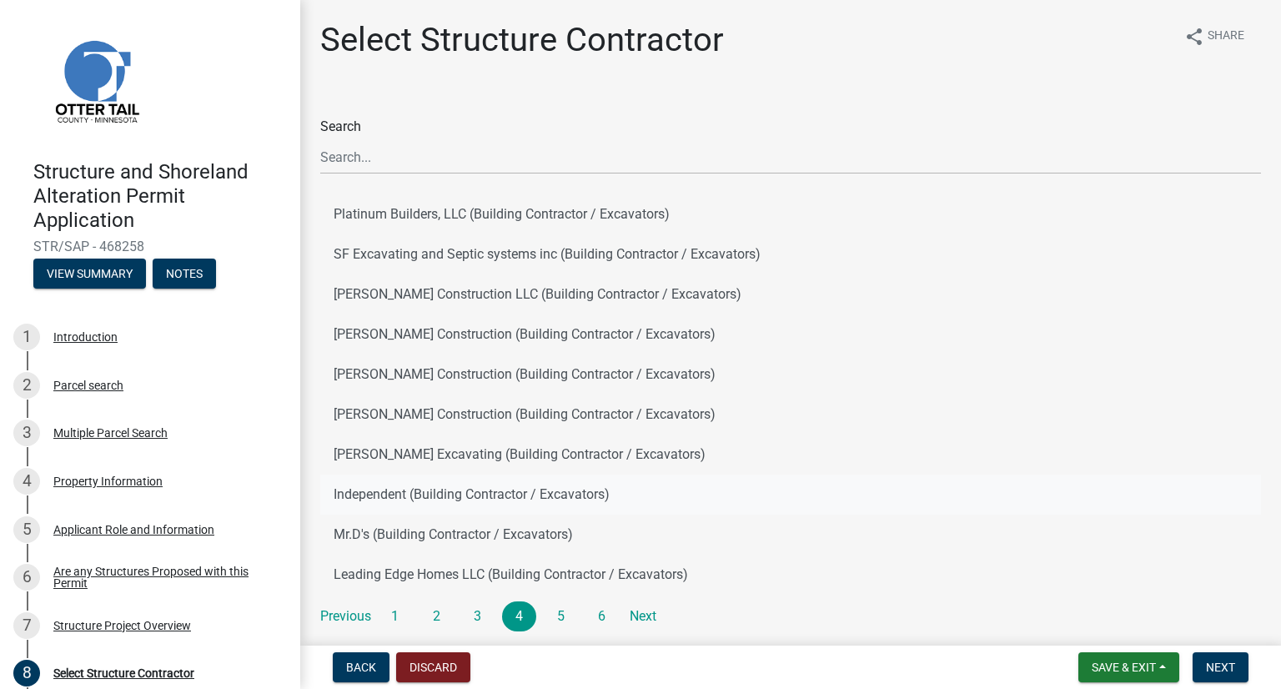
click at [507, 491] on button "Independent (Building Contractor / Excavators)" at bounding box center [790, 495] width 941 height 40
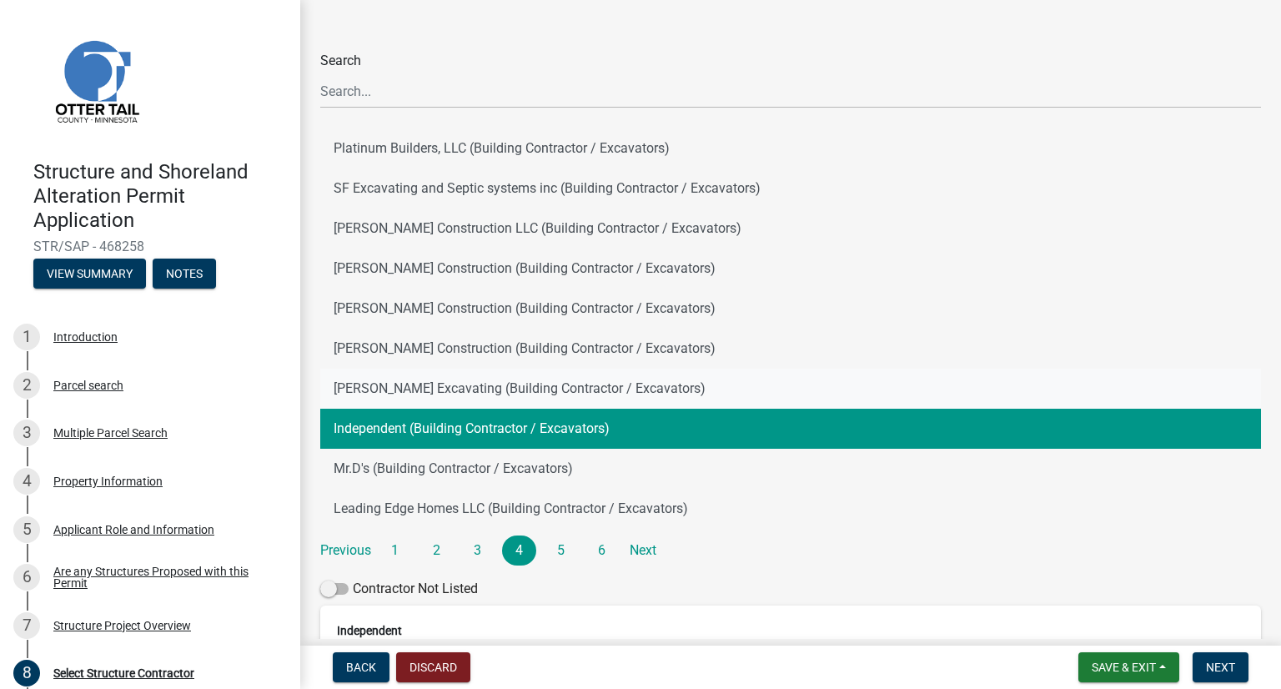
scroll to position [167, 0]
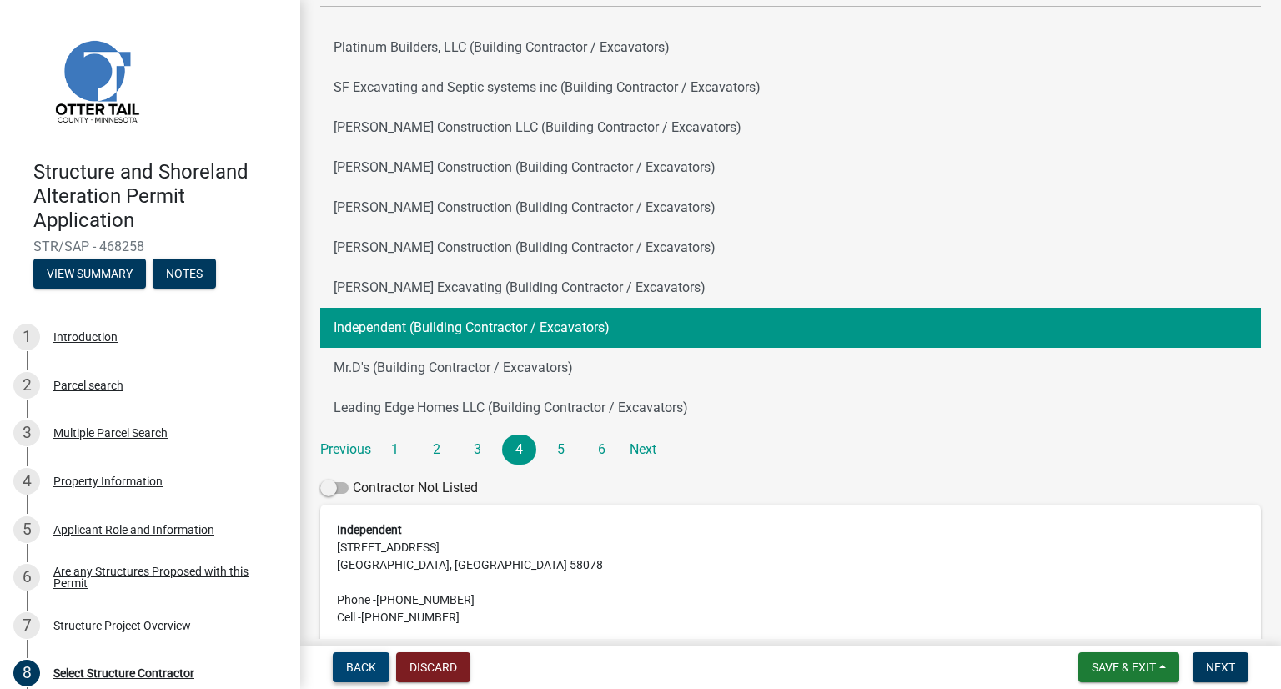
click at [365, 665] on span "Back" at bounding box center [361, 667] width 30 height 13
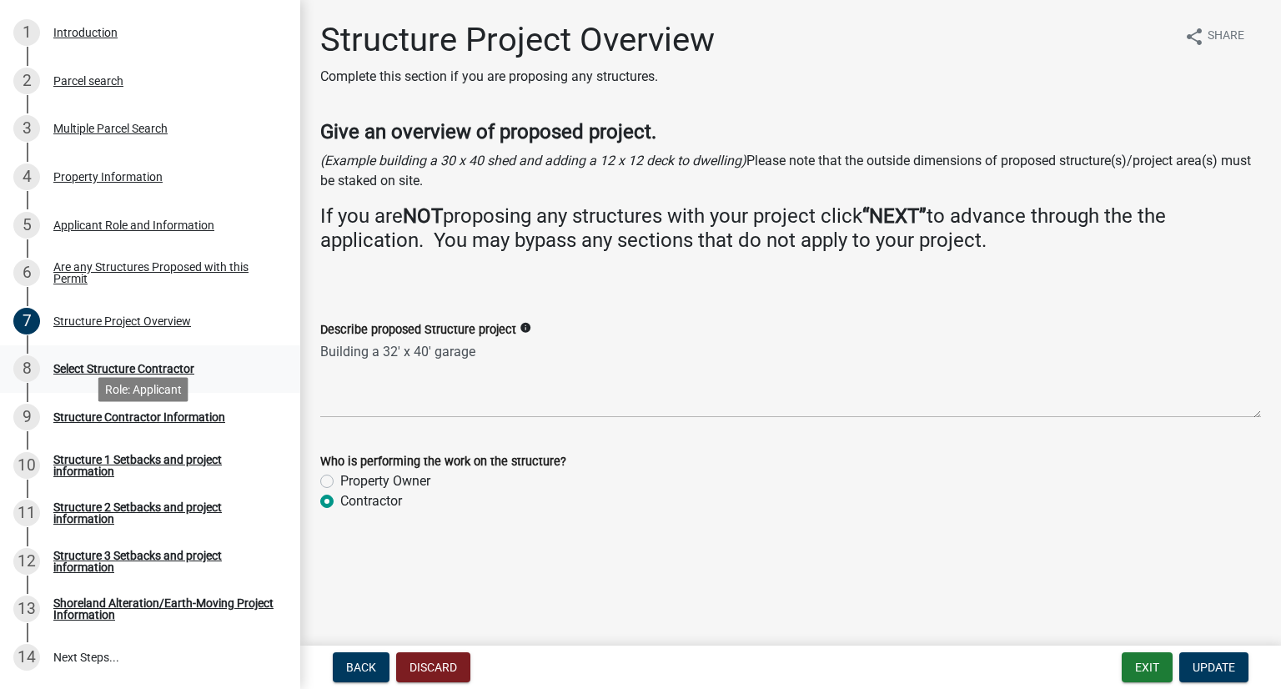
scroll to position [334, 0]
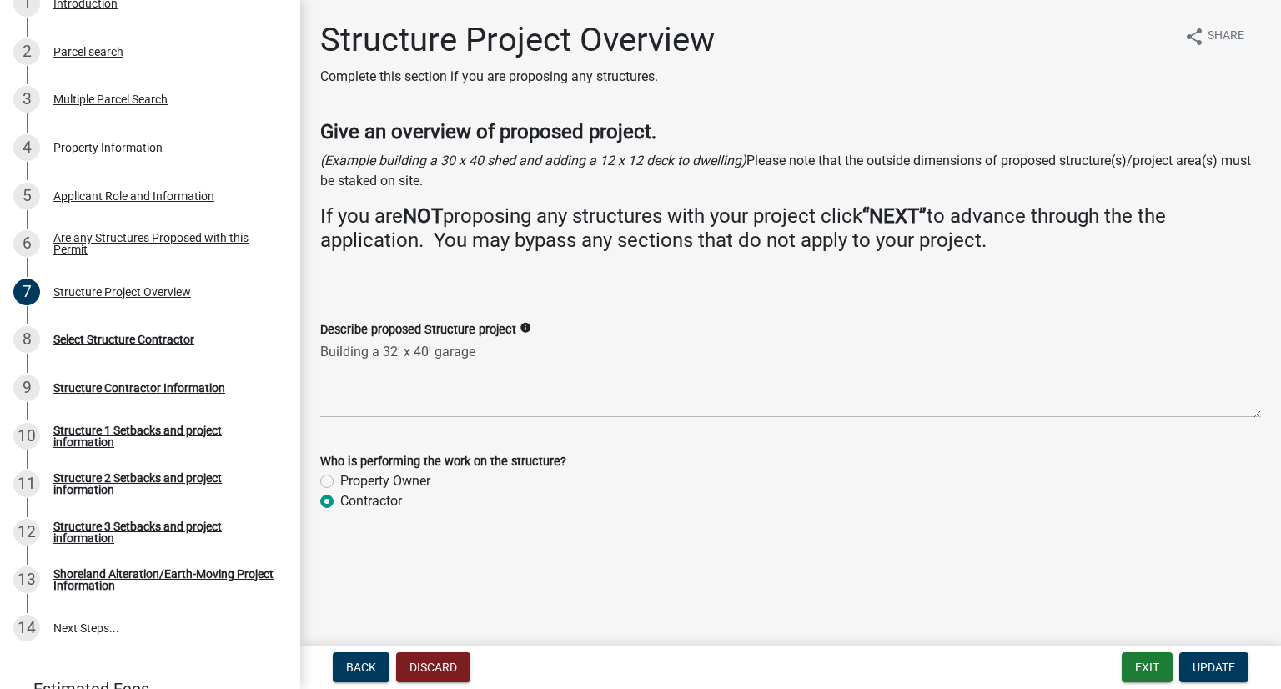
click at [823, 40] on div "Structure Project Overview Complete this section if you are proposing any struc…" at bounding box center [790, 60] width 941 height 80
click at [423, 477] on label "Property Owner" at bounding box center [385, 481] width 90 height 20
click at [351, 477] on input "Property Owner" at bounding box center [345, 476] width 11 height 11
radio input "true"
click at [1224, 661] on span "Update" at bounding box center [1214, 667] width 43 height 13
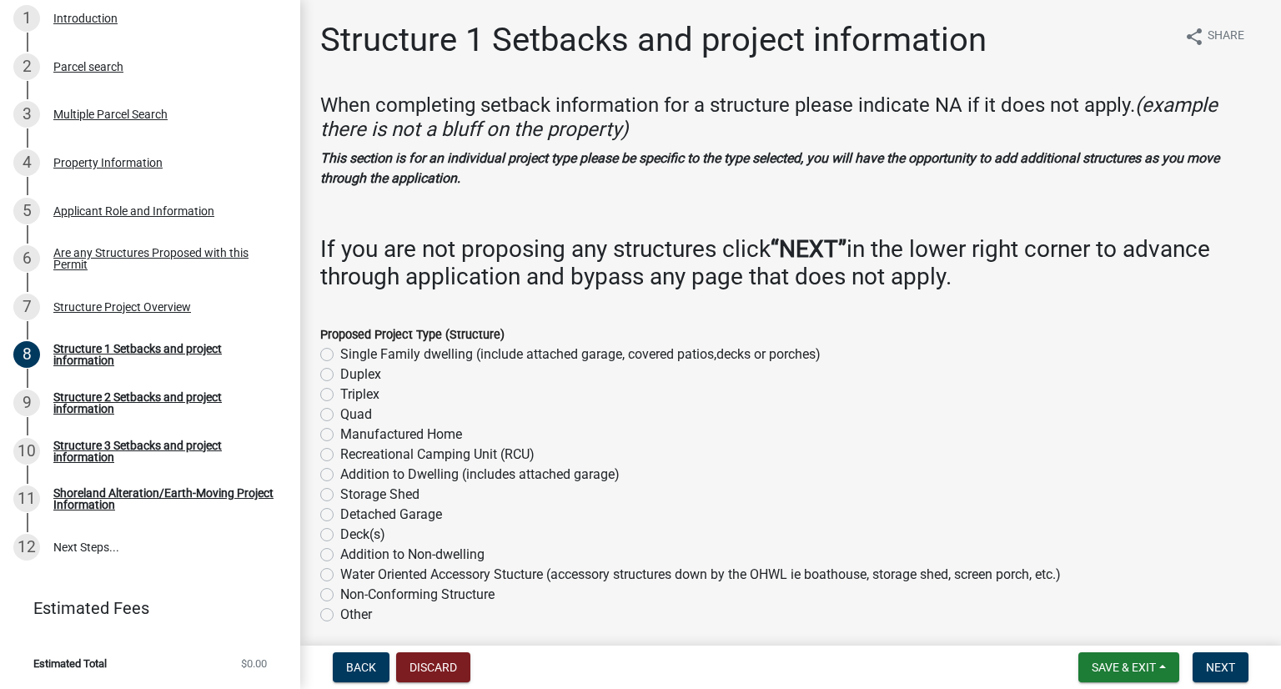
scroll to position [237, 0]
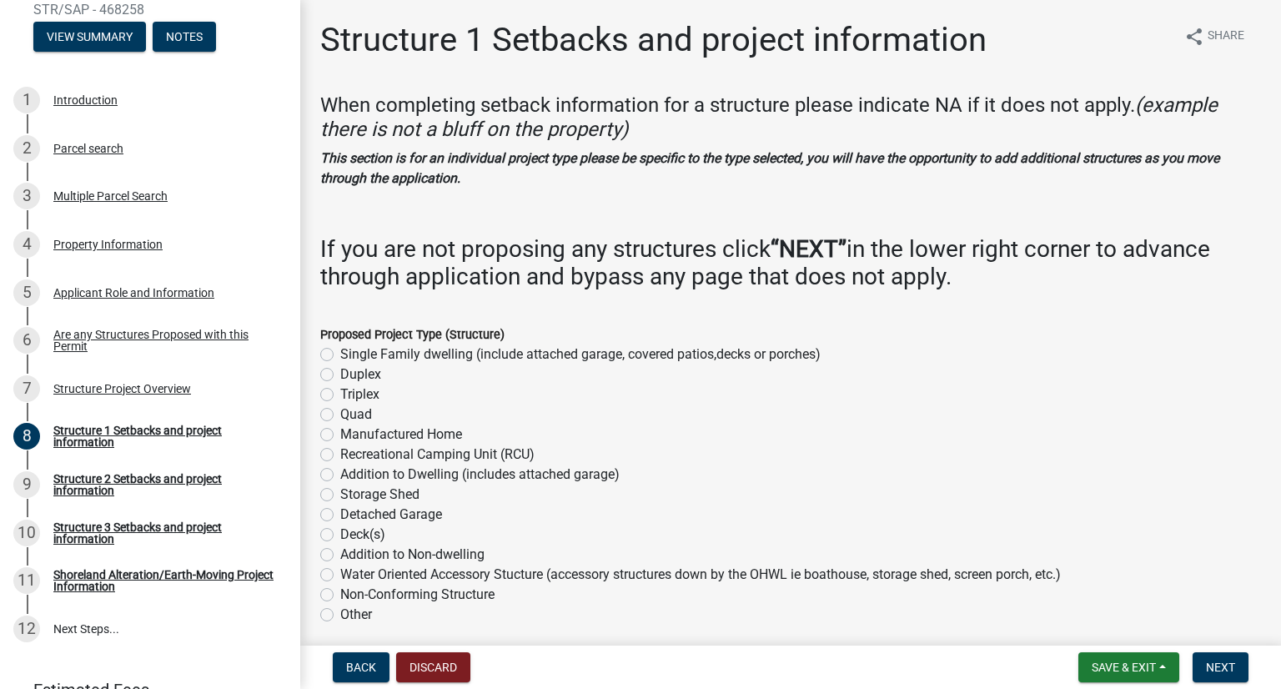
click at [412, 510] on label "Detached Garage" at bounding box center [391, 515] width 102 height 20
click at [351, 510] on input "Detached Garage" at bounding box center [345, 510] width 11 height 11
radio input "true"
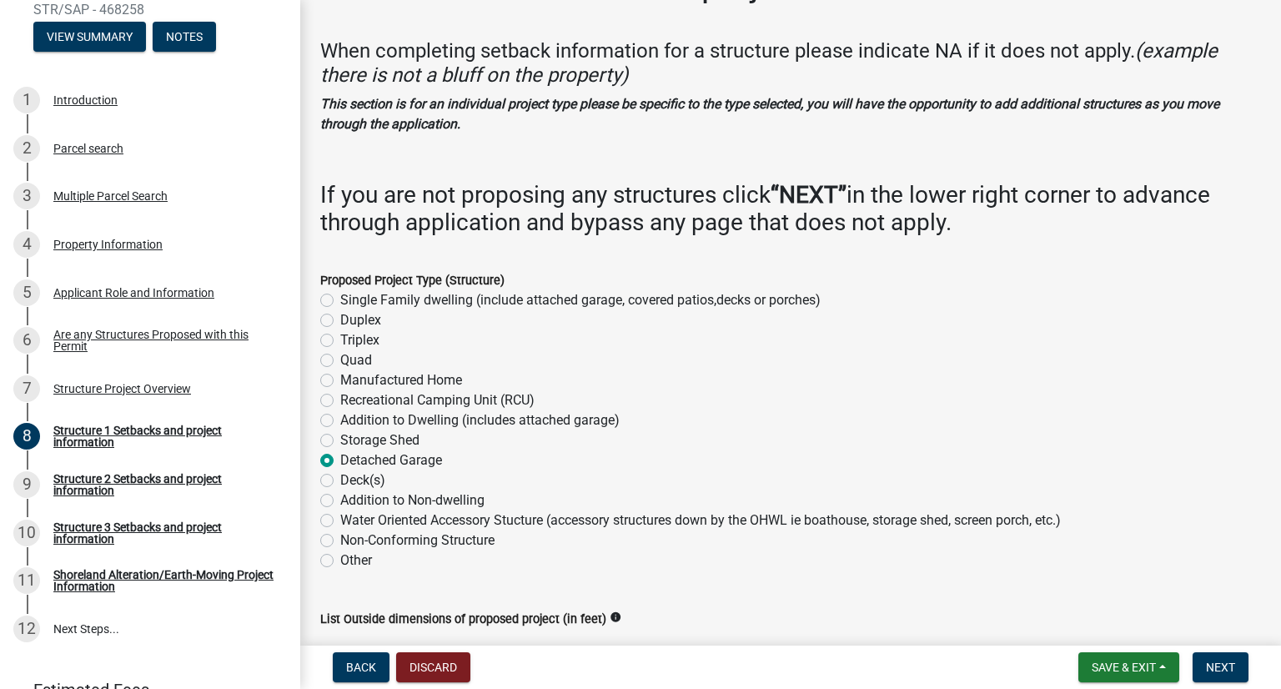
scroll to position [83, 0]
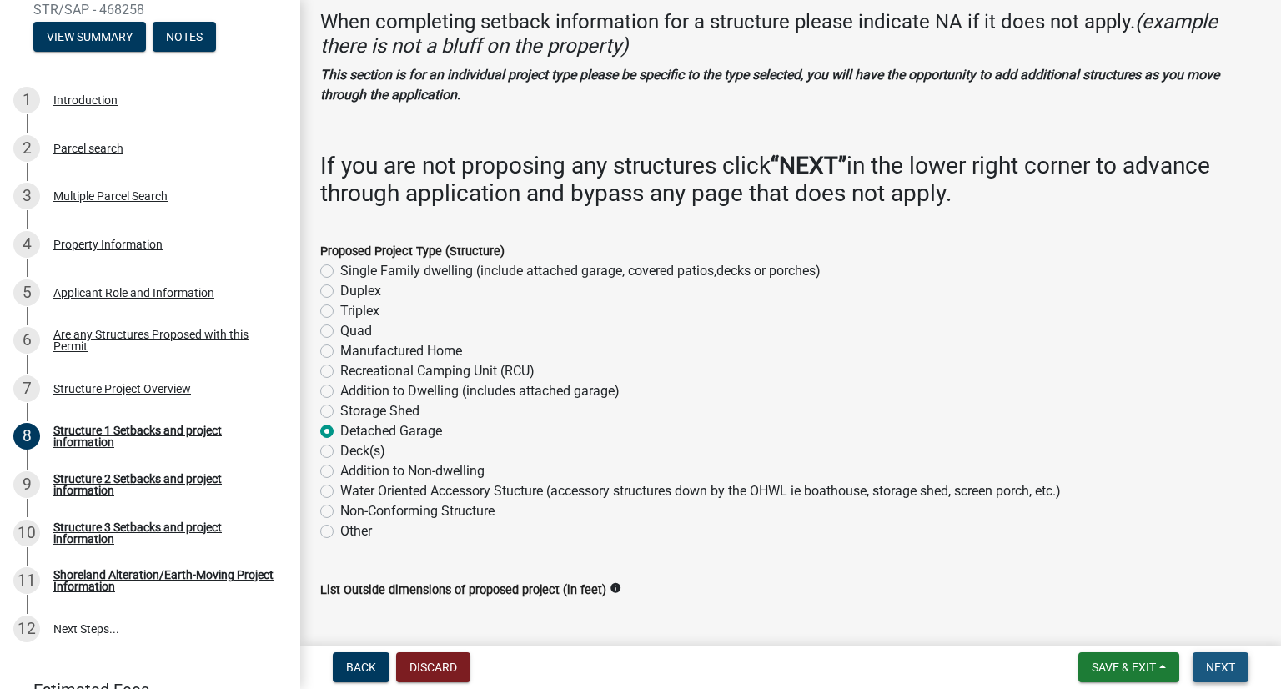
click at [1216, 677] on button "Next" at bounding box center [1221, 667] width 56 height 30
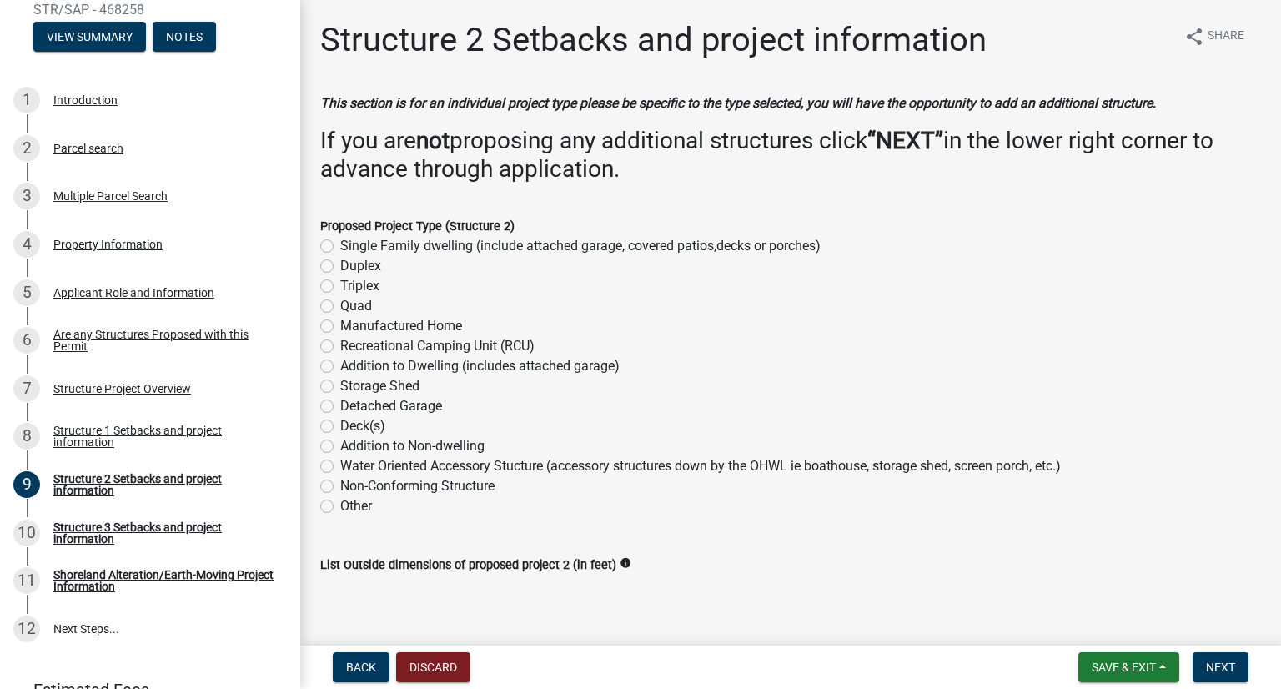
click at [377, 402] on label "Detached Garage" at bounding box center [391, 406] width 102 height 20
click at [351, 402] on input "Detached Garage" at bounding box center [345, 401] width 11 height 11
radio input "true"
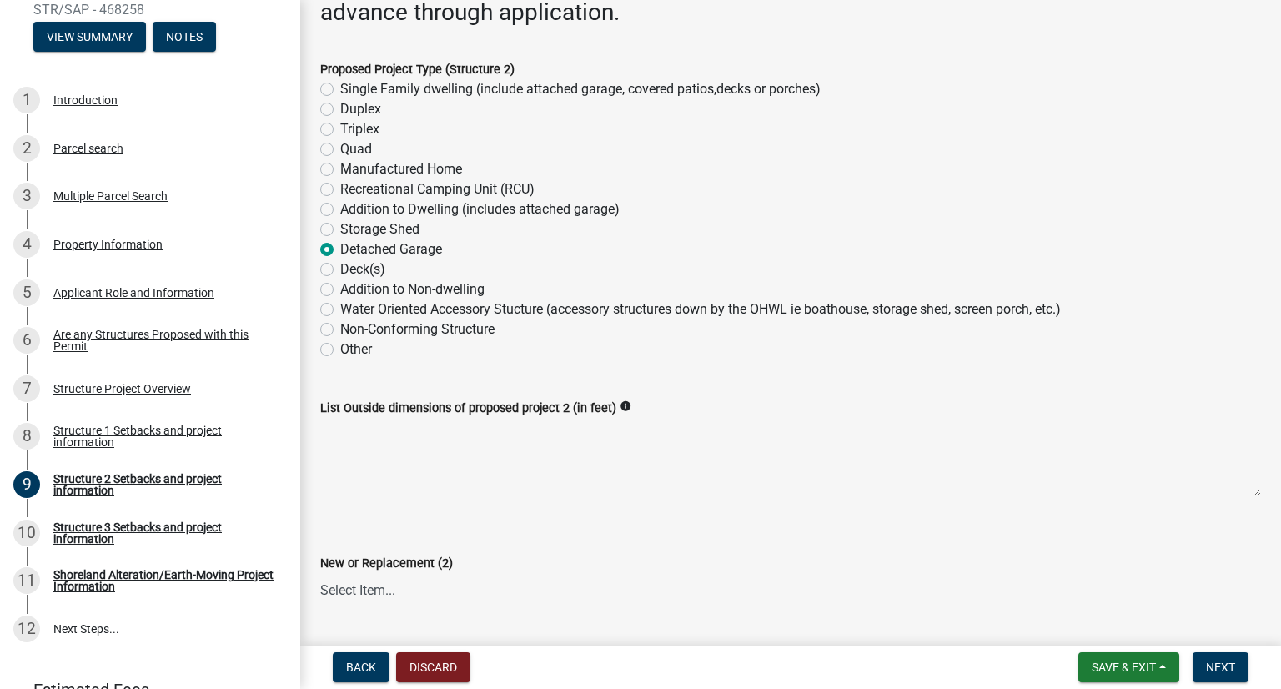
scroll to position [167, 0]
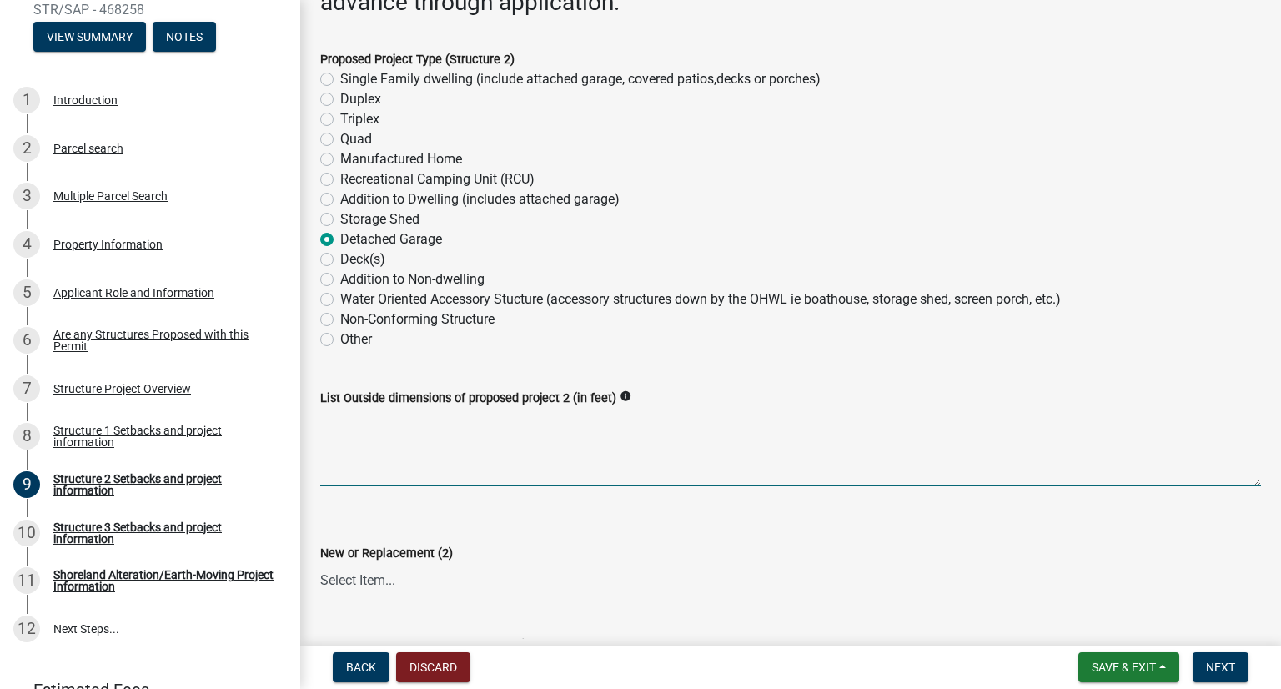
click at [596, 460] on textarea "List Outside dimensions of proposed project 2 (in feet)" at bounding box center [790, 447] width 941 height 78
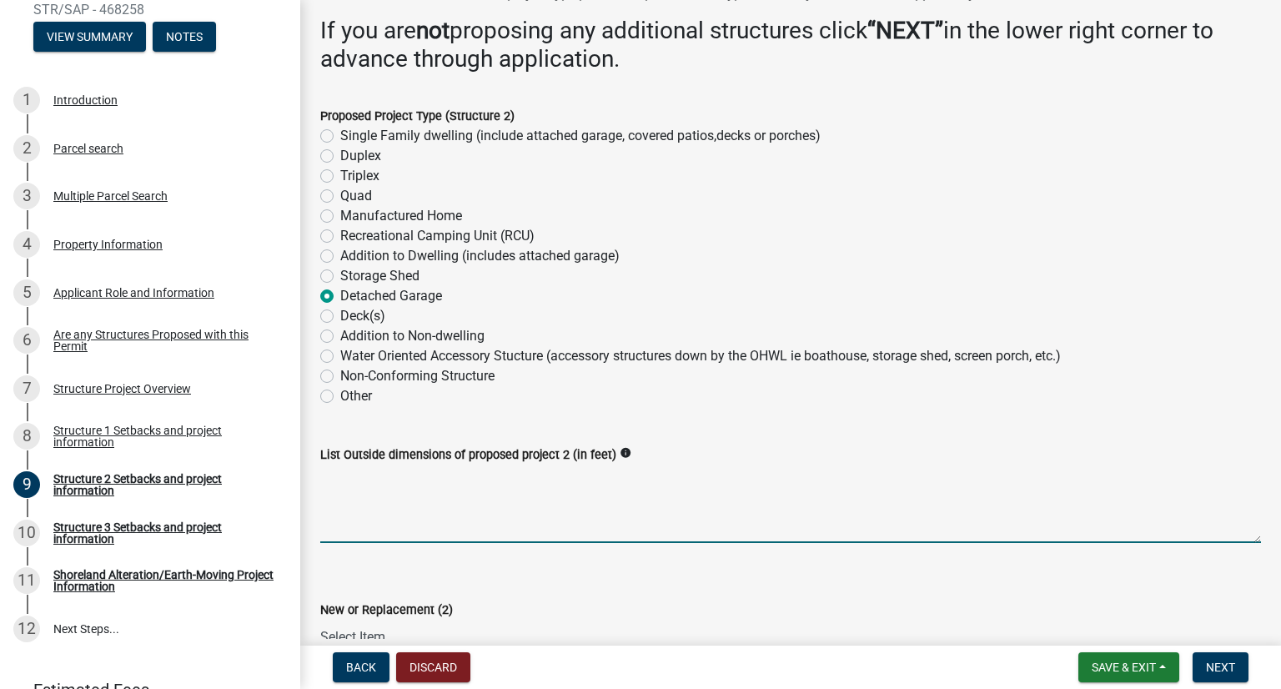
scroll to position [83, 0]
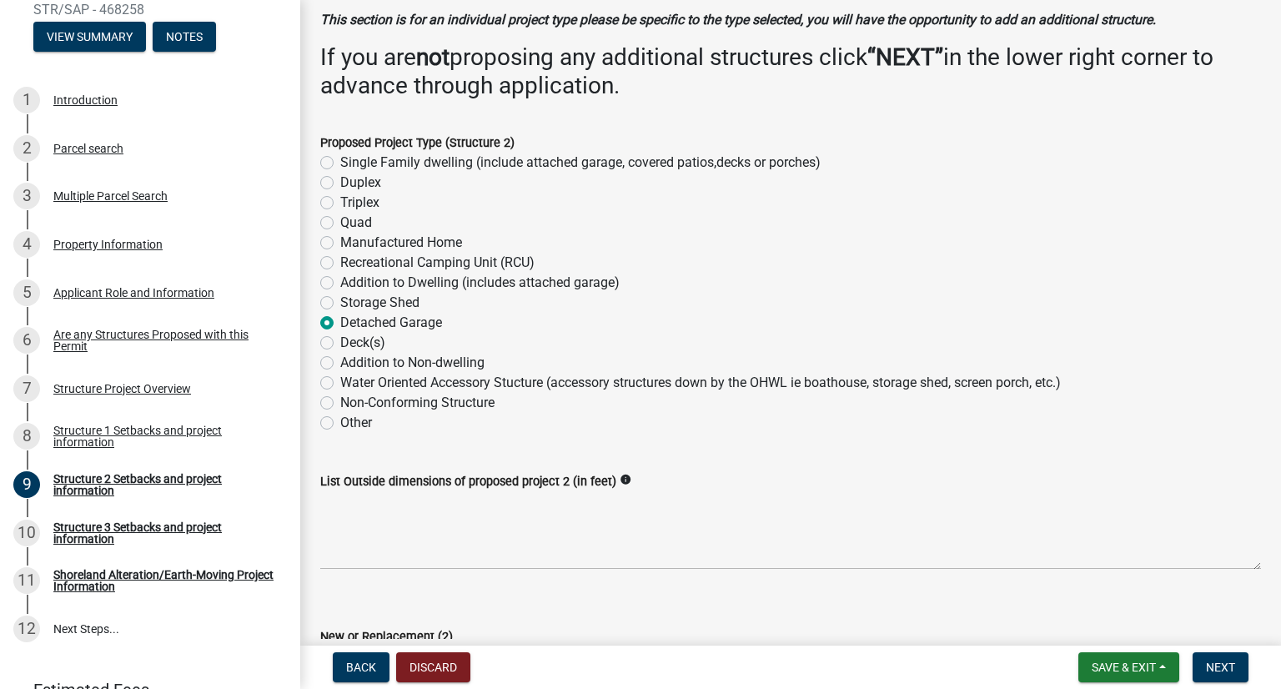
click at [636, 138] on div "Proposed Project Type (Structure 2)" at bounding box center [790, 143] width 941 height 20
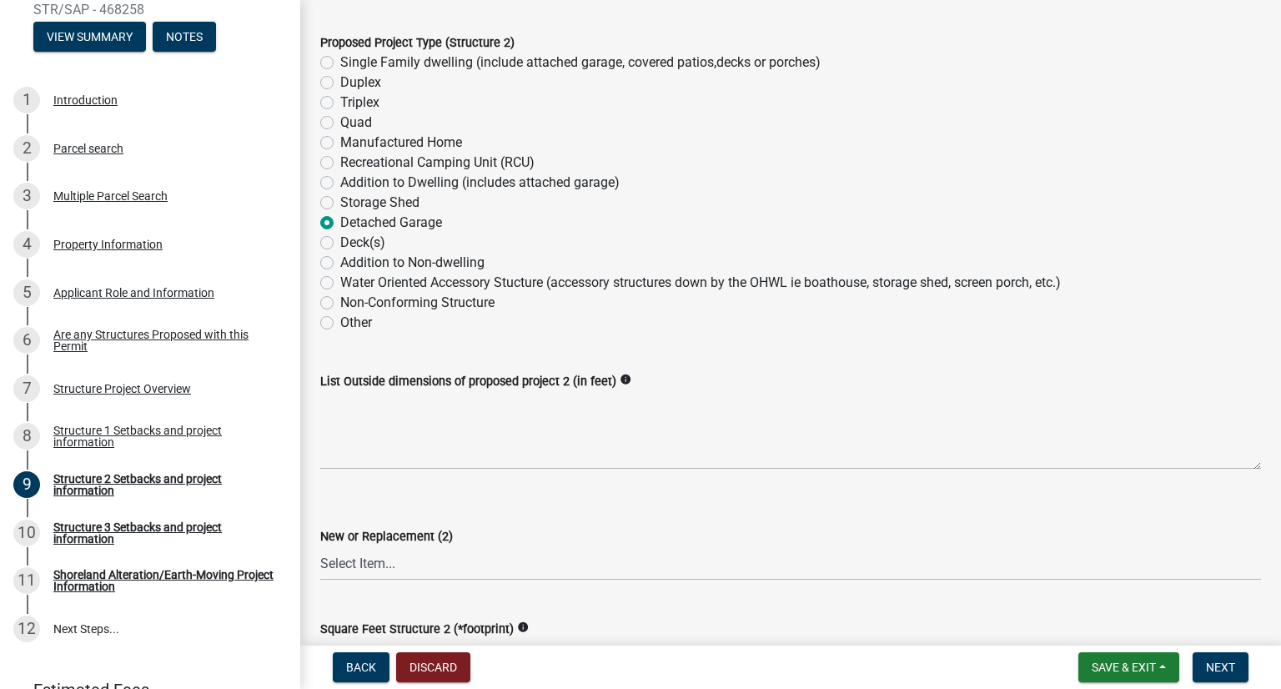
scroll to position [0, 0]
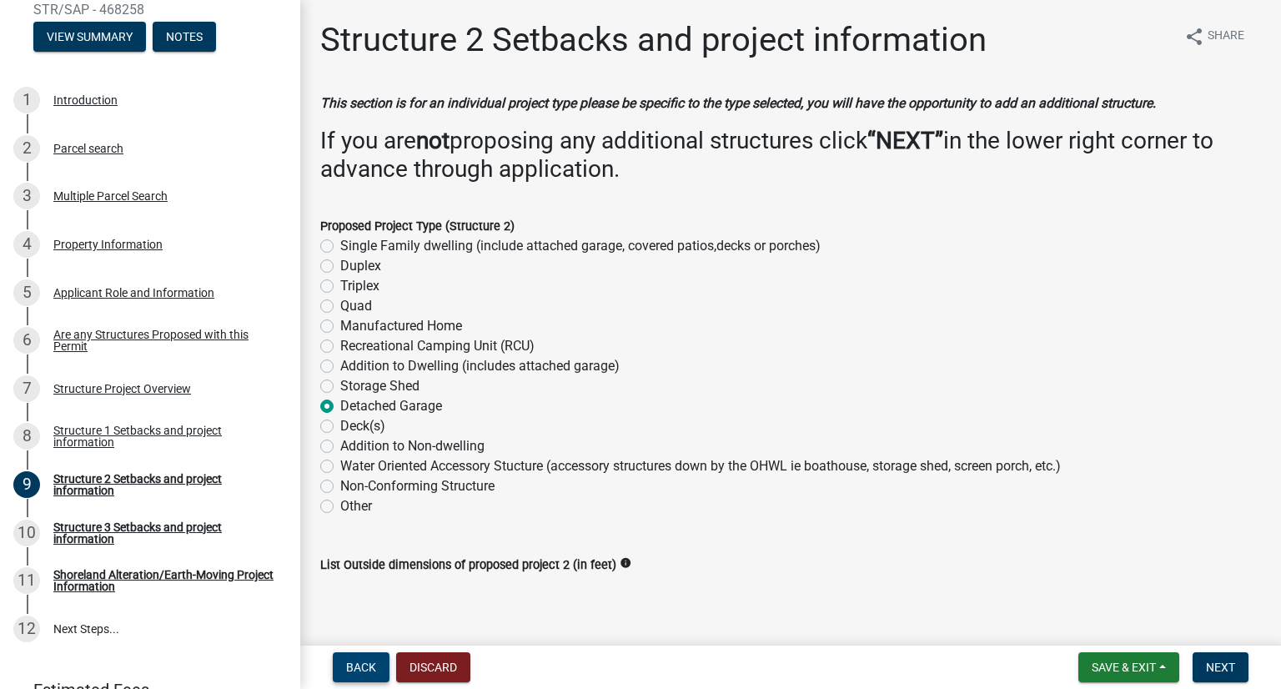
click at [380, 660] on button "Back" at bounding box center [361, 667] width 57 height 30
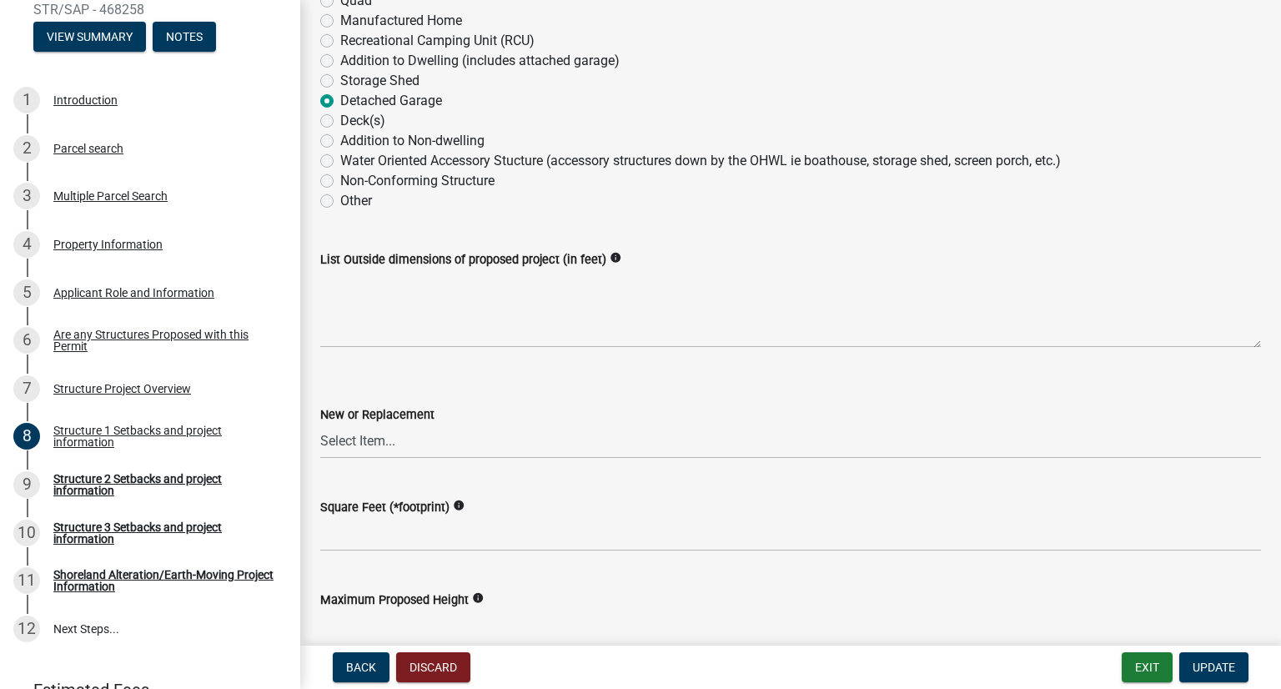
scroll to position [417, 0]
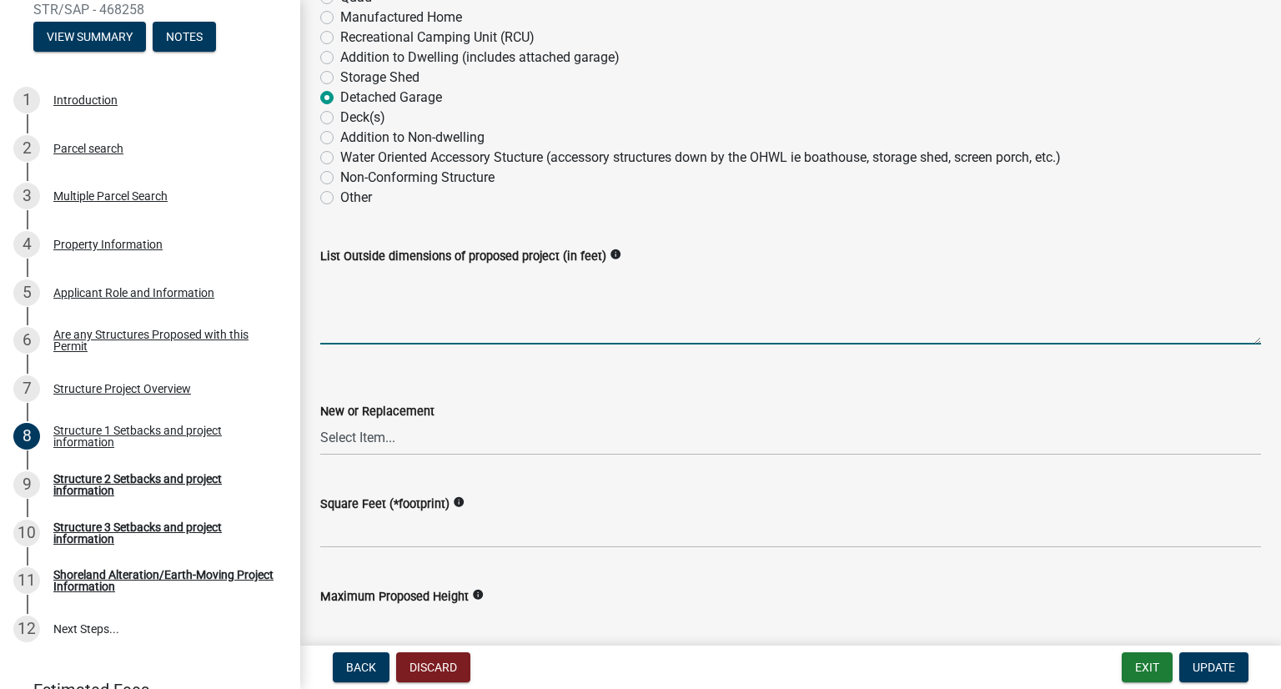
click at [506, 312] on textarea "List Outside dimensions of proposed project (in feet)" at bounding box center [790, 305] width 941 height 78
type textarea "32 feet x 40 feet"
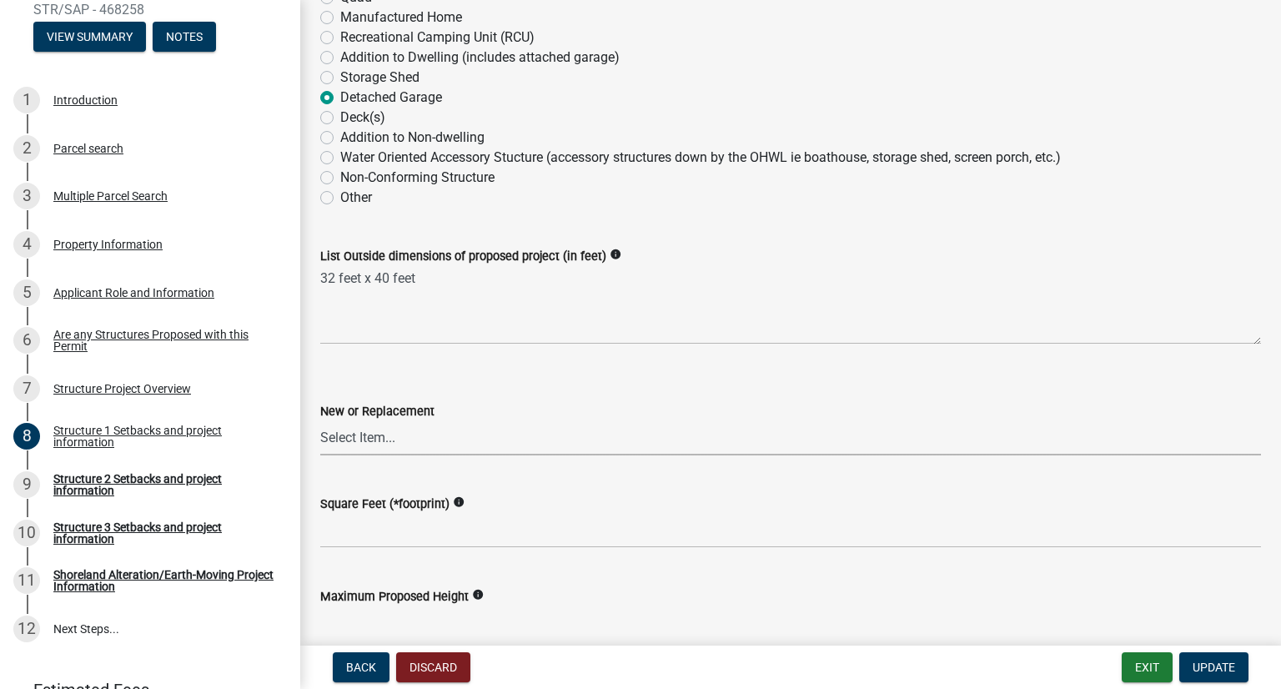
click at [390, 433] on select "Select Item... New Replacement" at bounding box center [790, 438] width 941 height 34
click at [320, 421] on select "Select Item... New Replacement" at bounding box center [790, 438] width 941 height 34
select select "c185e313-3403-4239-bd61-bb563c58a77a"
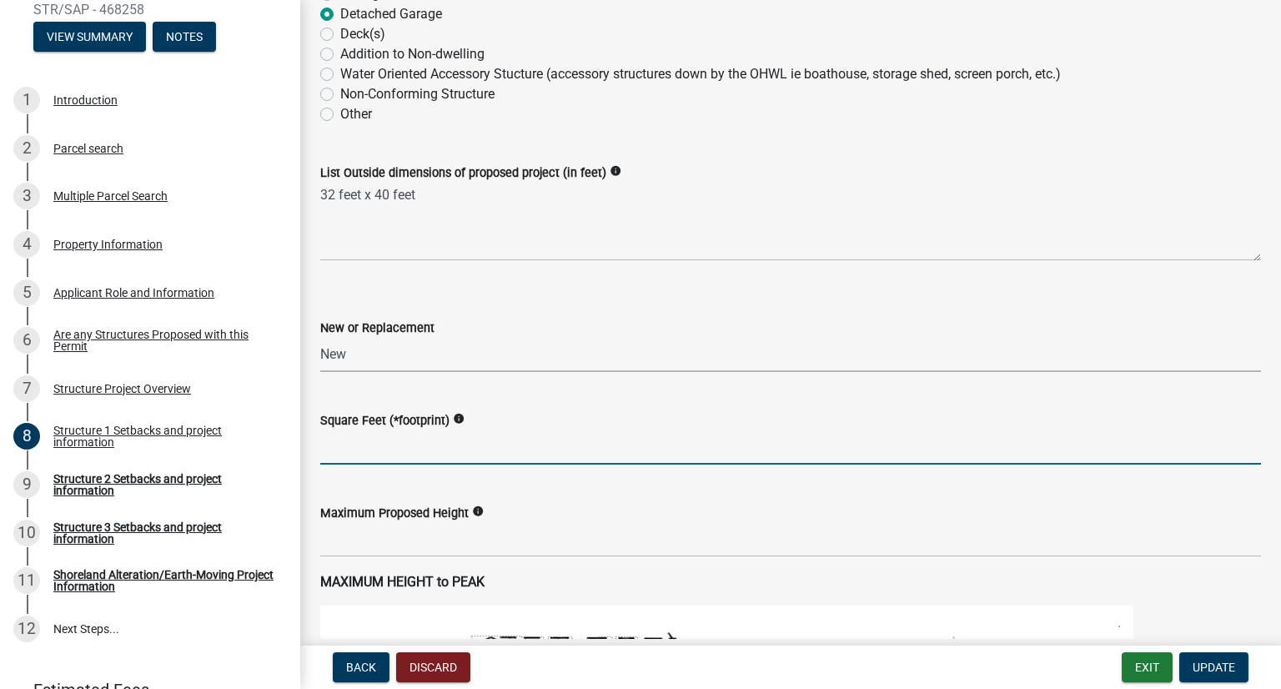
click at [382, 442] on input "text" at bounding box center [790, 447] width 941 height 34
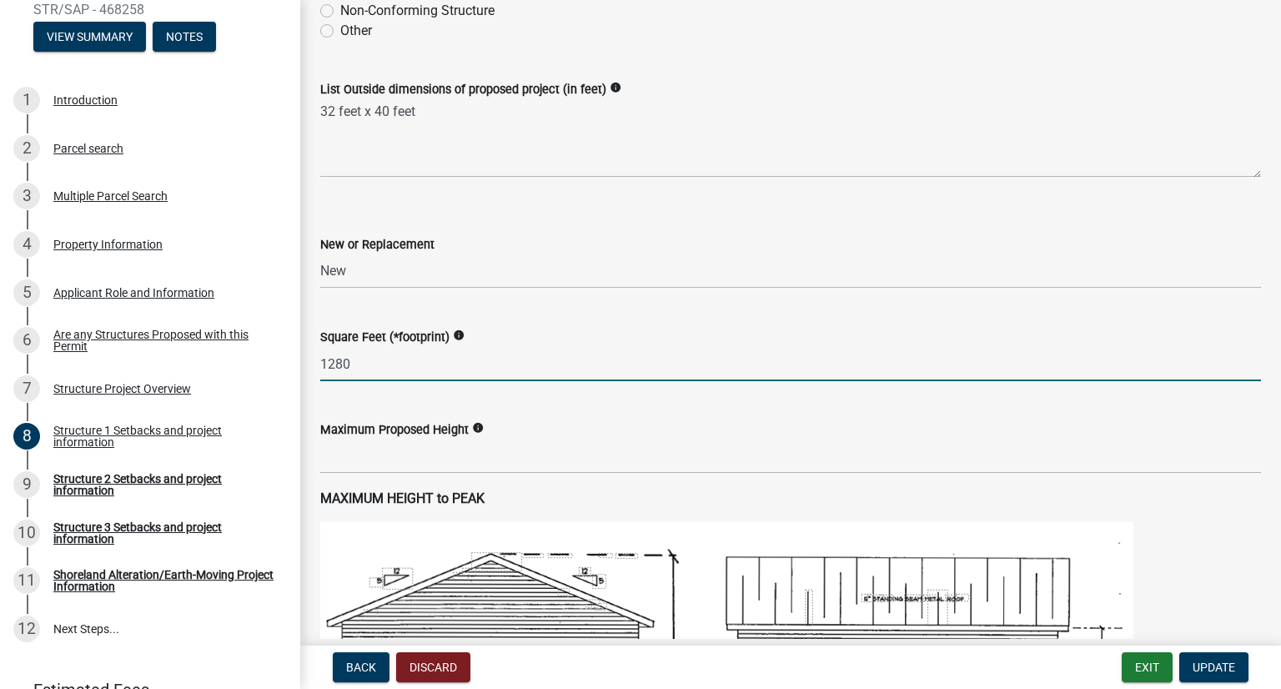
type input "1280"
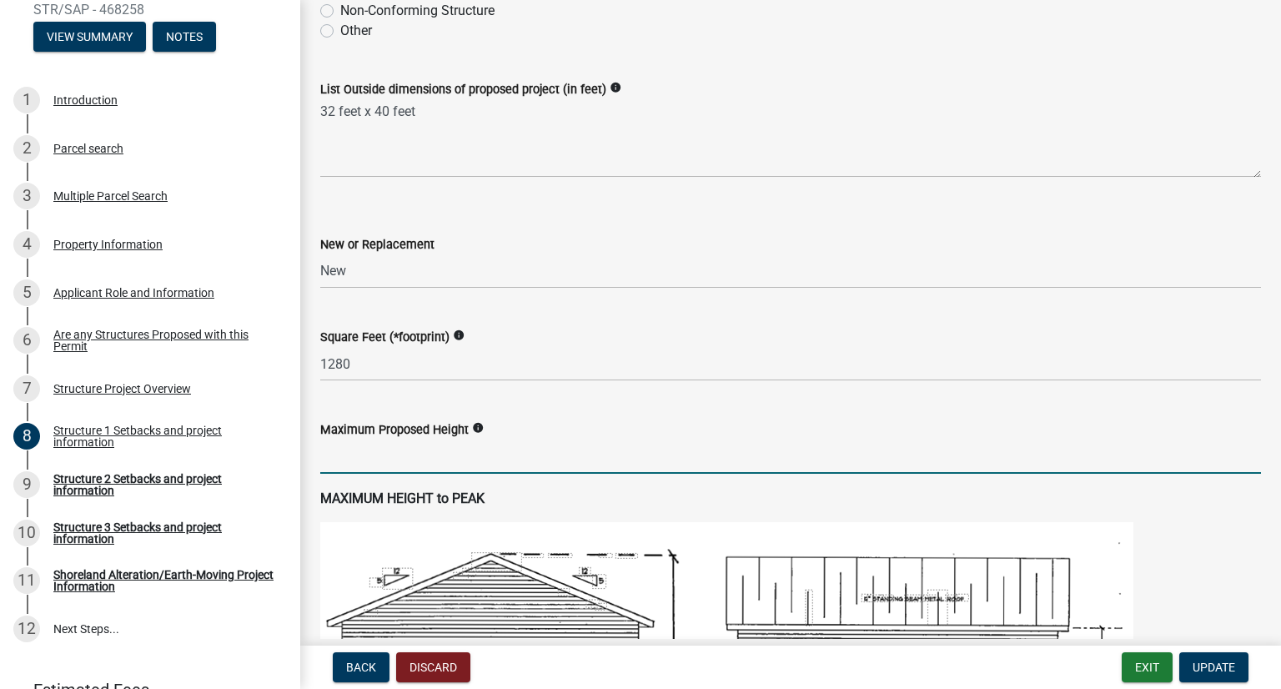
click at [374, 451] on input "text" at bounding box center [790, 457] width 941 height 34
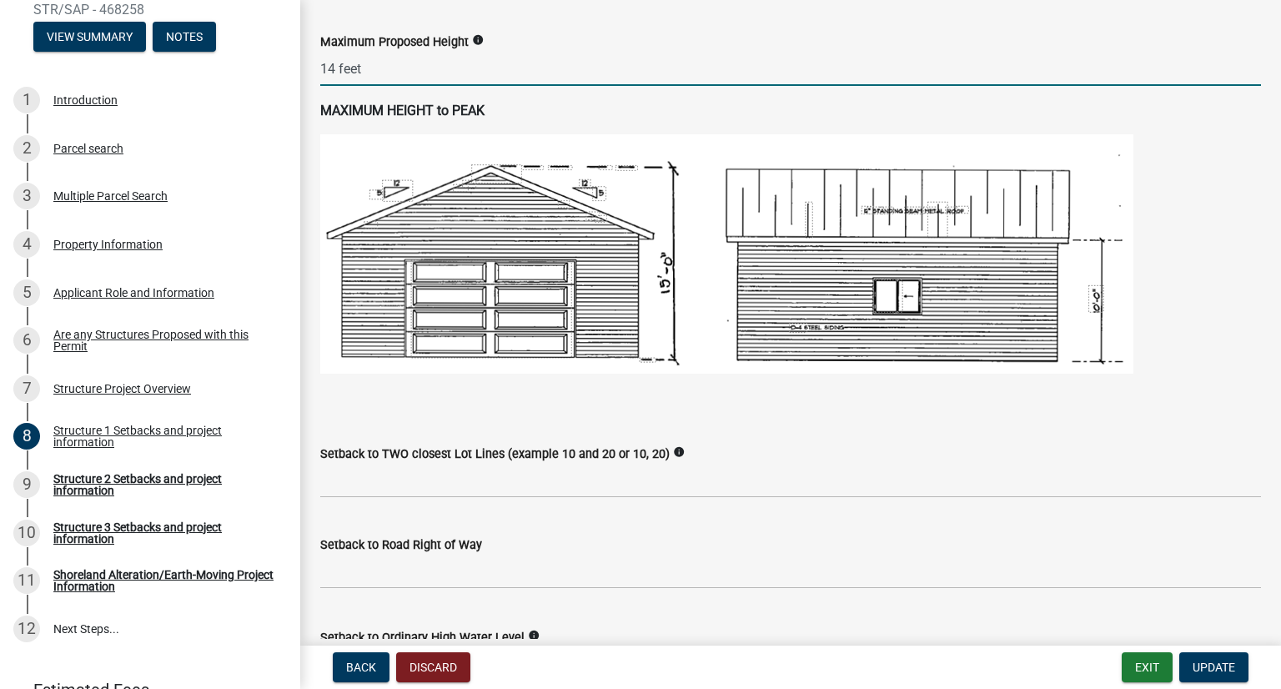
scroll to position [1001, 0]
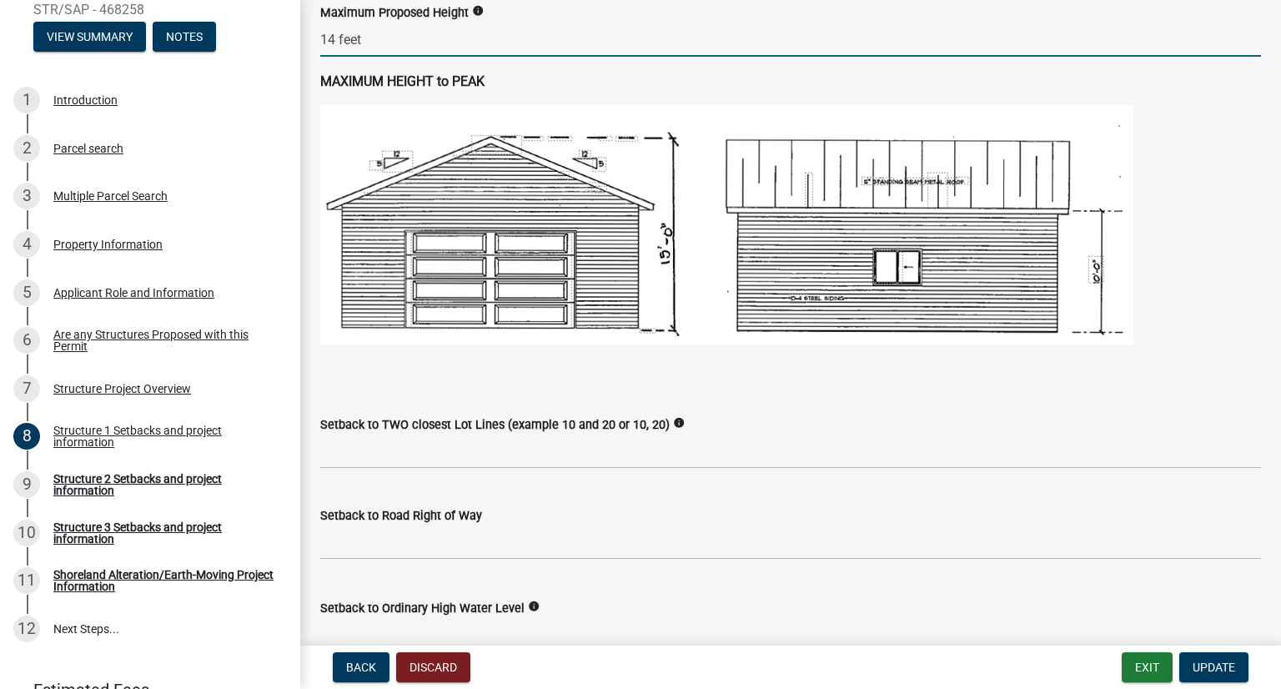
type input "14"
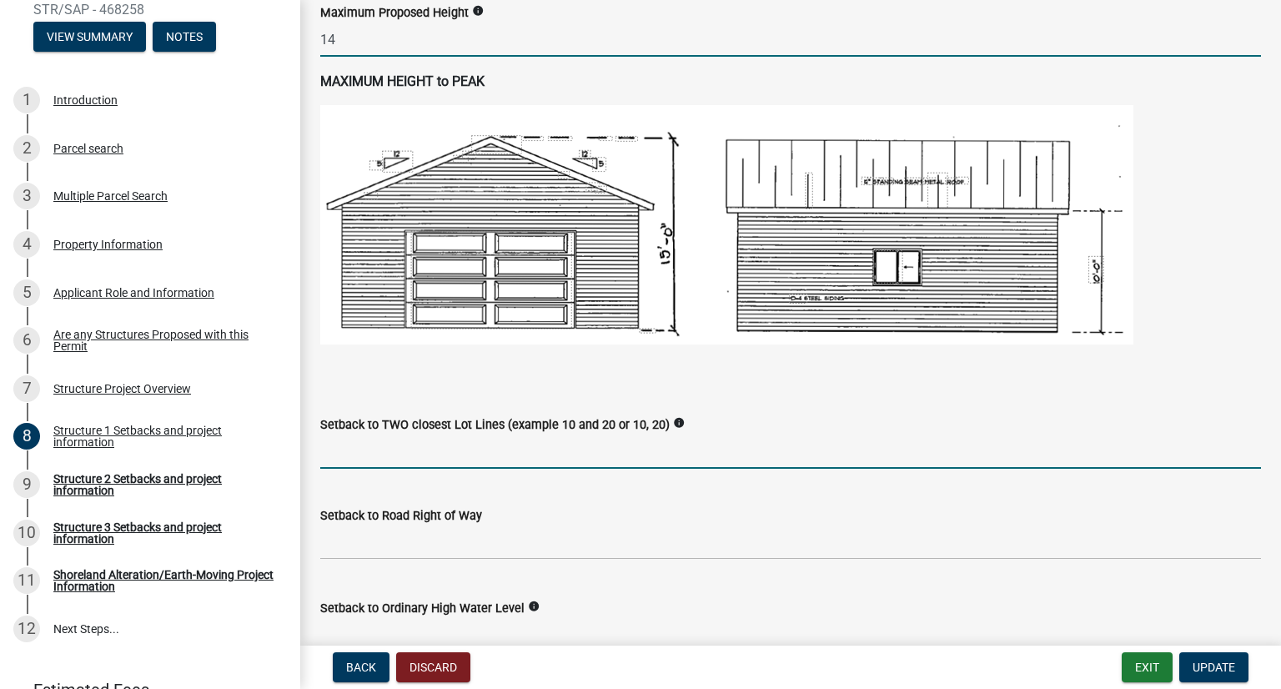
click at [500, 451] on input "Setback to TWO closest Lot Lines (example 10 and 20 or 10, 20)" at bounding box center [790, 452] width 941 height 34
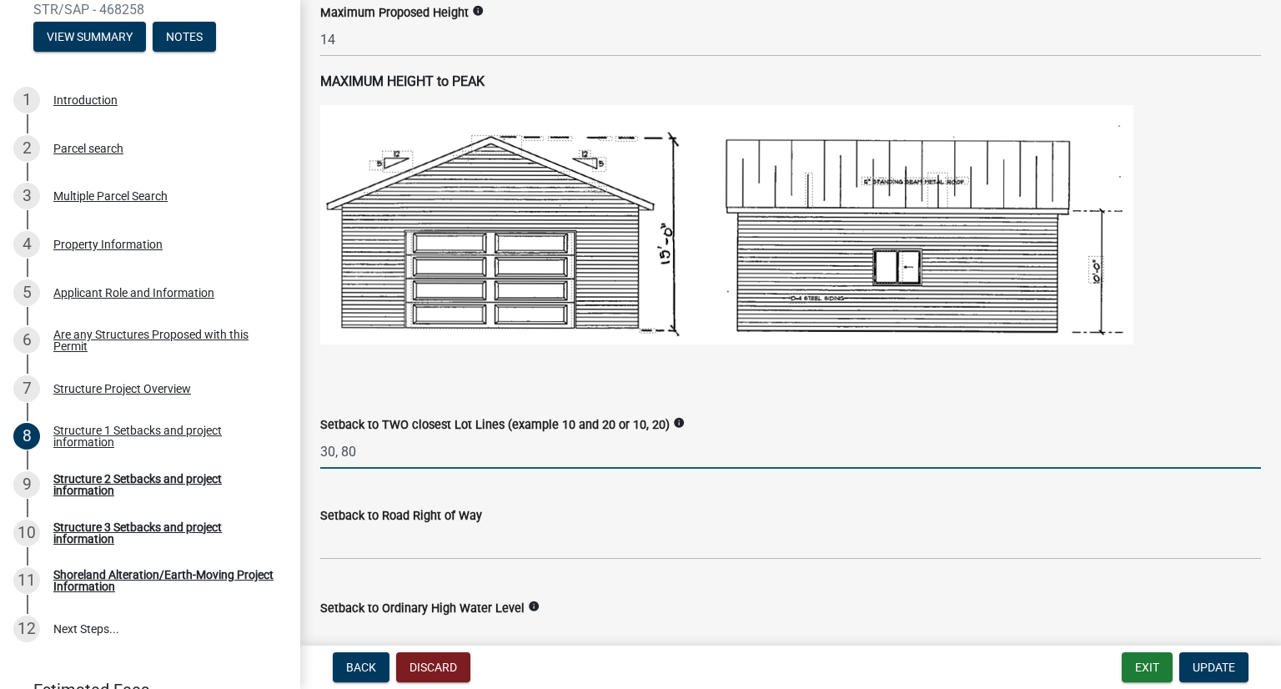
type input "30, 80"
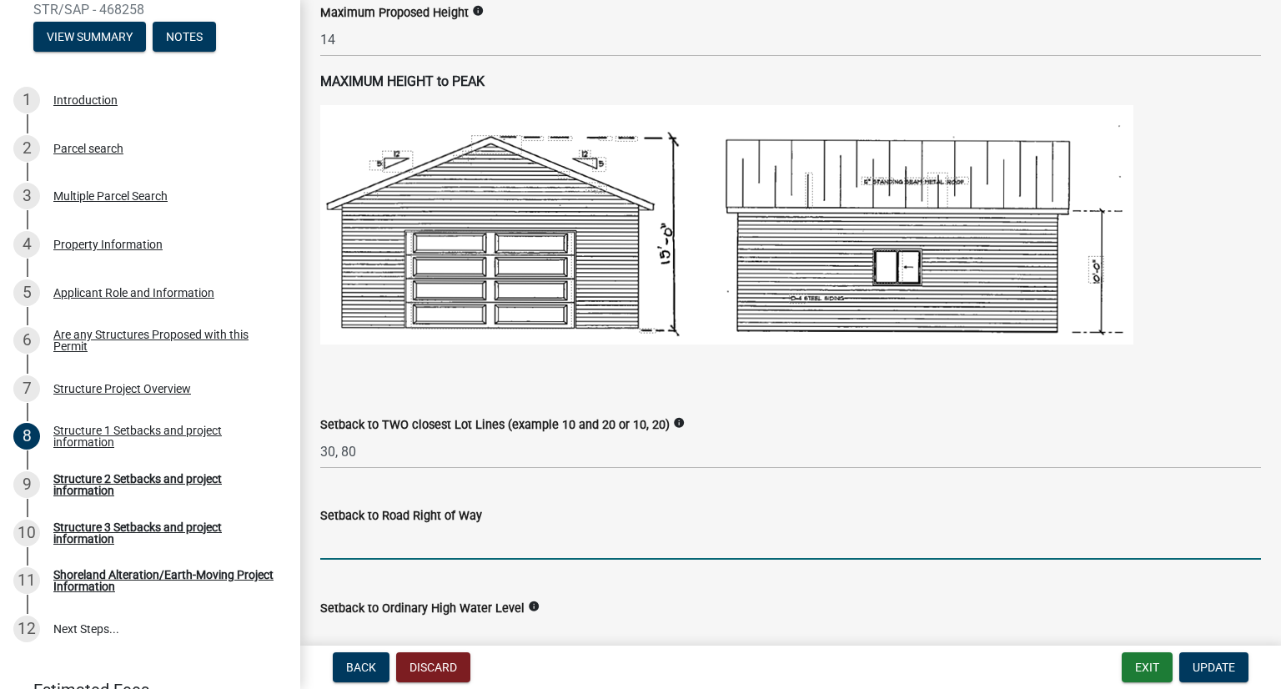
click at [490, 546] on input "text" at bounding box center [790, 543] width 941 height 34
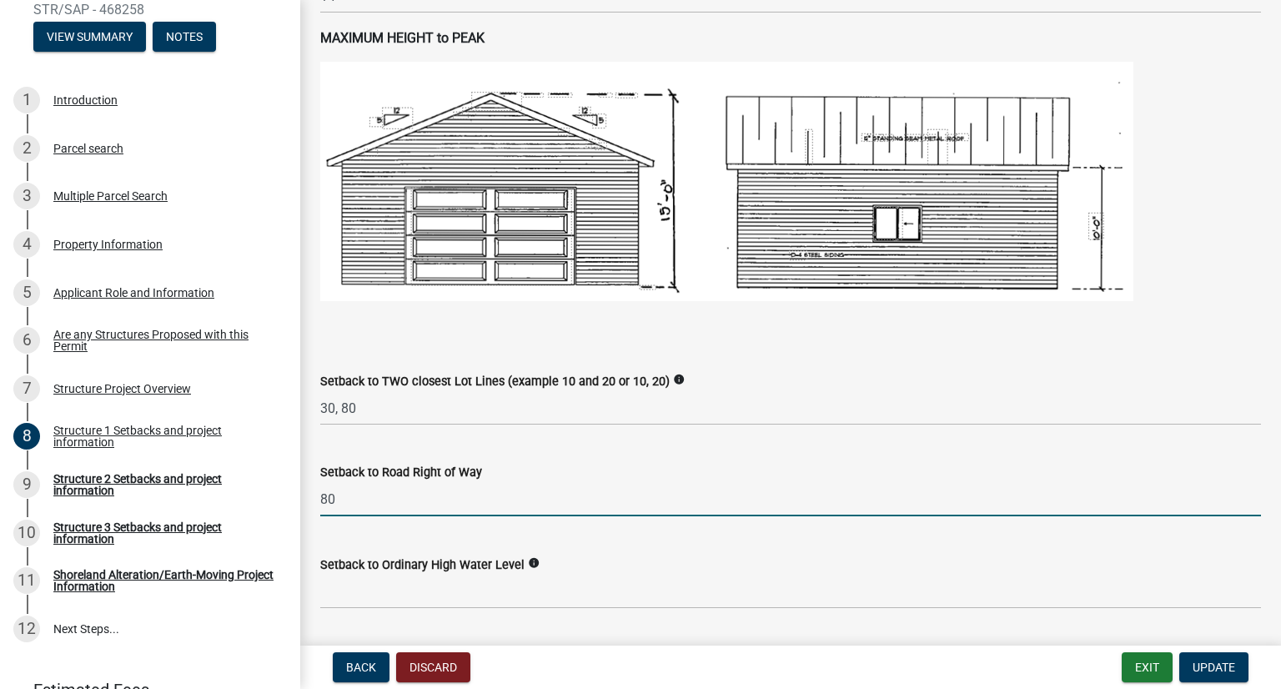
scroll to position [1085, 0]
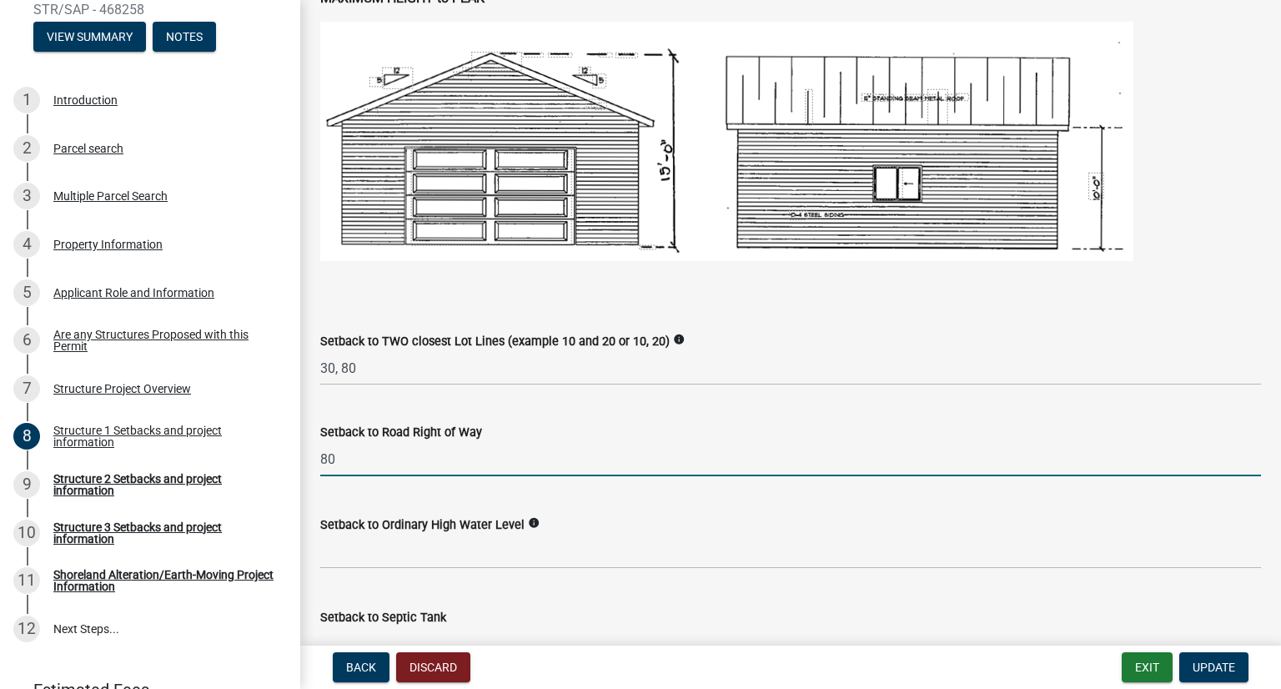
type input "80"
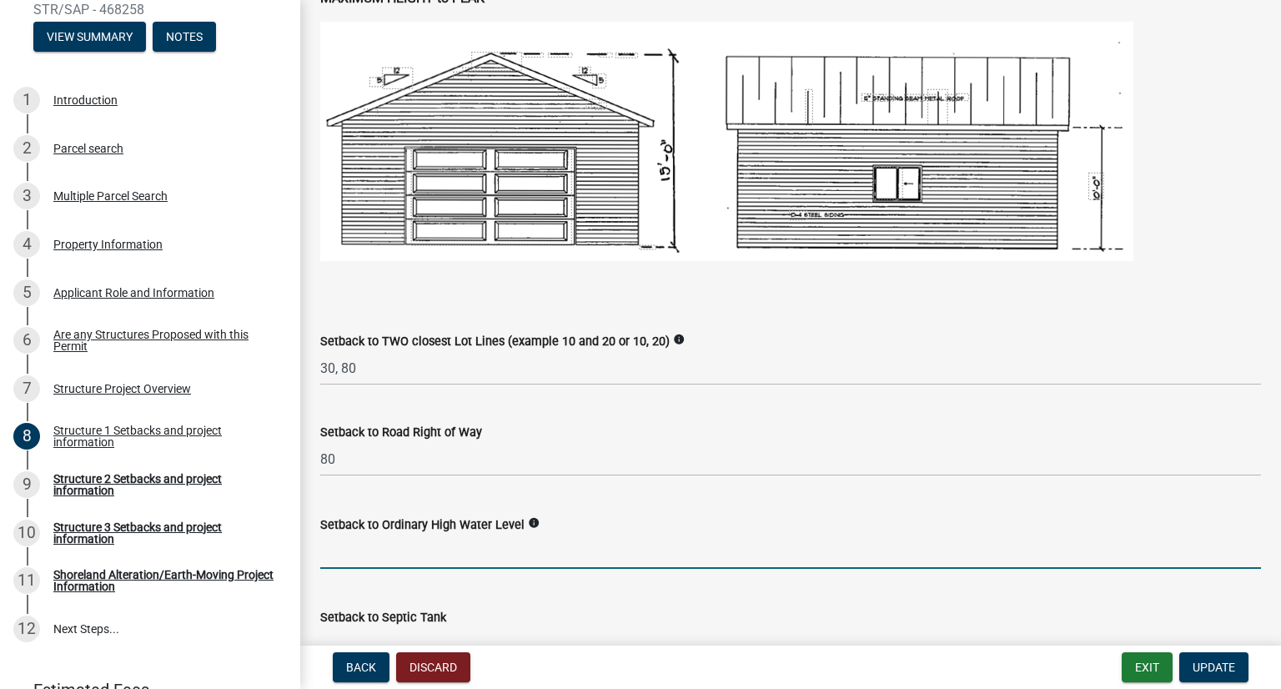
click at [481, 556] on input "text" at bounding box center [790, 552] width 941 height 34
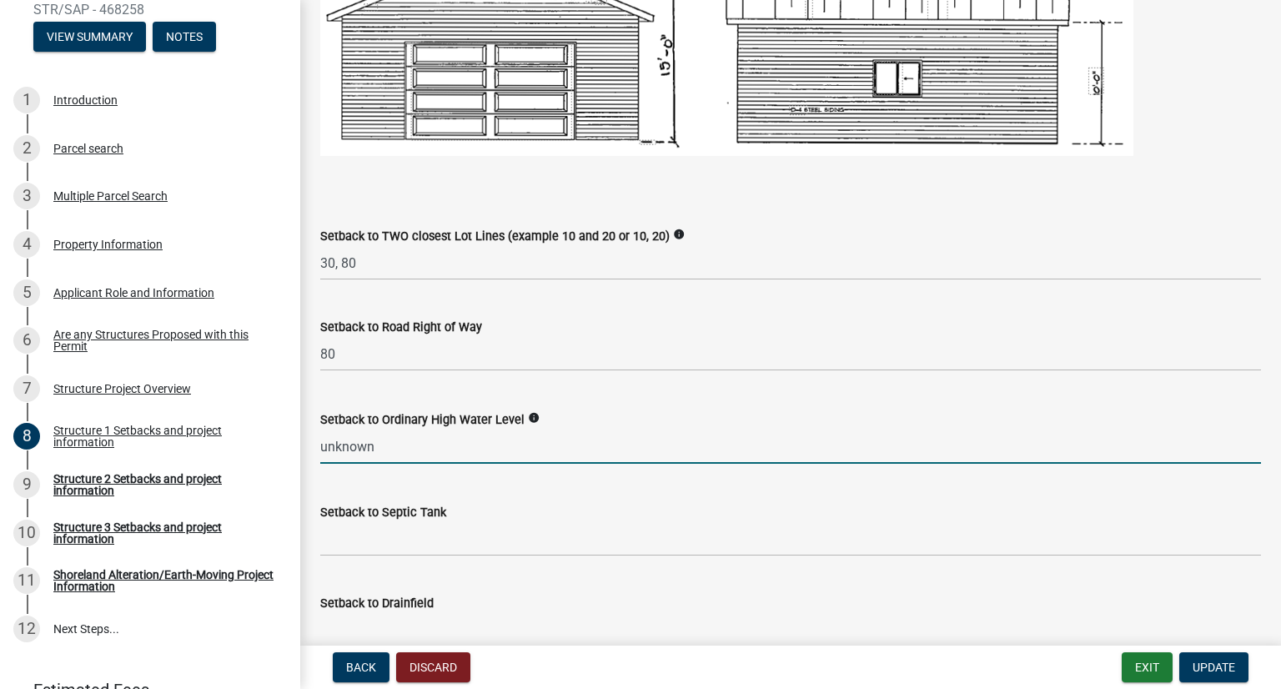
scroll to position [1251, 0]
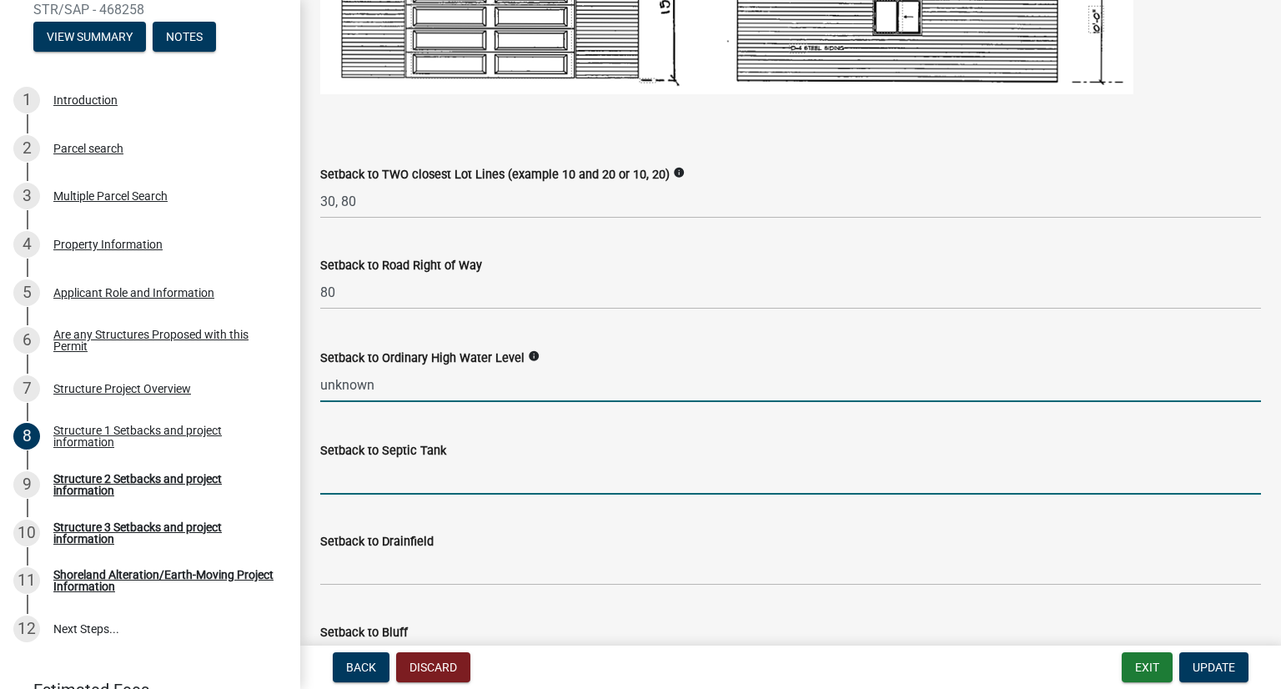
type input "0"
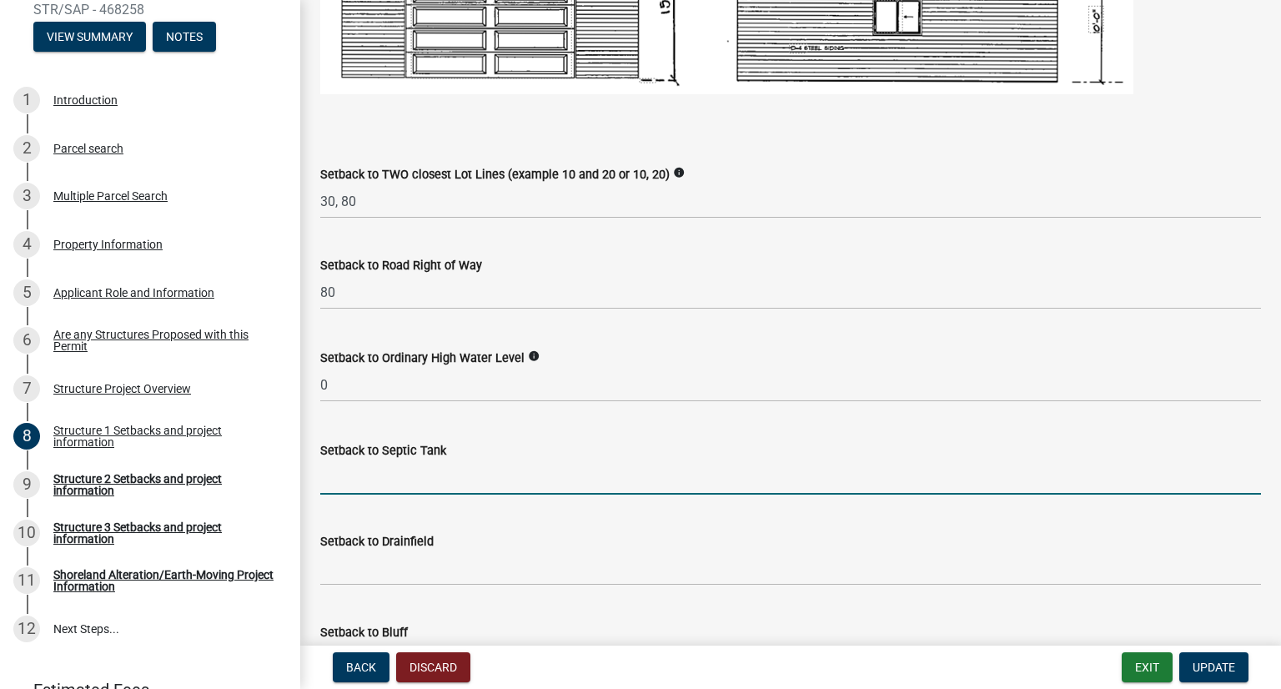
click at [498, 475] on input "Setback to Septic Tank" at bounding box center [790, 478] width 941 height 34
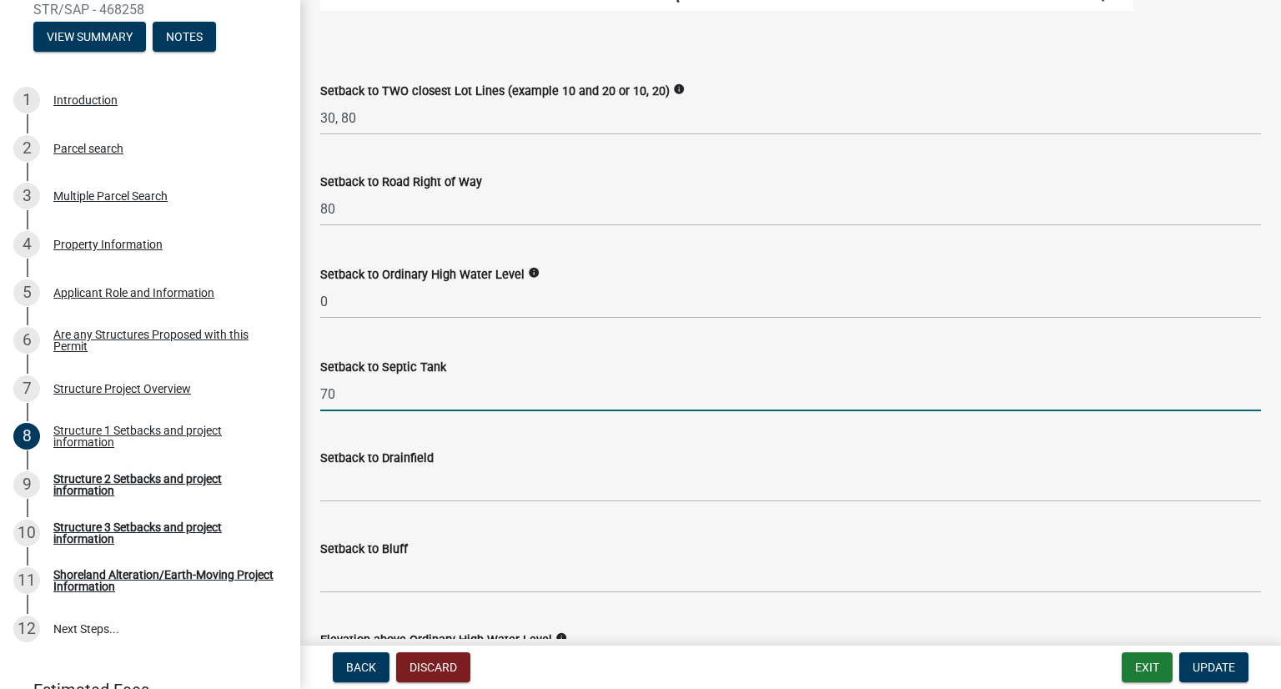
type input "70"
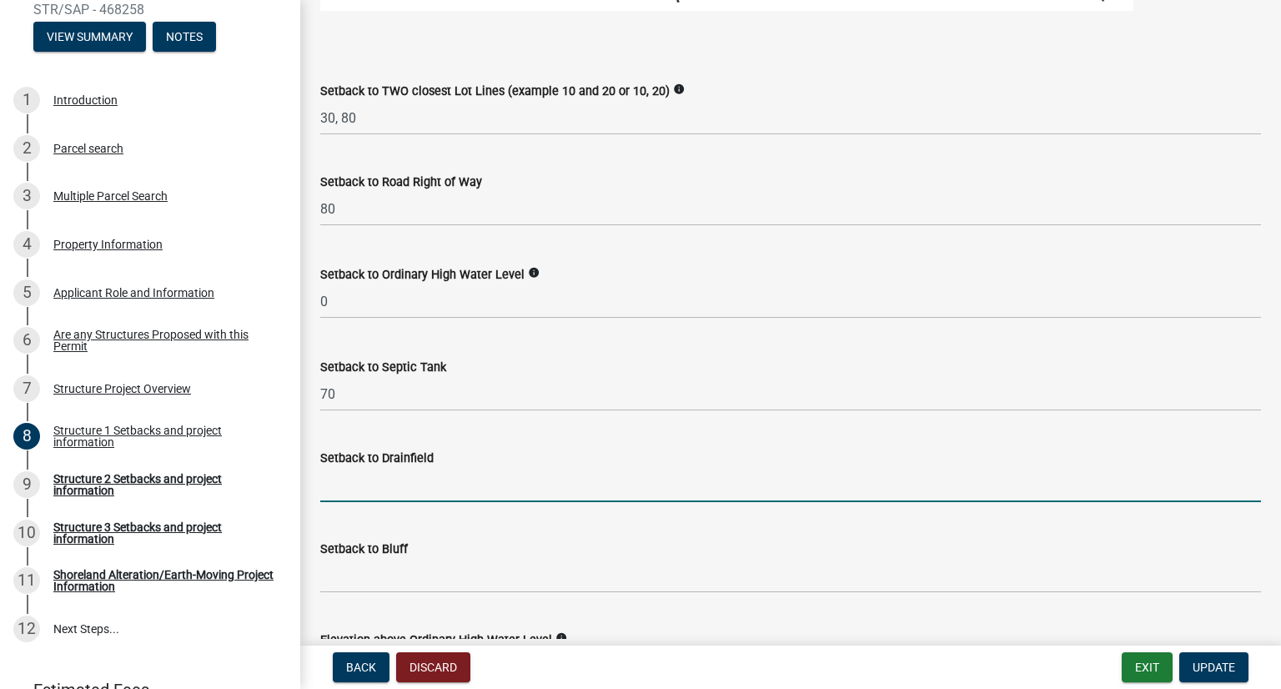
click at [460, 491] on input "Setback to Drainfield" at bounding box center [790, 485] width 941 height 34
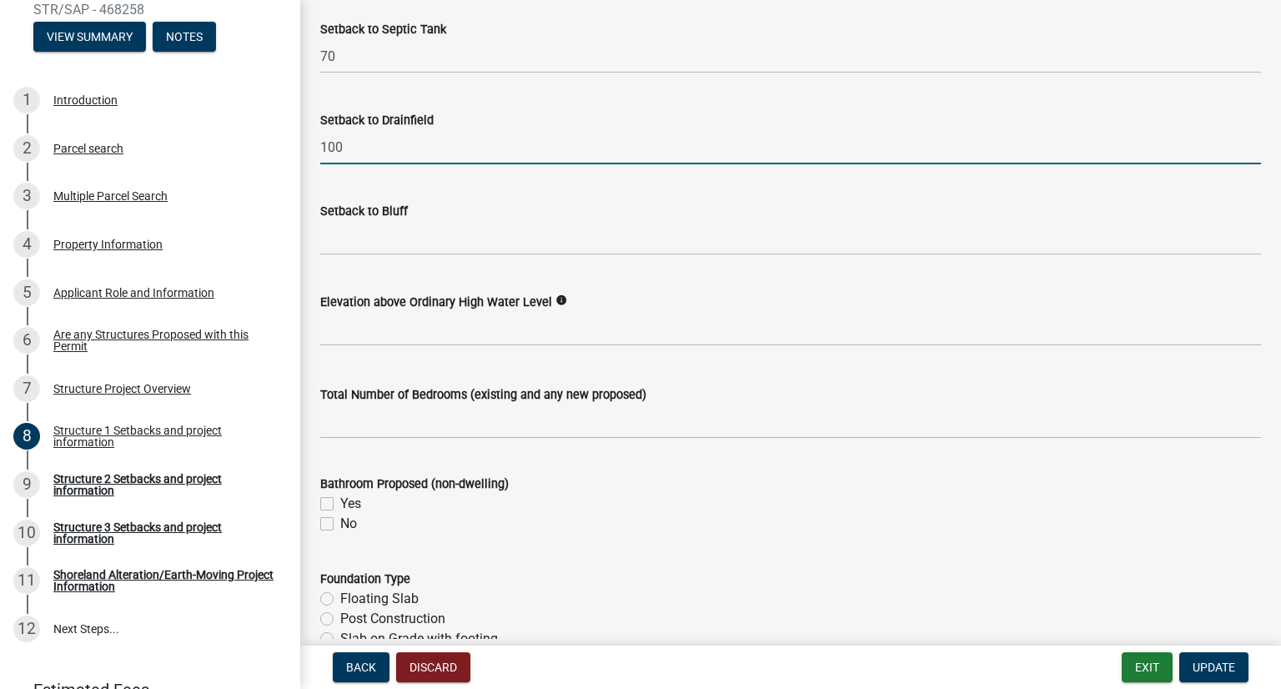
scroll to position [1585, 0]
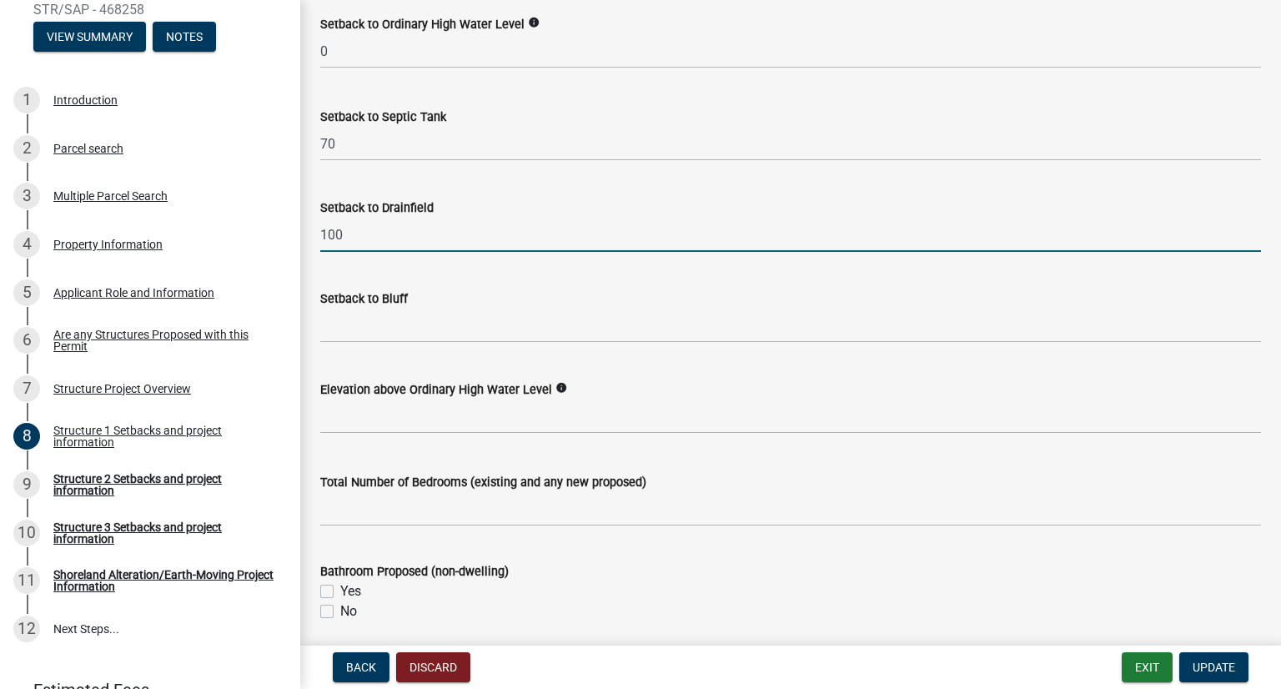
type input "100"
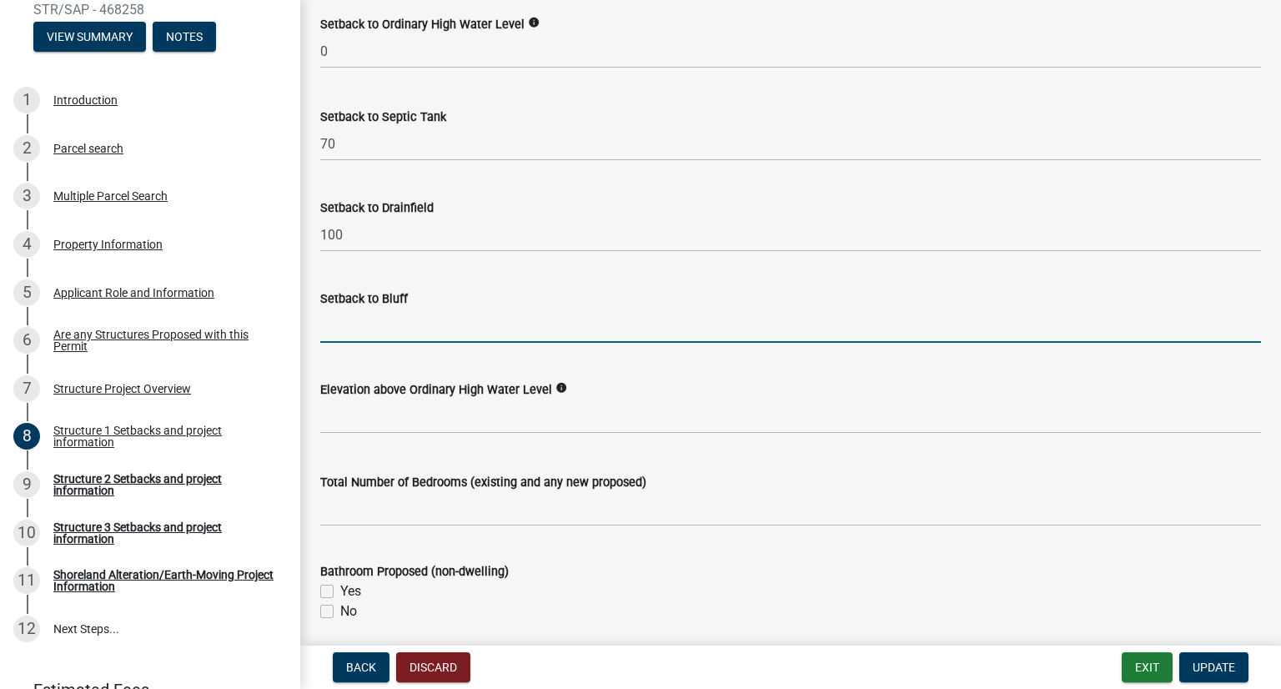
click at [578, 315] on input "Setback to Bluff" at bounding box center [790, 326] width 941 height 34
type input "NA"
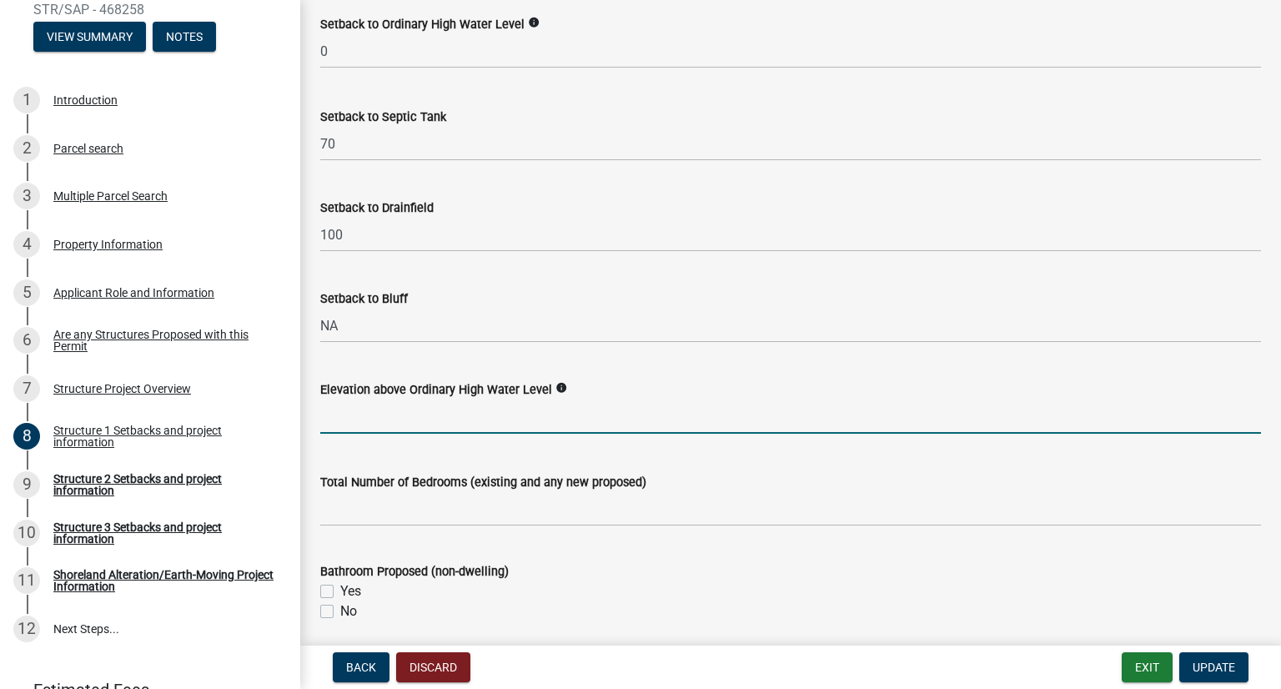
click at [537, 415] on input "text" at bounding box center [790, 417] width 941 height 34
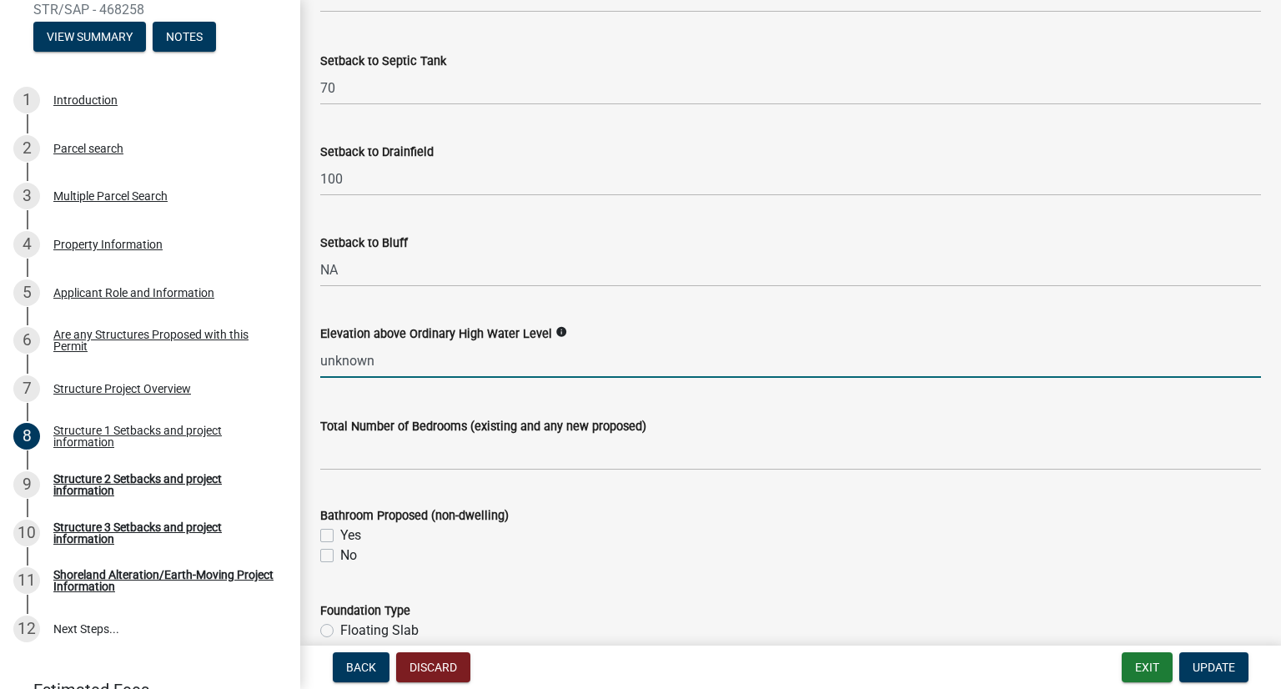
scroll to position [1668, 0]
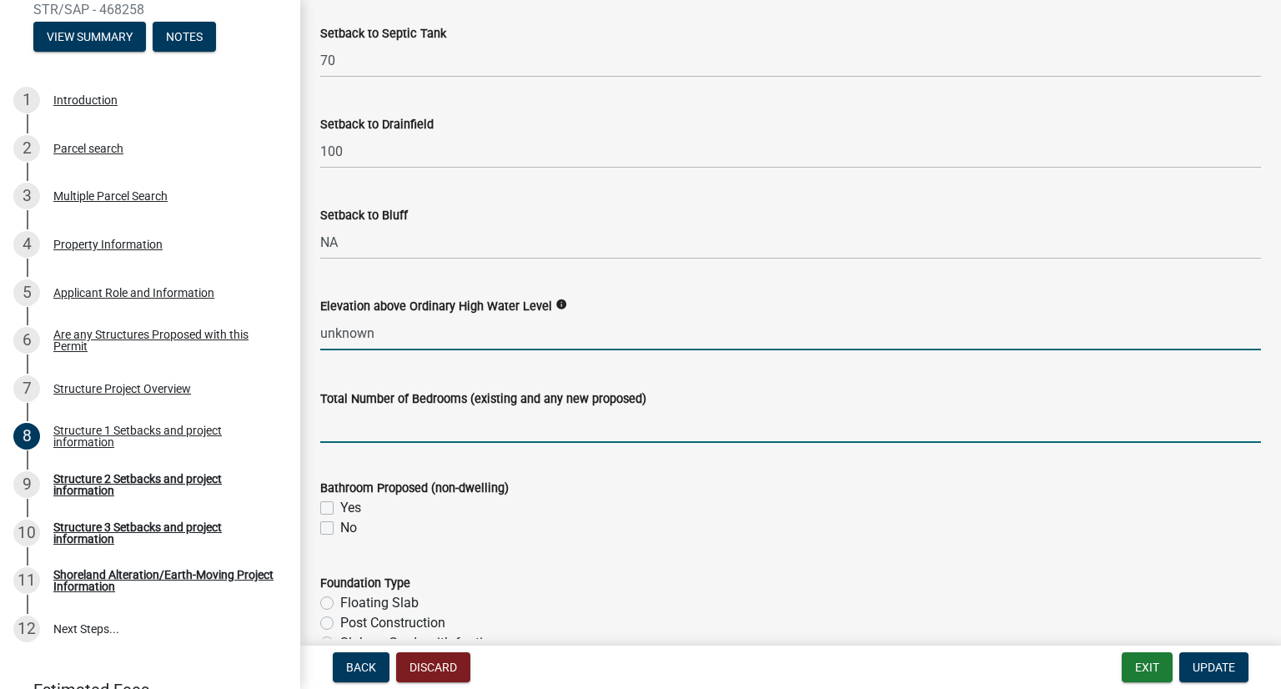
type input "0"
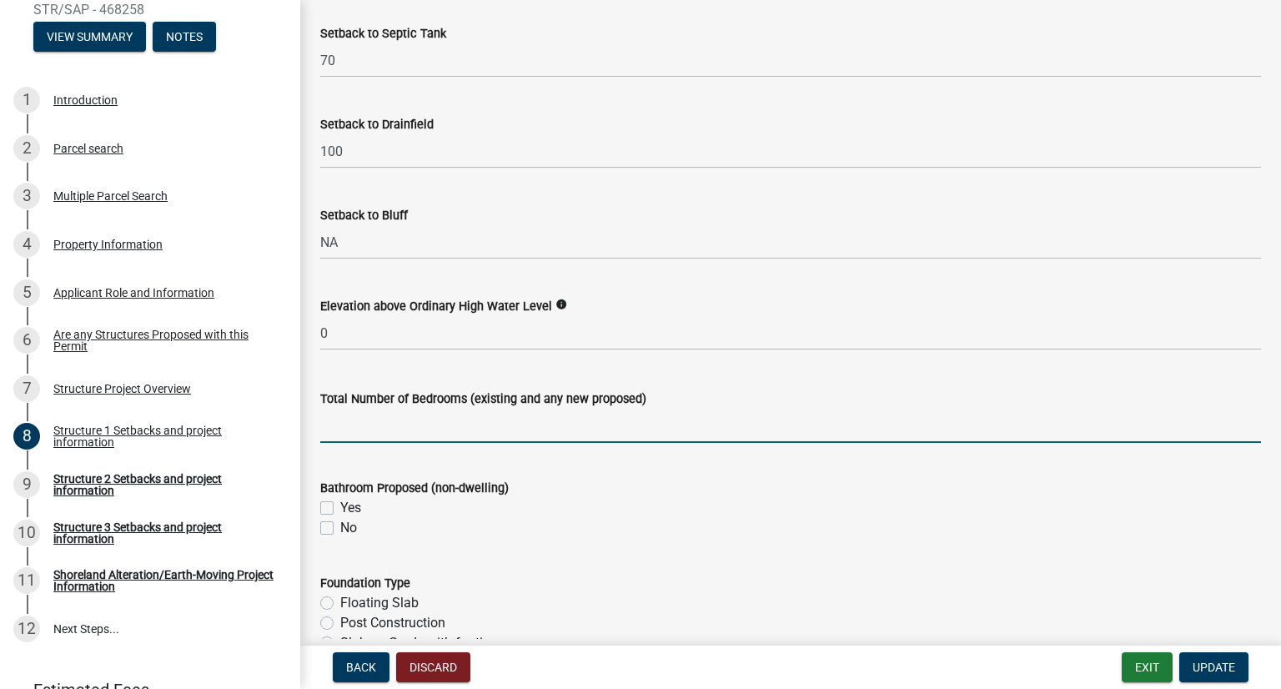
click at [531, 430] on input "text" at bounding box center [790, 426] width 941 height 34
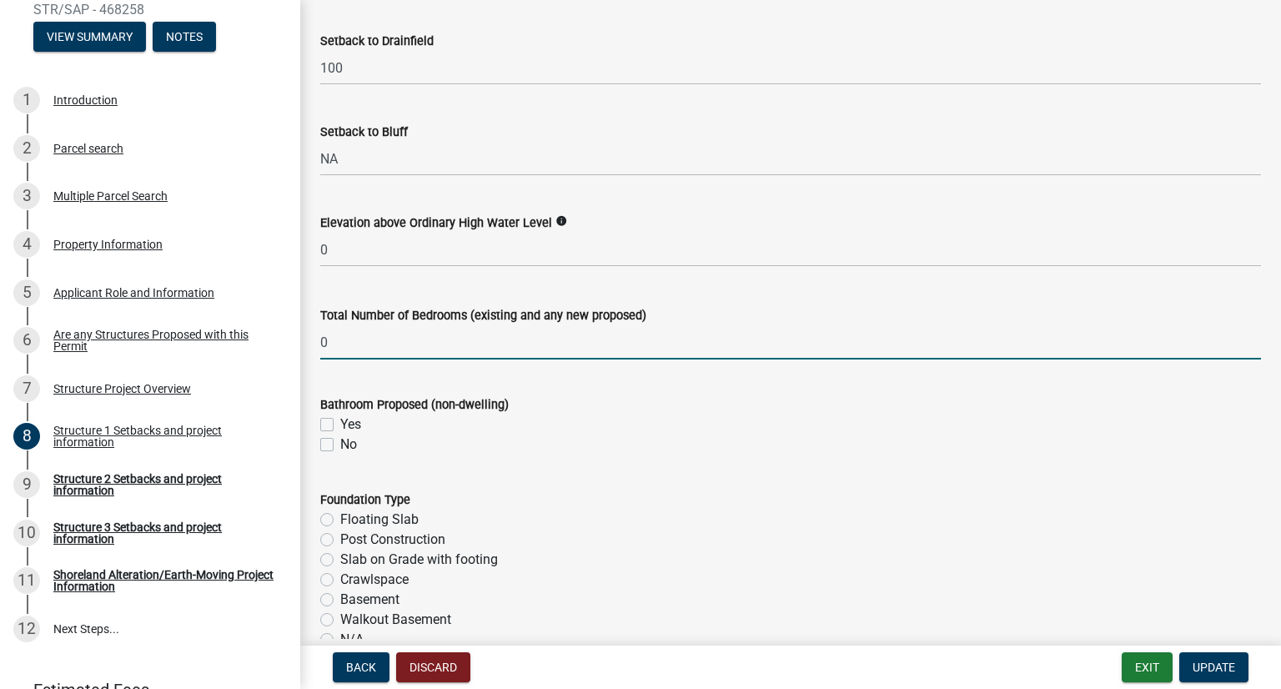
type input "0"
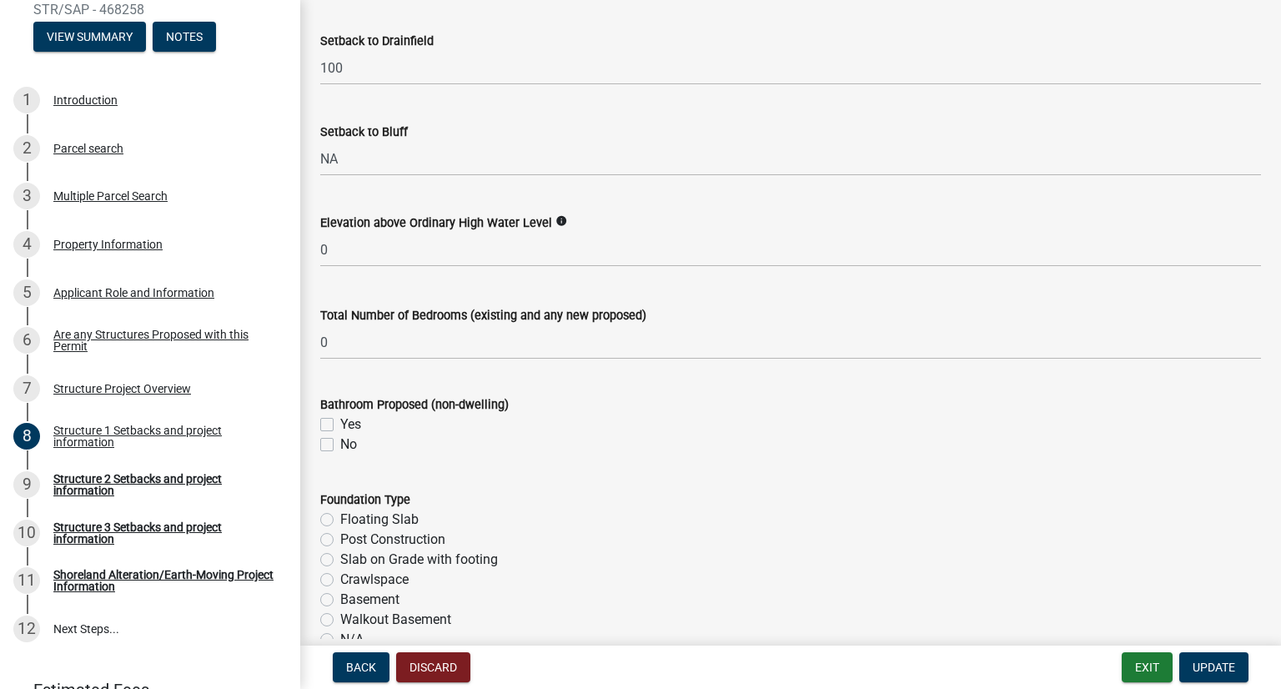
click at [340, 441] on label "No" at bounding box center [348, 445] width 17 height 20
click at [340, 441] on input "No" at bounding box center [345, 440] width 11 height 11
checkbox input "true"
checkbox input "false"
checkbox input "true"
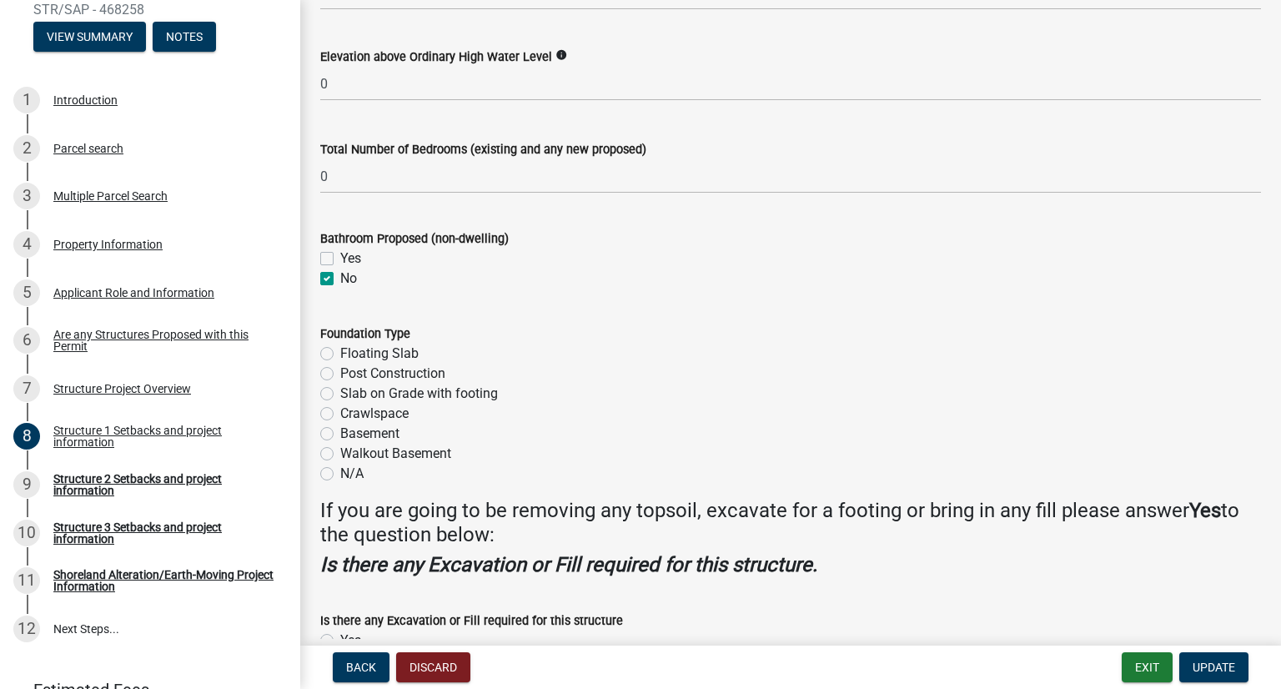
scroll to position [1919, 0]
click at [340, 391] on label "Slab on Grade with footing" at bounding box center [419, 393] width 158 height 20
click at [340, 391] on input "Slab on Grade with footing" at bounding box center [345, 388] width 11 height 11
radio input "true"
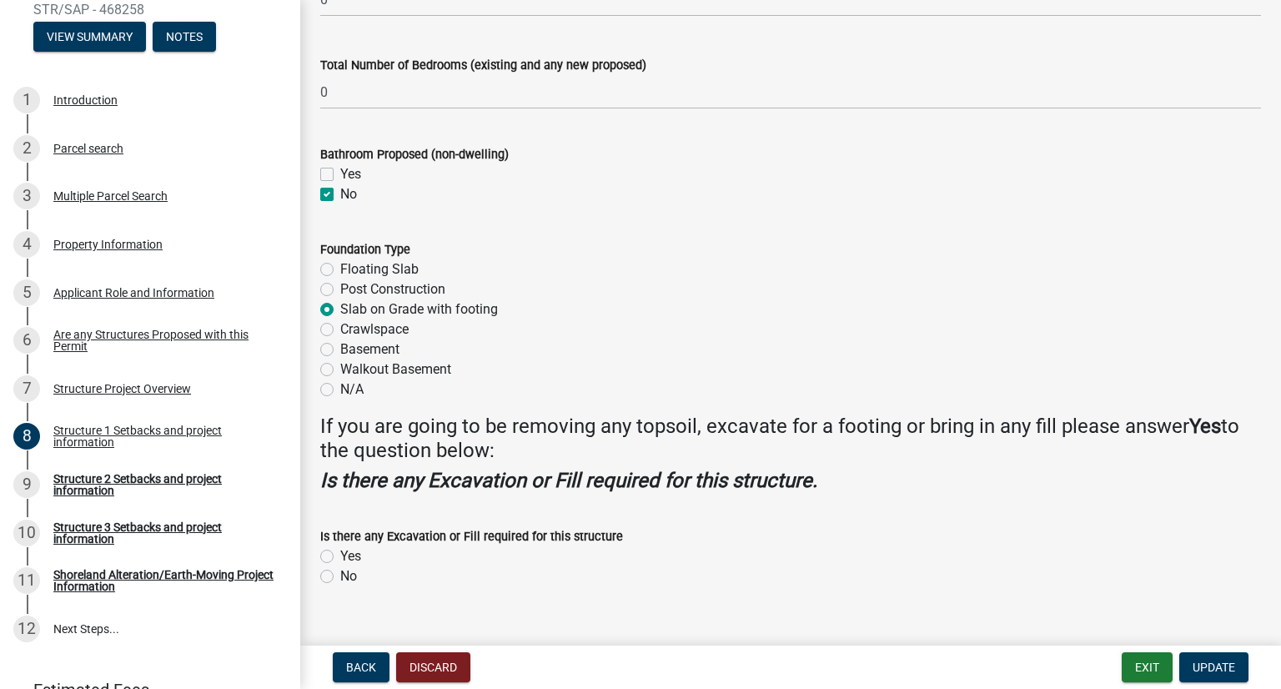
scroll to position [2030, 0]
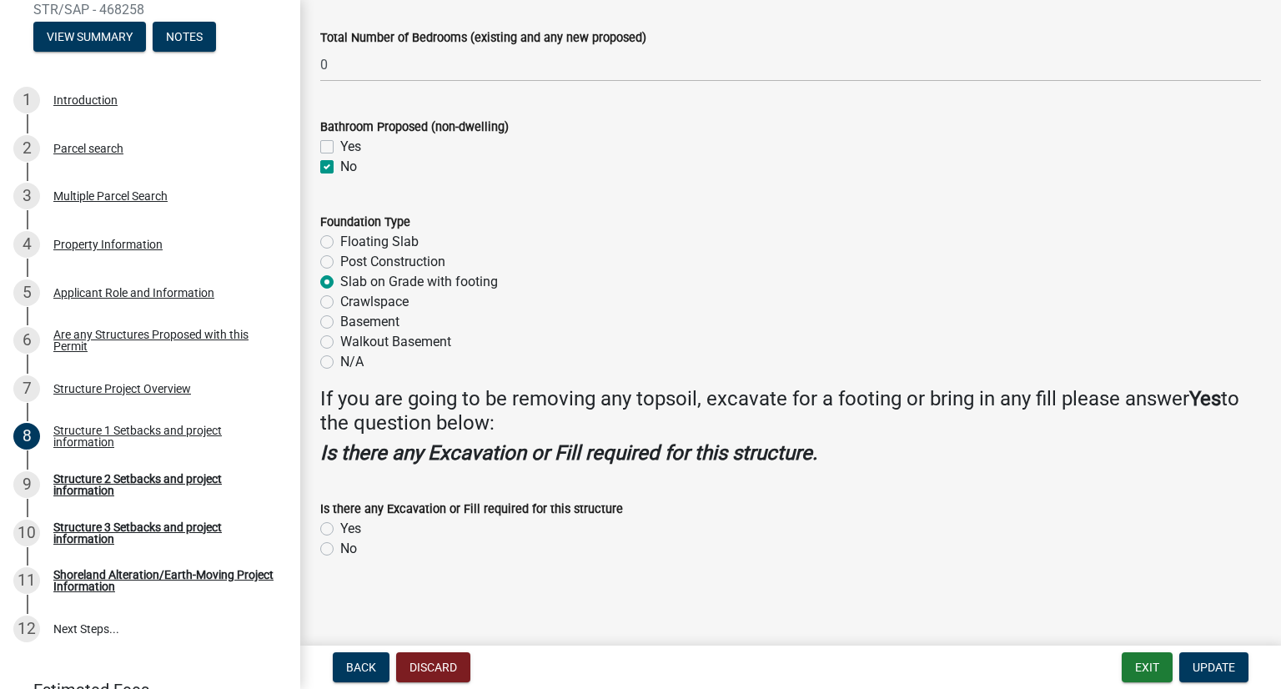
click at [340, 525] on label "Yes" at bounding box center [350, 529] width 21 height 20
click at [340, 525] on input "Yes" at bounding box center [345, 524] width 11 height 11
radio input "true"
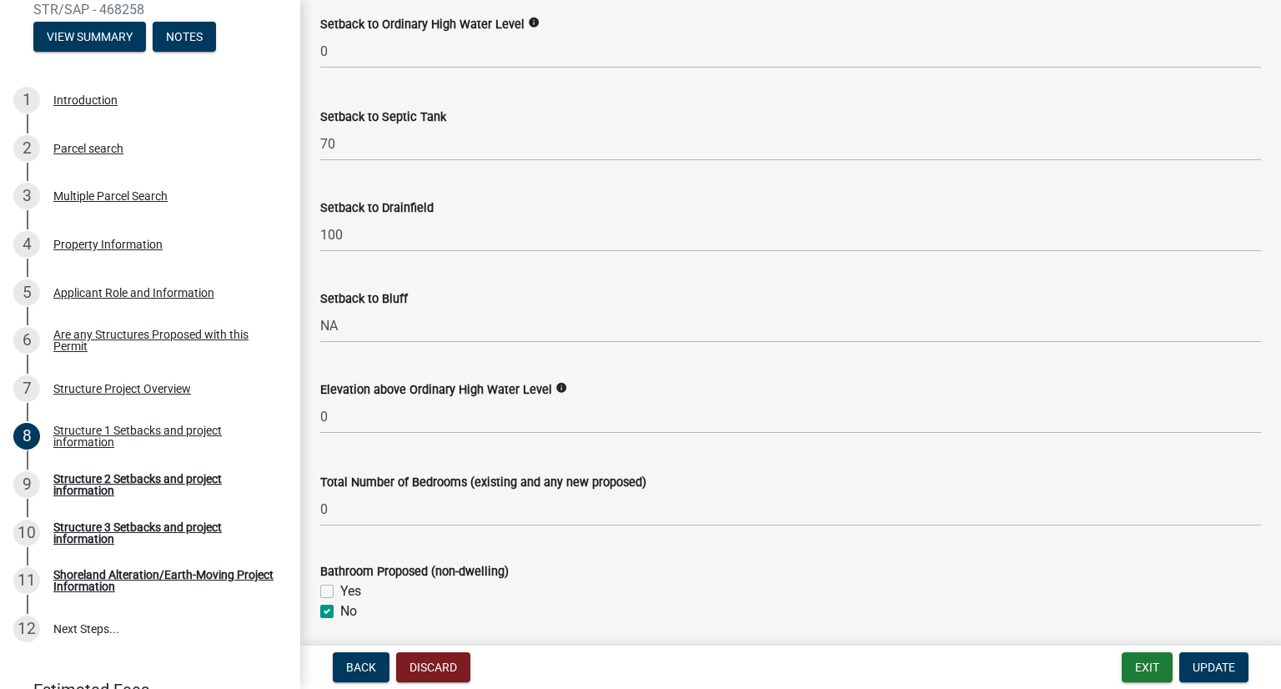
scroll to position [1696, 0]
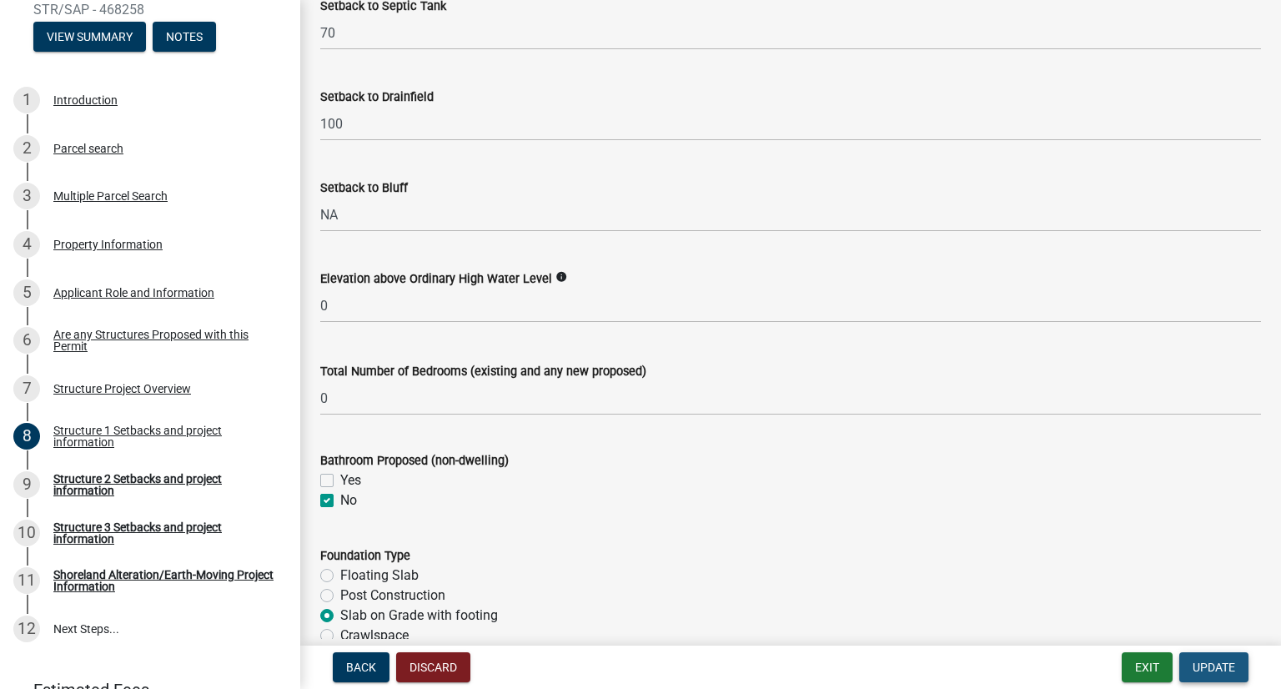
click at [1205, 664] on span "Update" at bounding box center [1214, 667] width 43 height 13
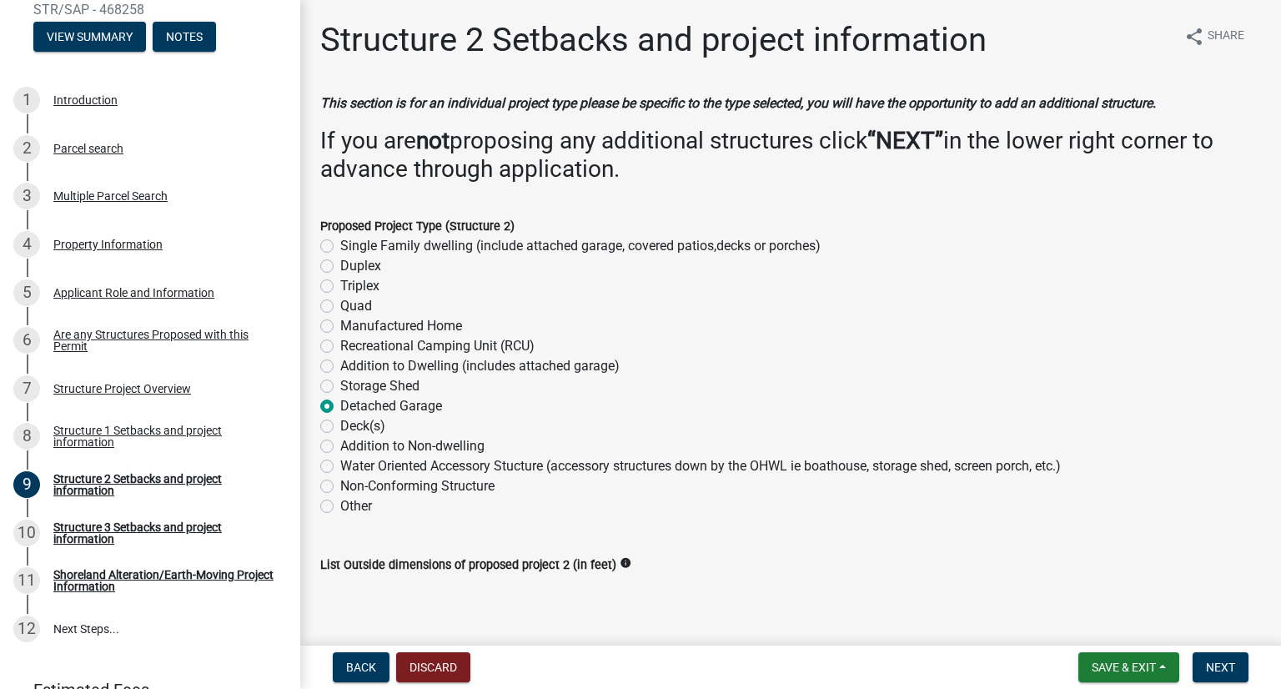
click at [340, 408] on label "Detached Garage" at bounding box center [391, 406] width 102 height 20
click at [340, 407] on input "Detached Garage" at bounding box center [345, 401] width 11 height 11
click at [396, 223] on label "Proposed Project Type (Structure 2)" at bounding box center [417, 227] width 194 height 12
click at [1217, 665] on span "Next" at bounding box center [1220, 667] width 29 height 13
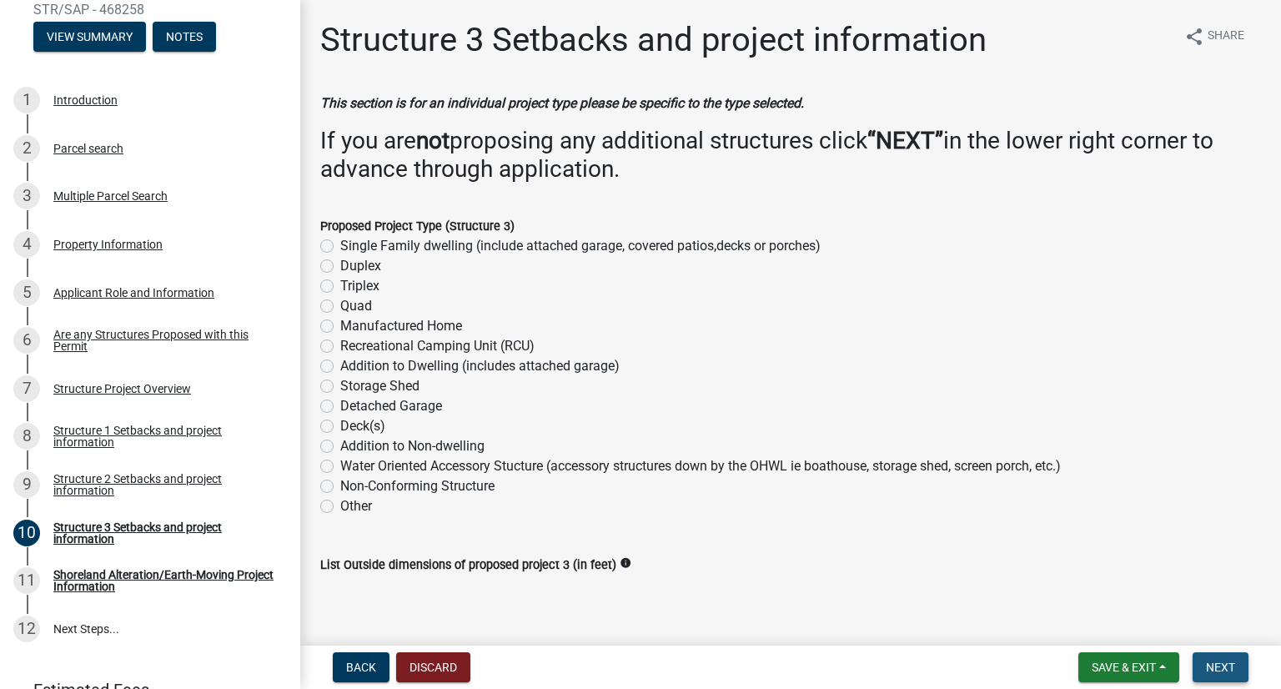
click at [1230, 661] on span "Next" at bounding box center [1220, 667] width 29 height 13
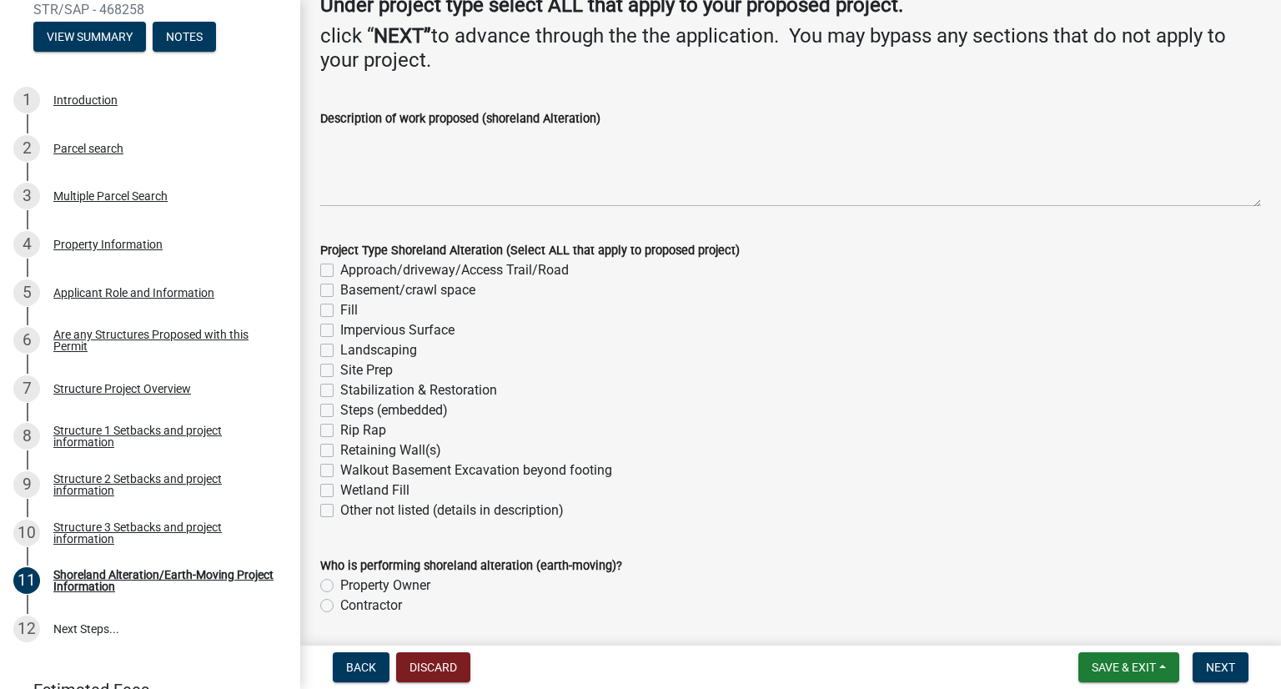
scroll to position [224, 0]
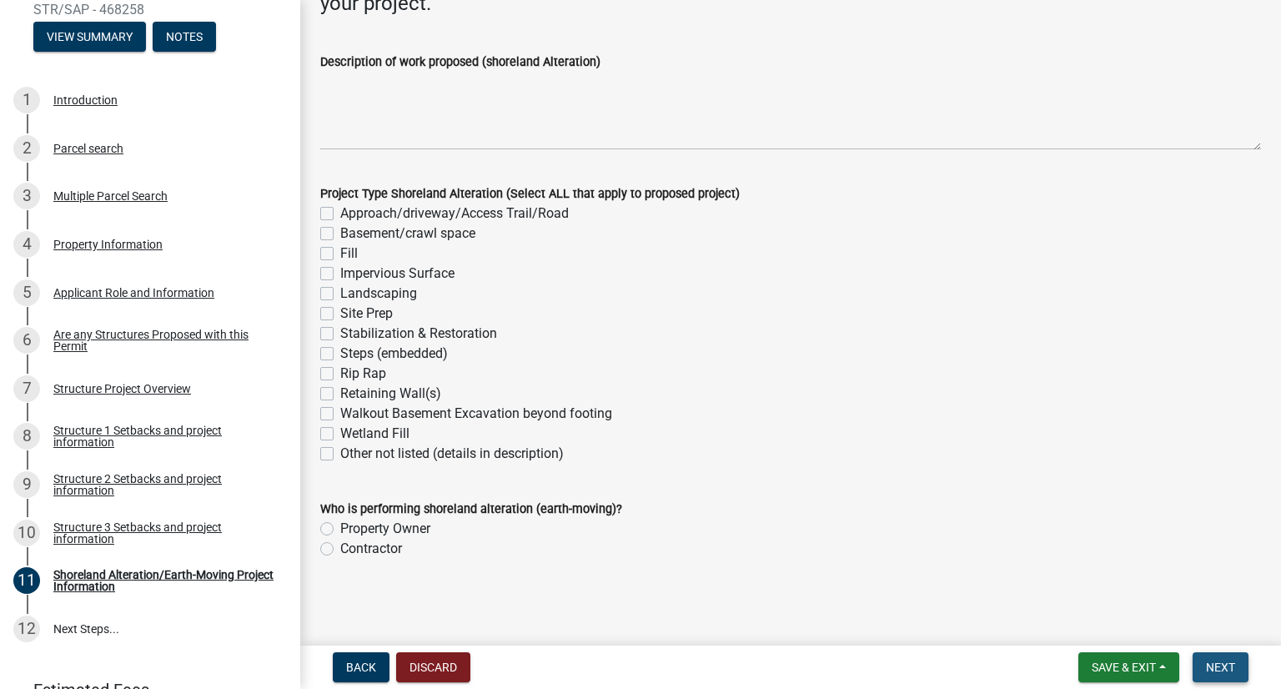
click at [1211, 662] on span "Next" at bounding box center [1220, 667] width 29 height 13
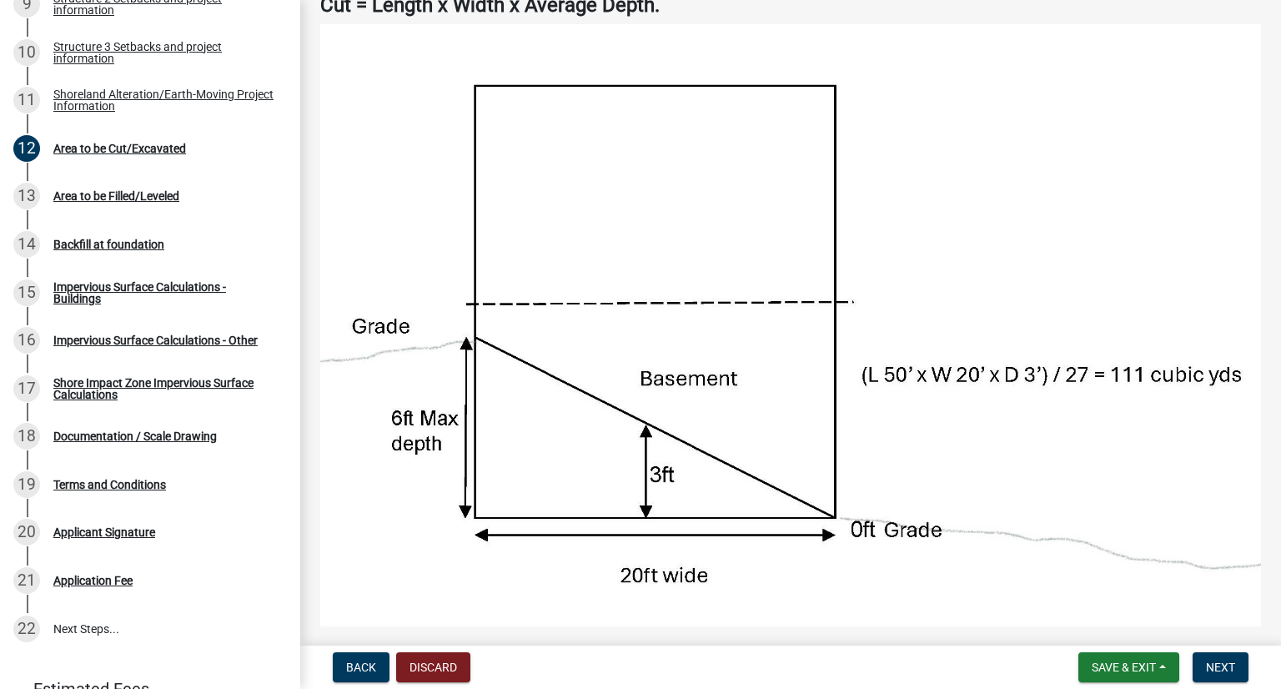
scroll to position [167, 0]
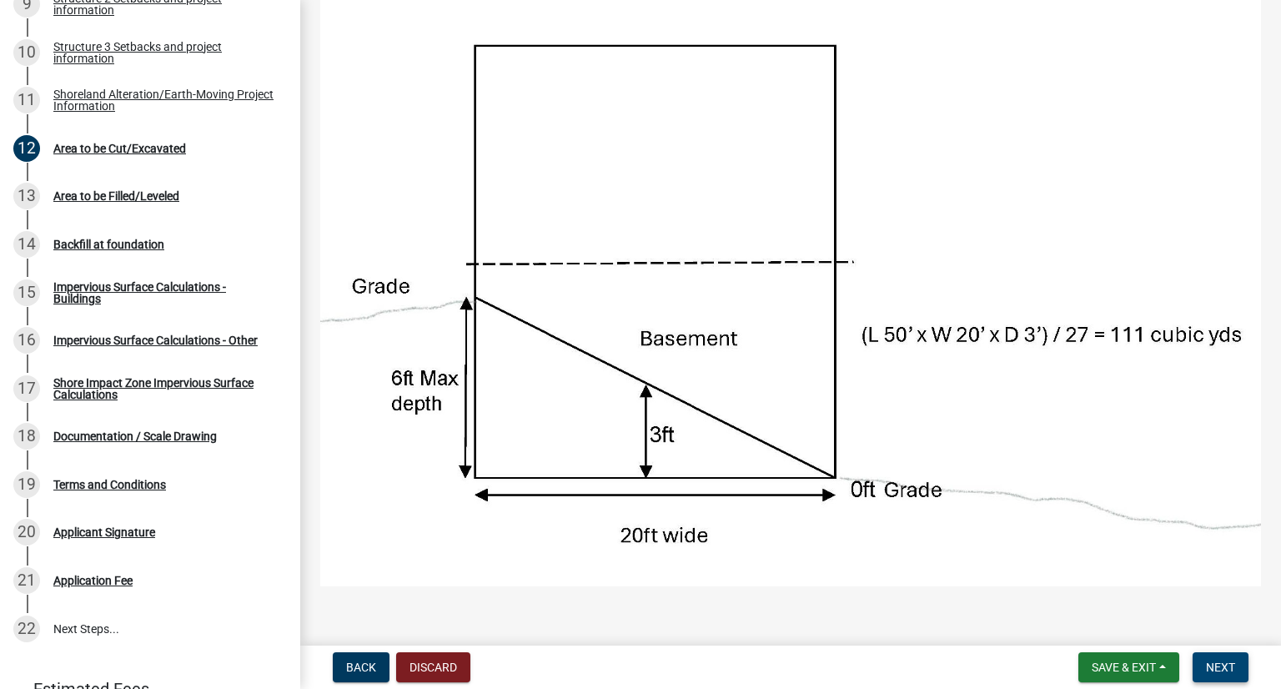
click at [1228, 661] on span "Next" at bounding box center [1220, 667] width 29 height 13
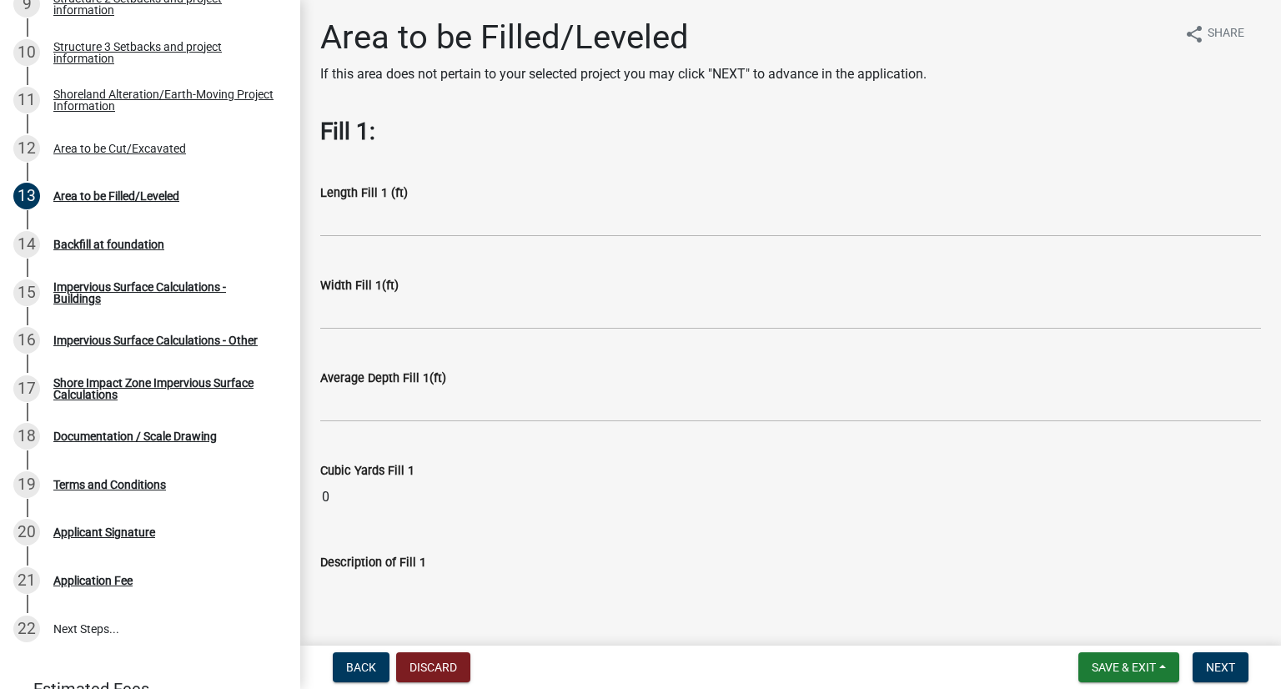
scroll to position [0, 0]
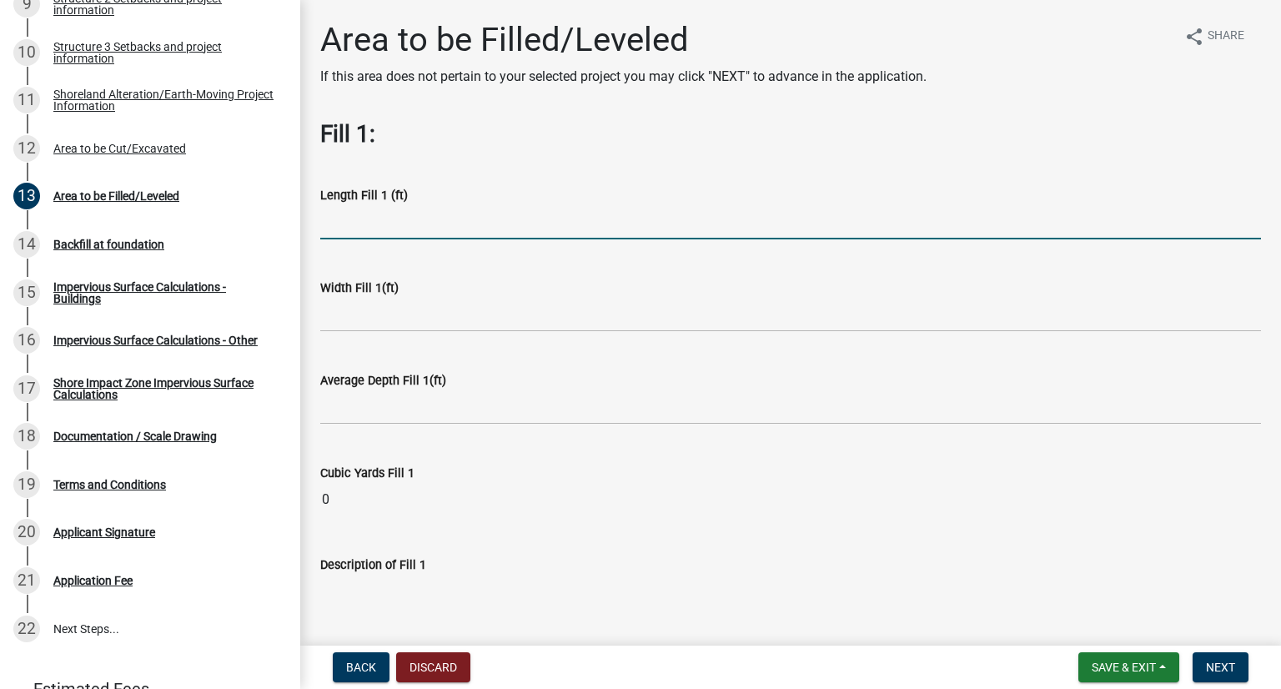
click at [545, 224] on input "text" at bounding box center [790, 222] width 941 height 34
type input "40"
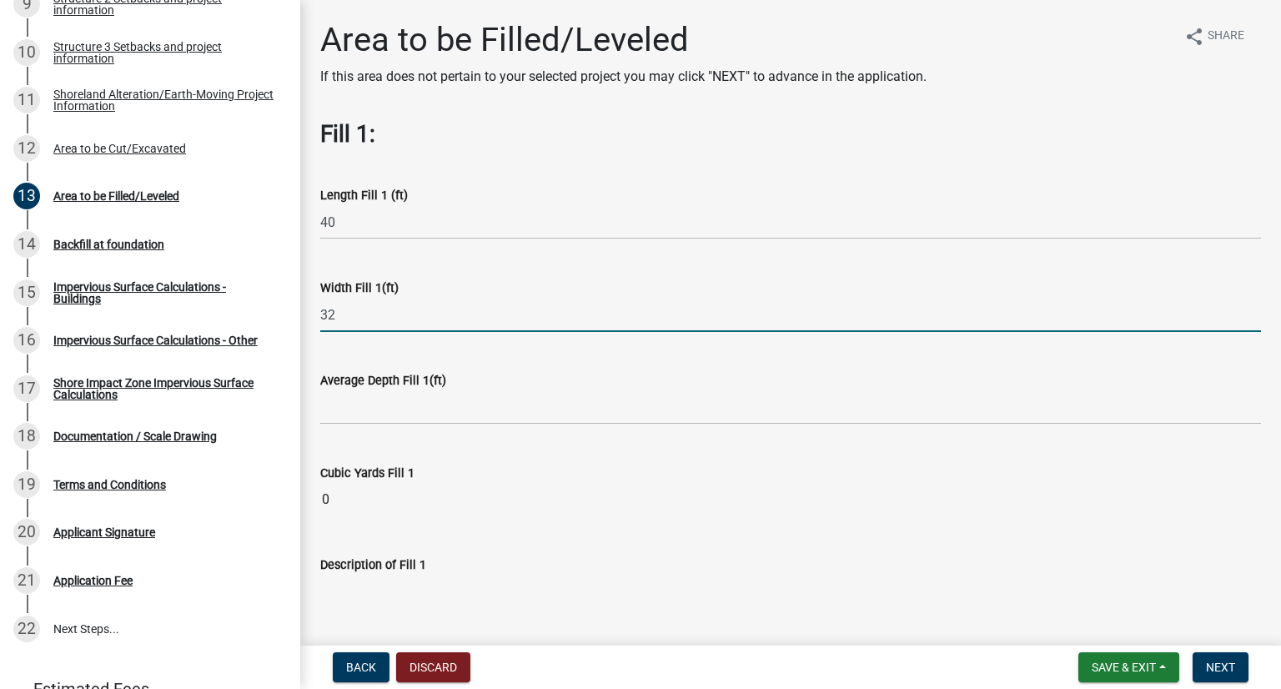
type input "32"
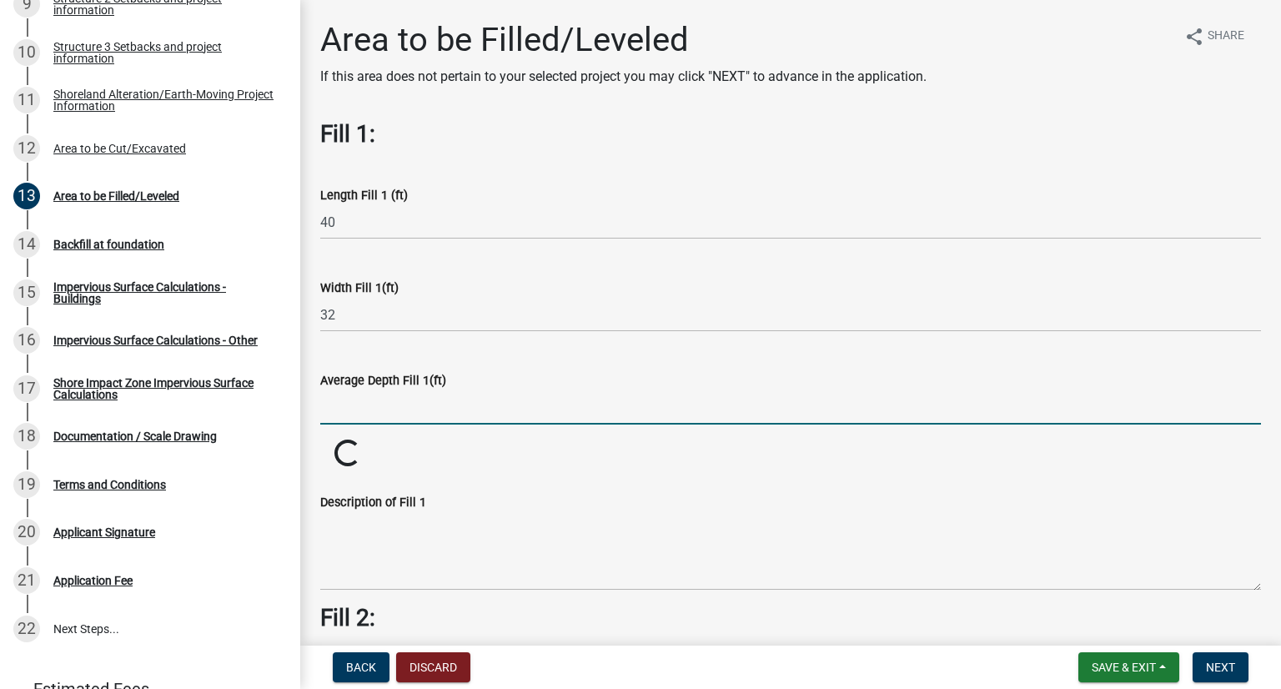
click at [450, 399] on input "text" at bounding box center [790, 407] width 941 height 34
type input "1"
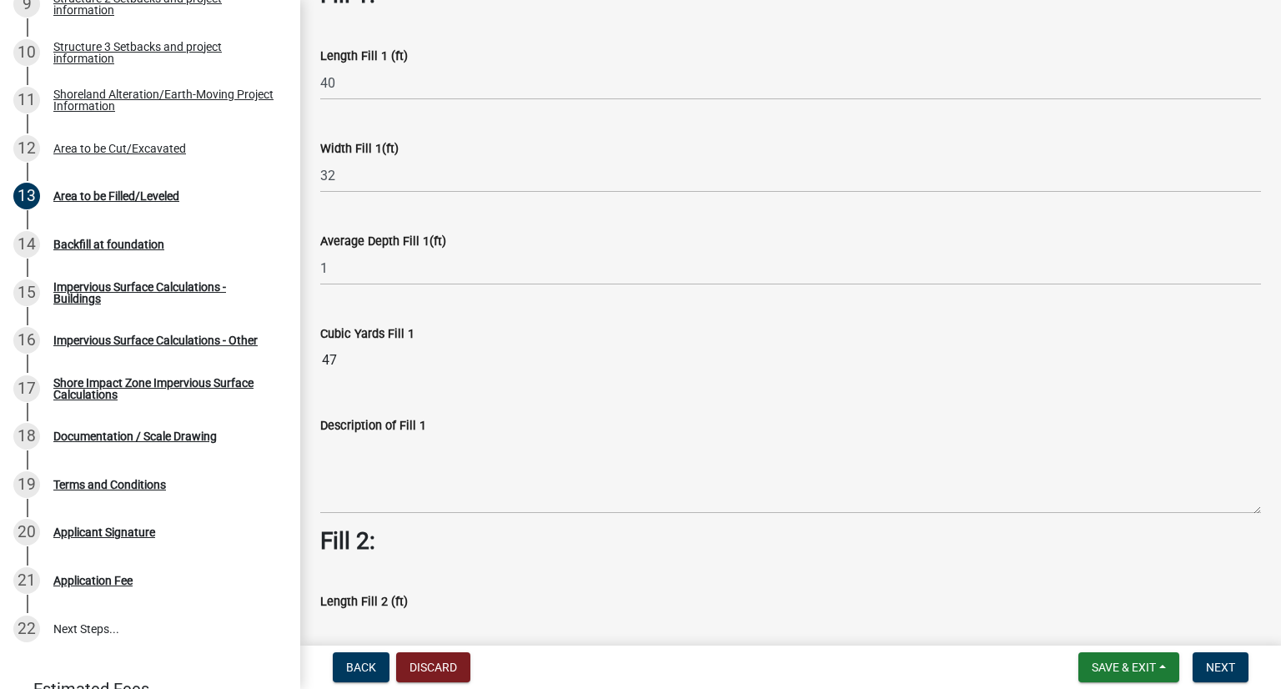
scroll to position [167, 0]
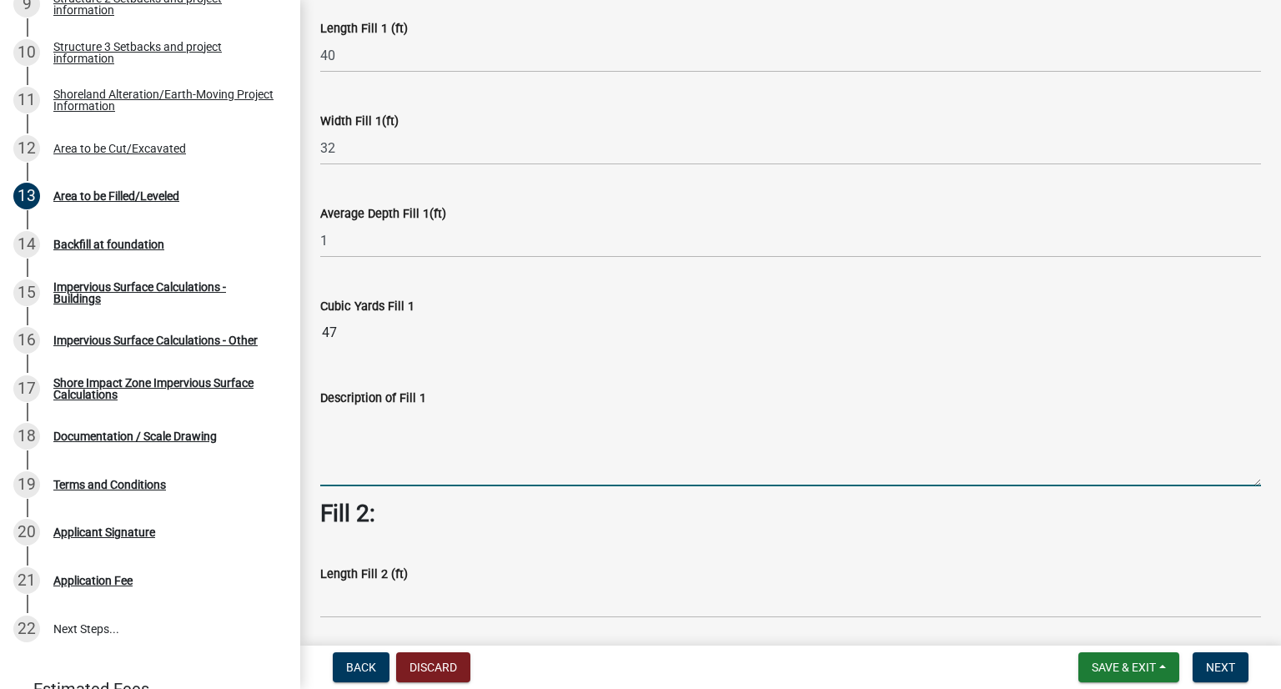
click at [469, 425] on textarea "Description of Fill 1" at bounding box center [790, 447] width 941 height 78
type textarea "class 5 gravel"
click at [1215, 672] on span "Next" at bounding box center [1220, 667] width 29 height 13
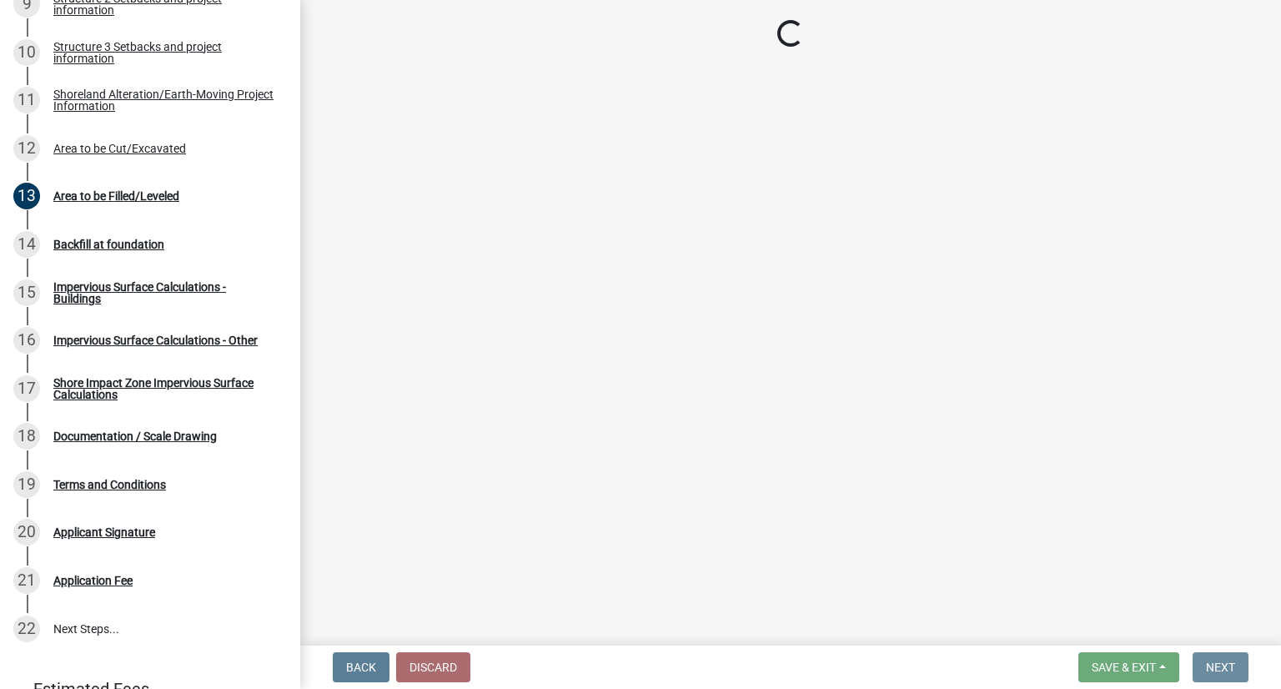
scroll to position [0, 0]
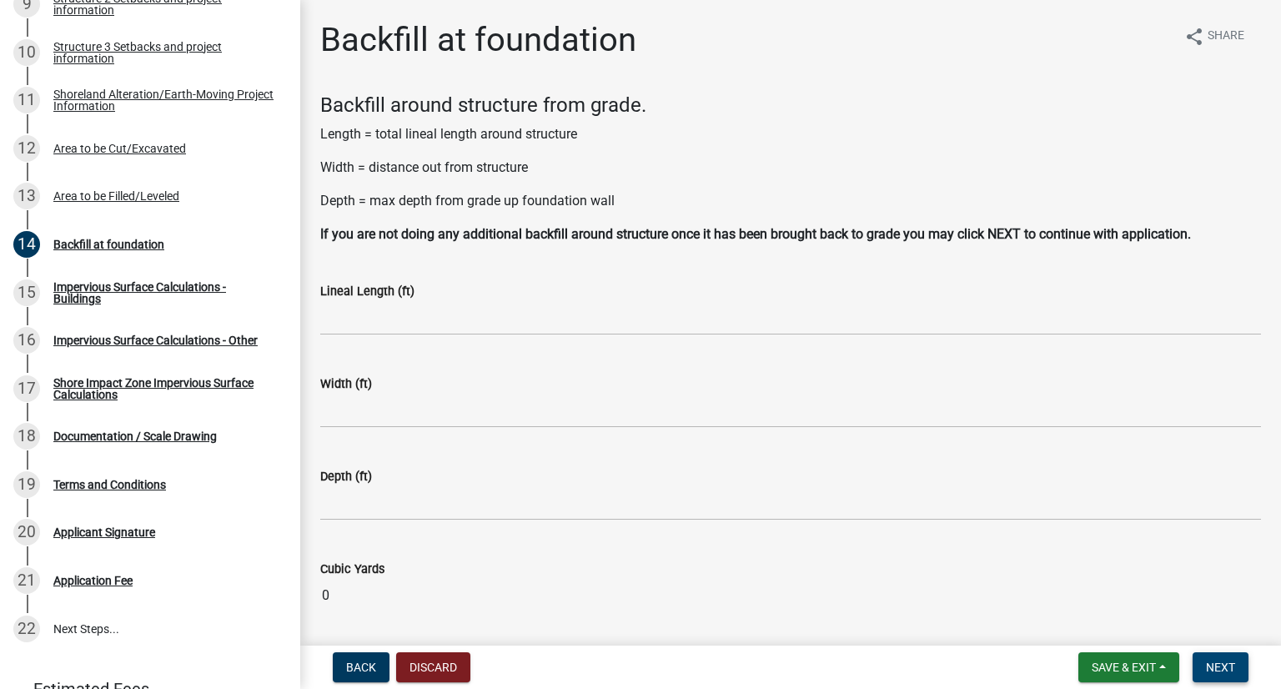
click at [1221, 661] on span "Next" at bounding box center [1220, 667] width 29 height 13
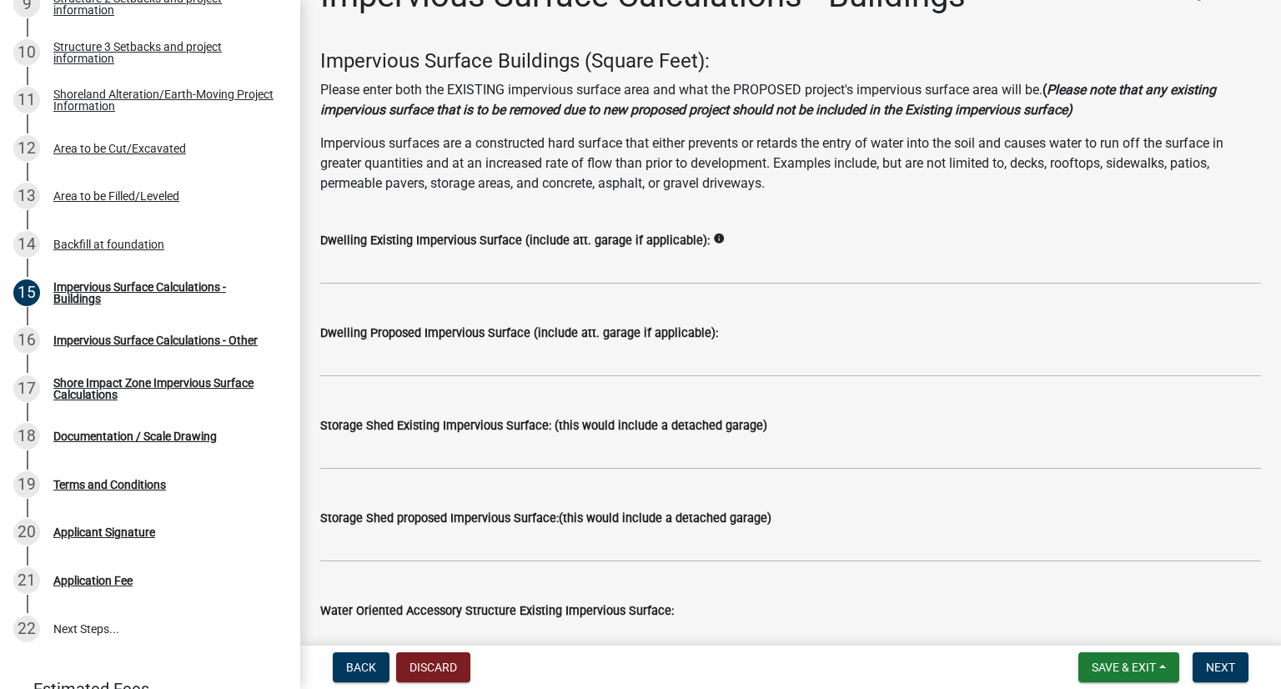
scroll to position [83, 0]
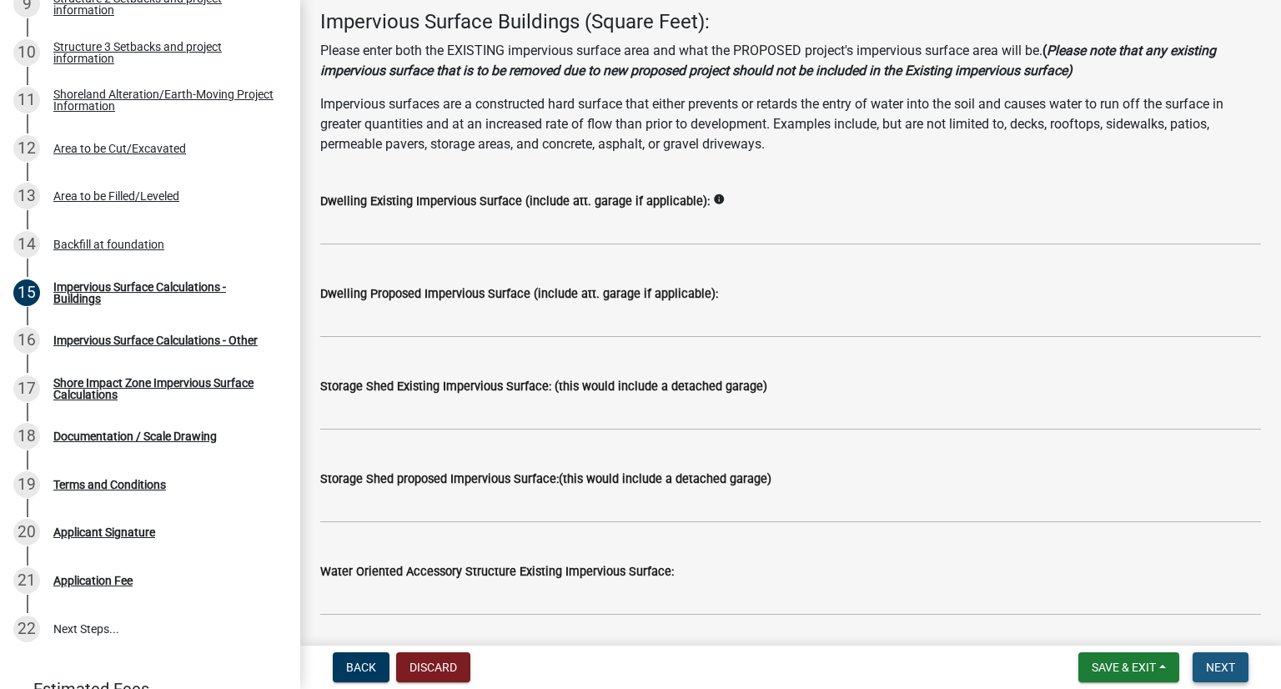
click at [1216, 661] on span "Next" at bounding box center [1220, 667] width 29 height 13
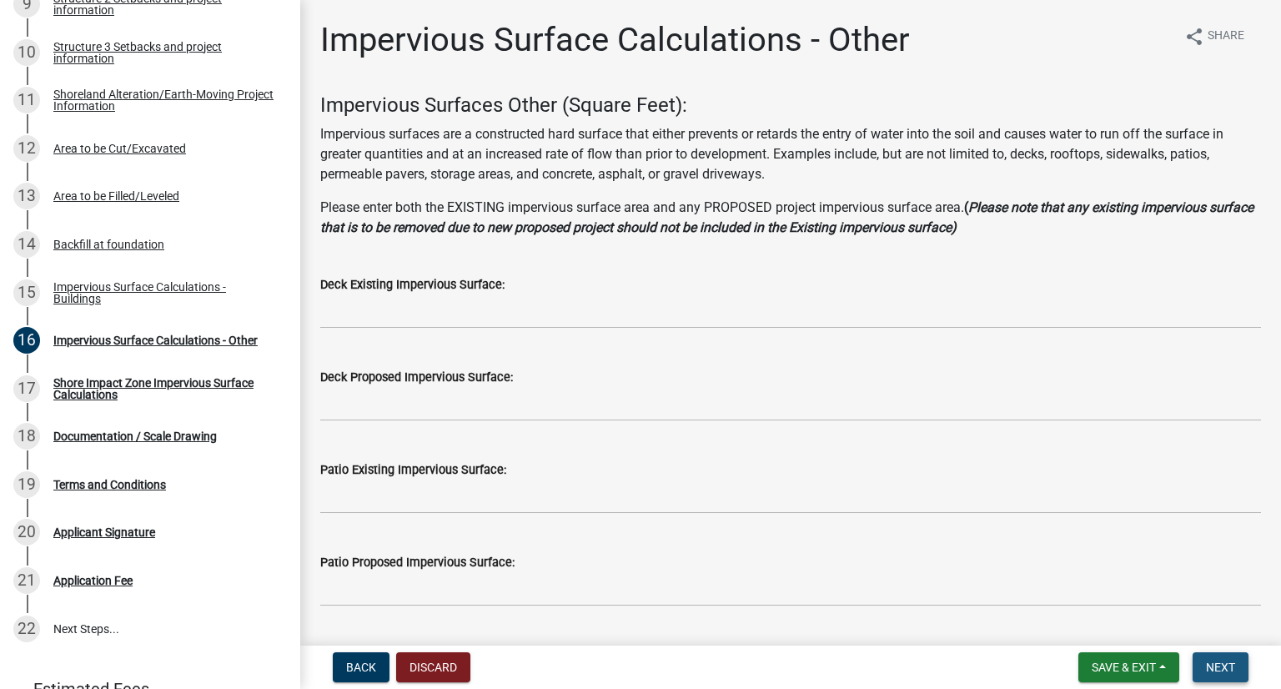
click at [1215, 668] on span "Next" at bounding box center [1220, 667] width 29 height 13
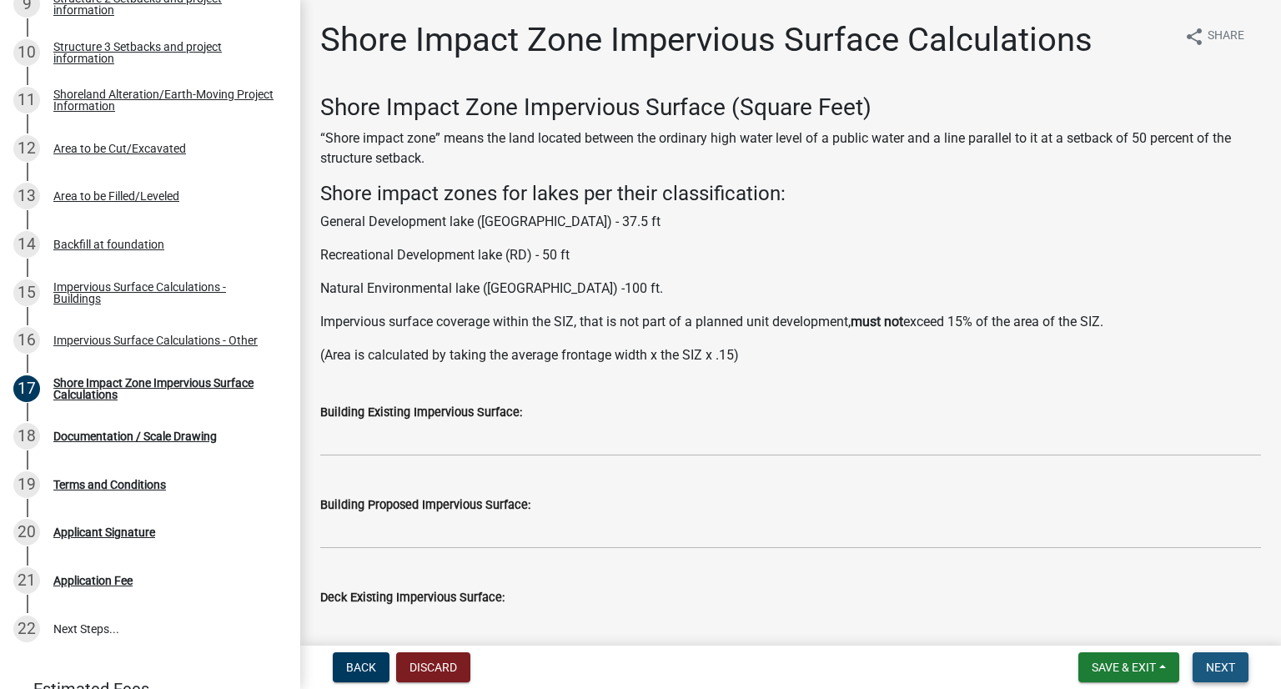
click at [1216, 666] on span "Next" at bounding box center [1220, 667] width 29 height 13
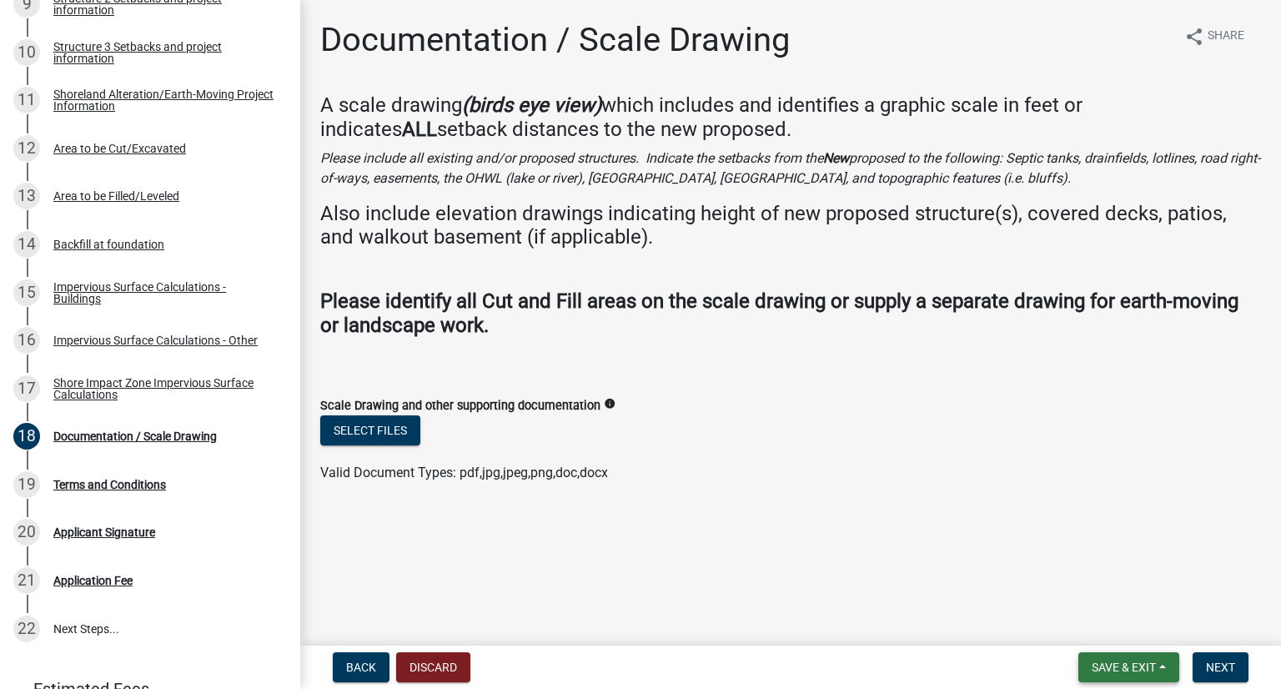
click at [1143, 661] on span "Save & Exit" at bounding box center [1124, 667] width 64 height 13
click at [1113, 625] on button "Save & Exit" at bounding box center [1112, 624] width 133 height 40
